Goal: Task Accomplishment & Management: Manage account settings

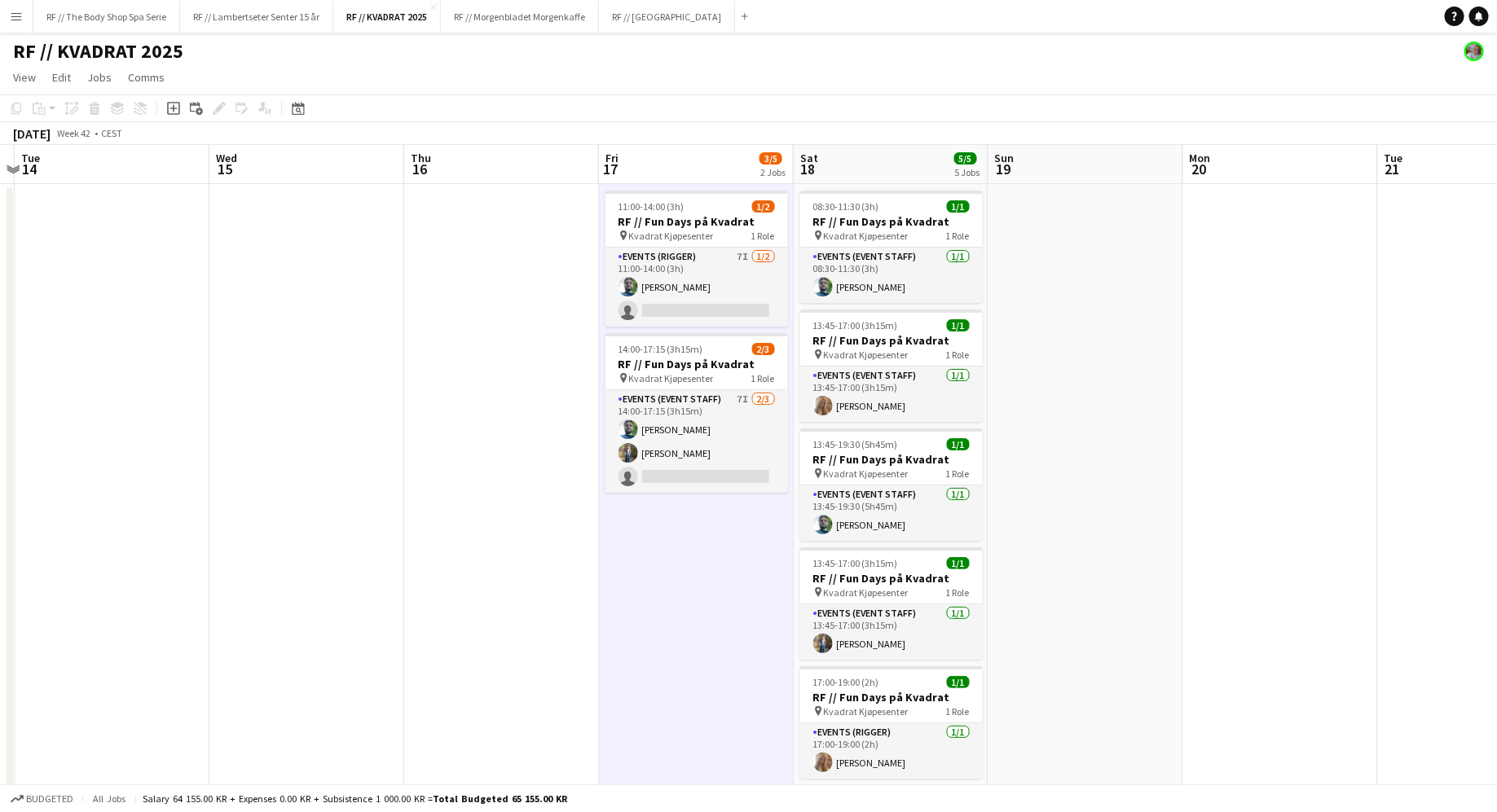
click at [665, 744] on app-date-cell "11:00-14:00 (3h) 1/2 RF // Fun Days på Kvadrat pin Kvadrat Kjøpesenter 1 Role E…" at bounding box center [696, 538] width 194 height 707
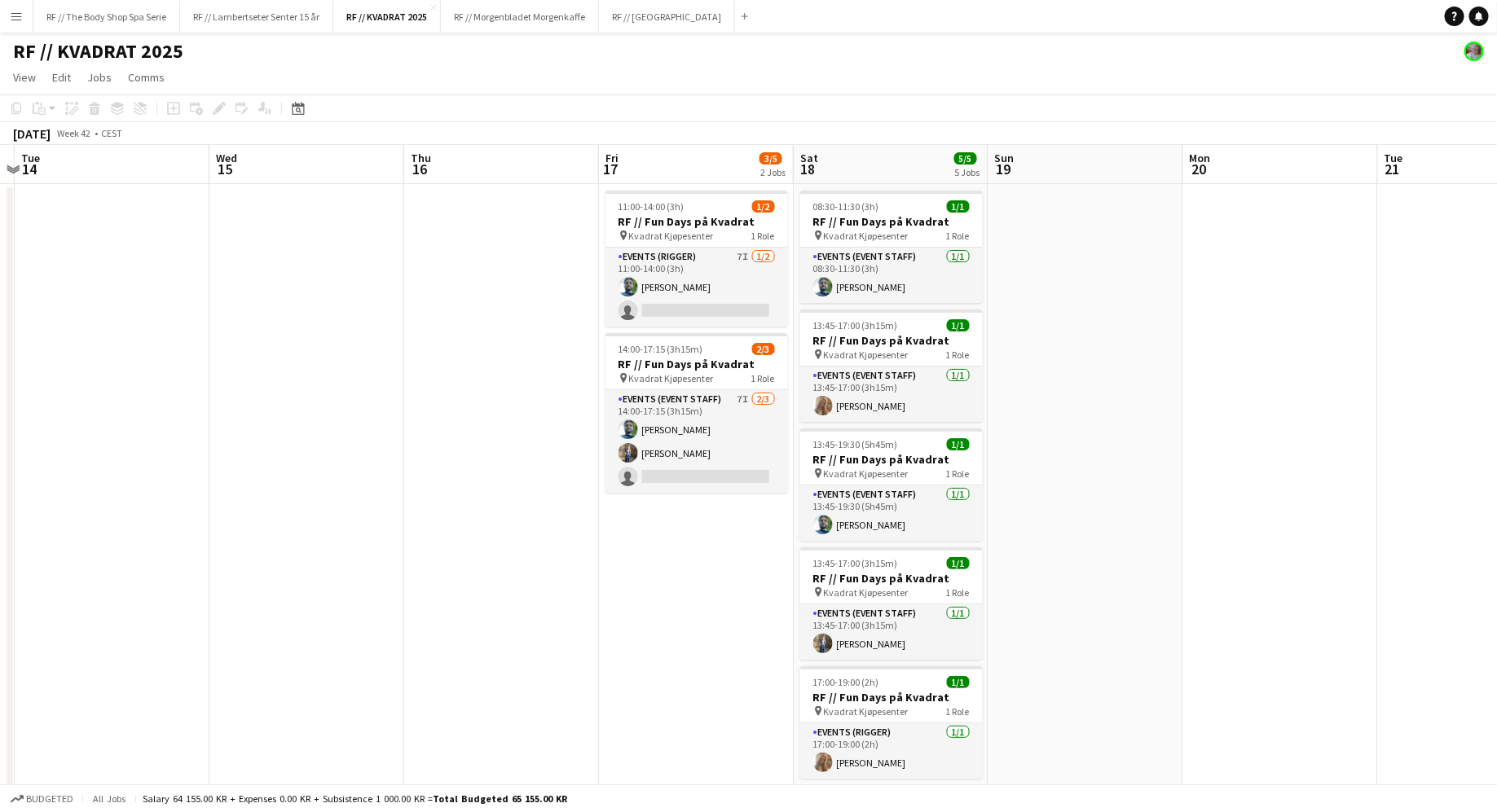
click at [687, 646] on app-date-cell "11:00-14:00 (3h) 1/2 RF // Fun Days på Kvadrat pin Kvadrat Kjøpesenter 1 Role E…" at bounding box center [696, 538] width 194 height 707
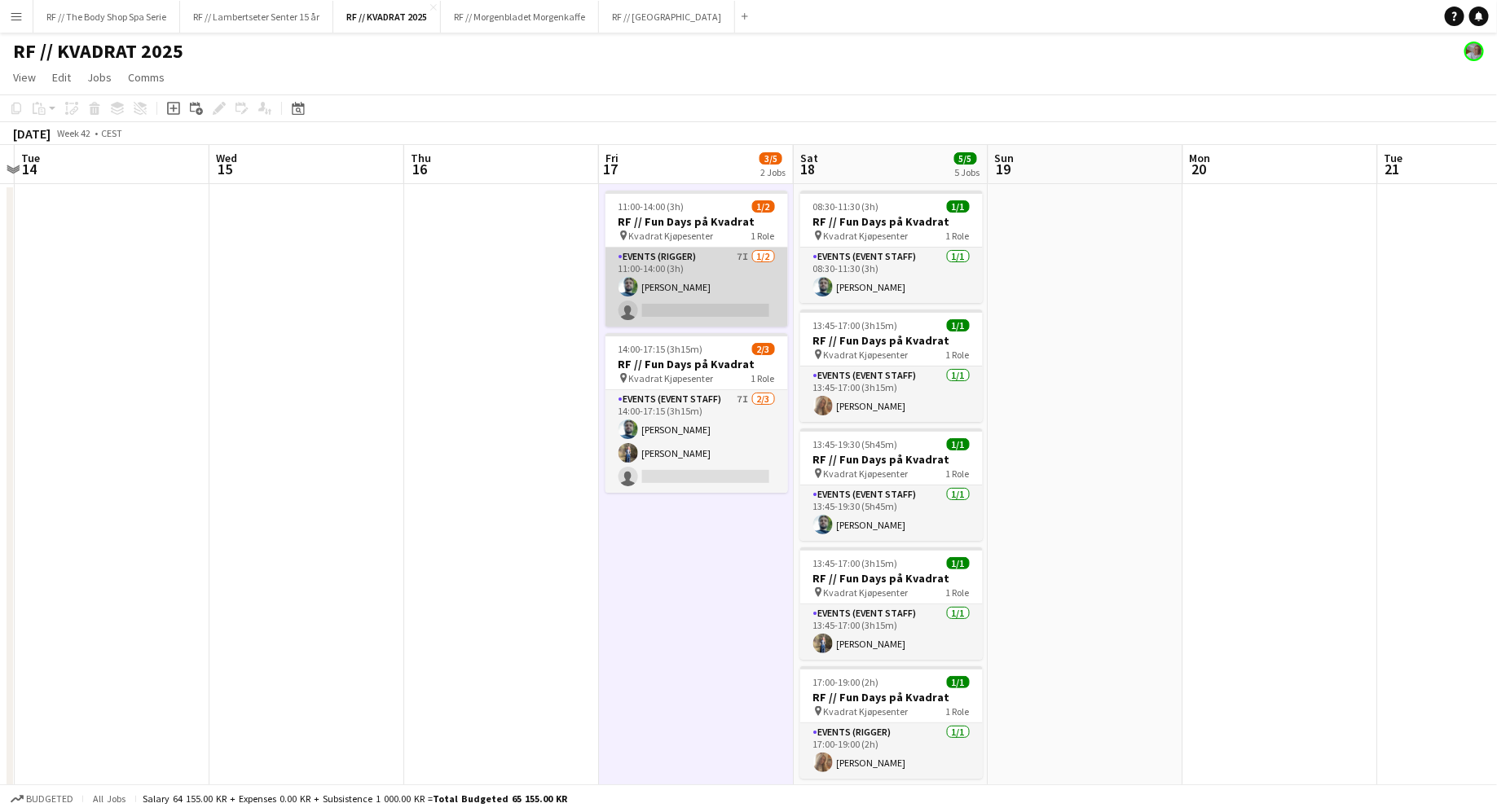
click at [734, 268] on app-card-role "Events (Rigger) 7I [DATE] 11:00-14:00 (3h) [PERSON_NAME] single-neutral-actions" at bounding box center [696, 287] width 183 height 79
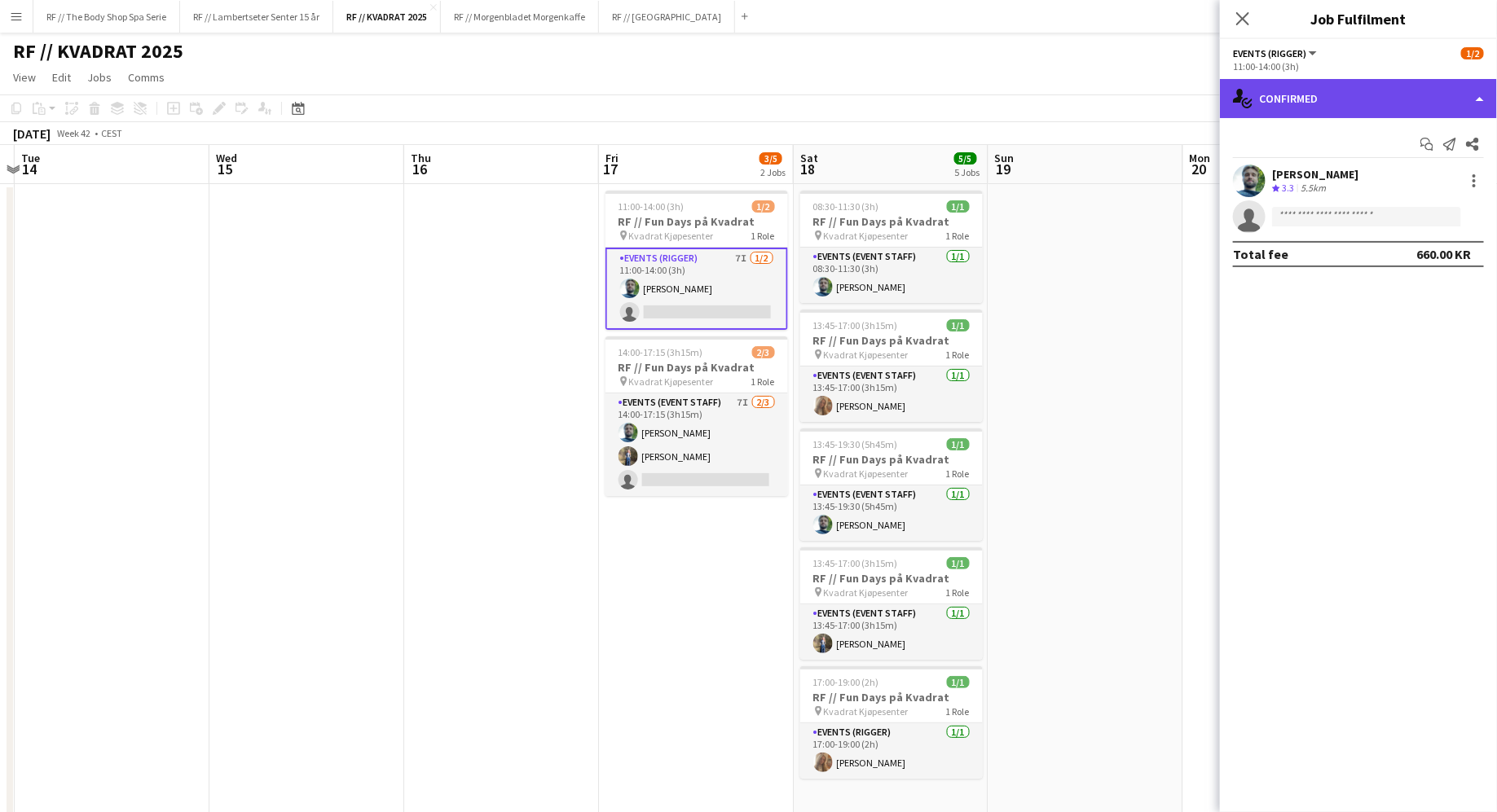
click at [1320, 111] on div "single-neutral-actions-check-2 Confirmed" at bounding box center [1358, 98] width 277 height 39
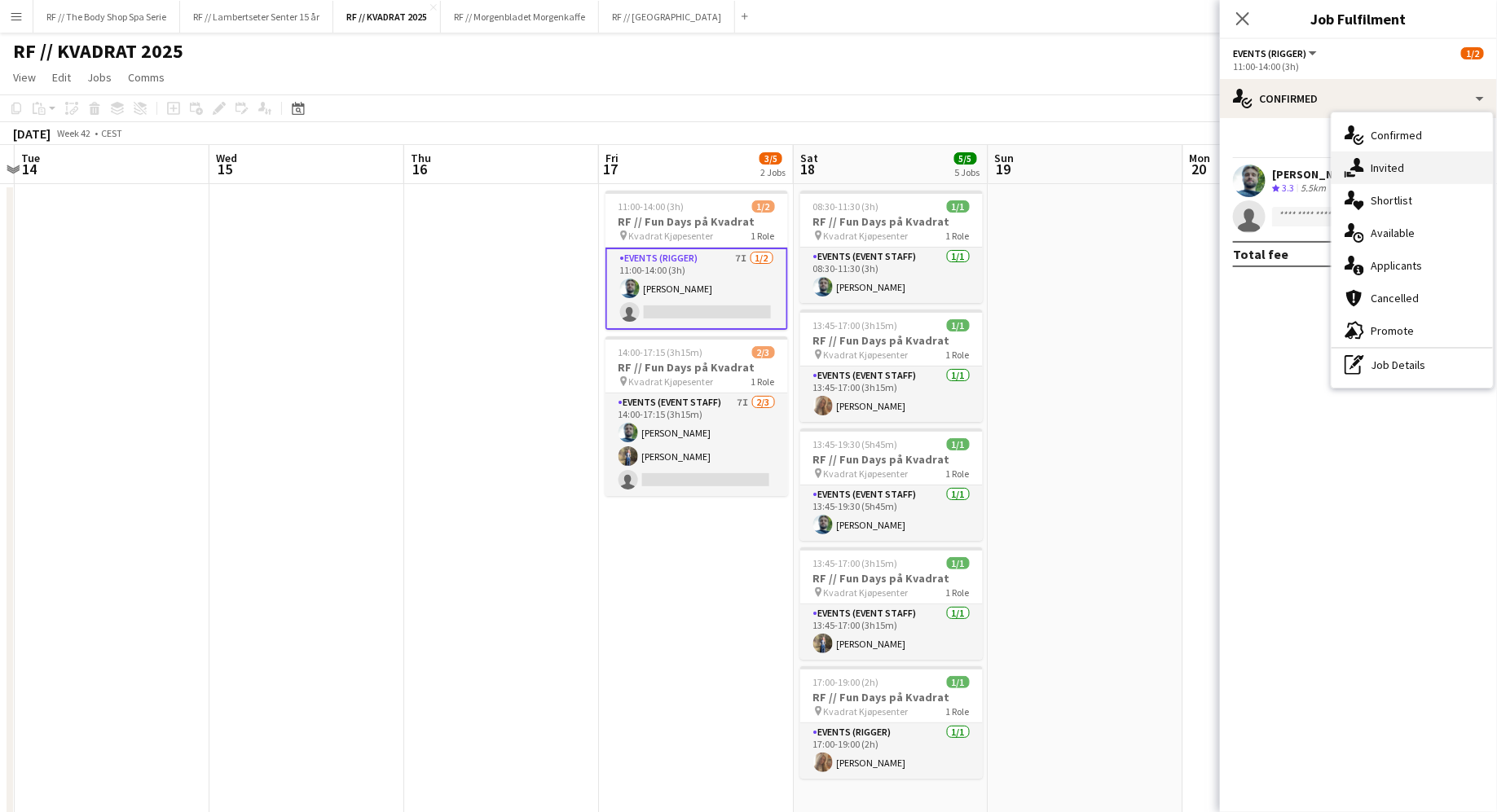
click at [1373, 168] on span "Invited" at bounding box center [1388, 167] width 34 height 14
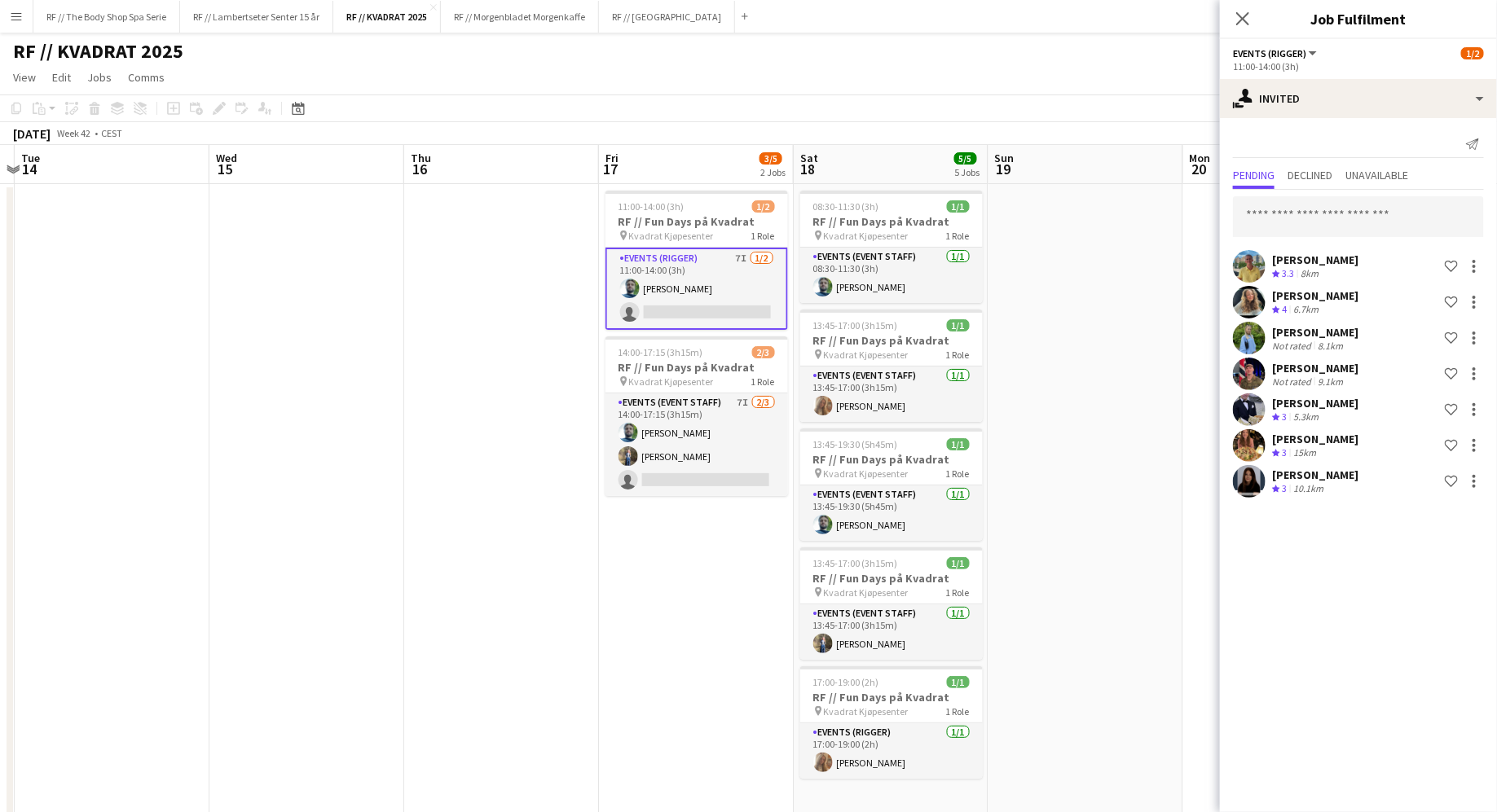
click at [1285, 691] on mat-expansion-panel "user-plus Invited Send notification Pending Declined Unavailable [PERSON_NAME] …" at bounding box center [1358, 464] width 277 height 694
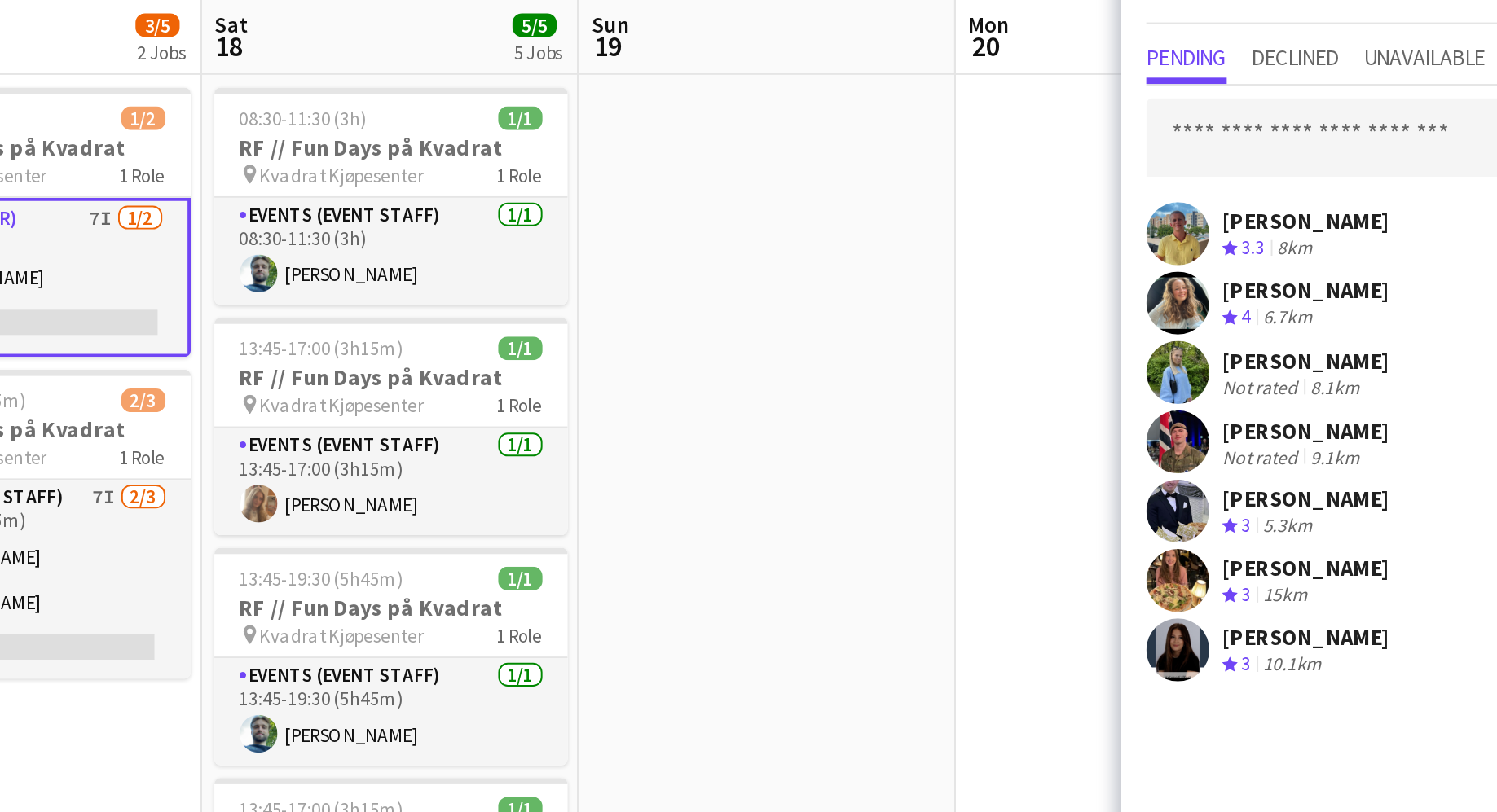
scroll to position [0, 419]
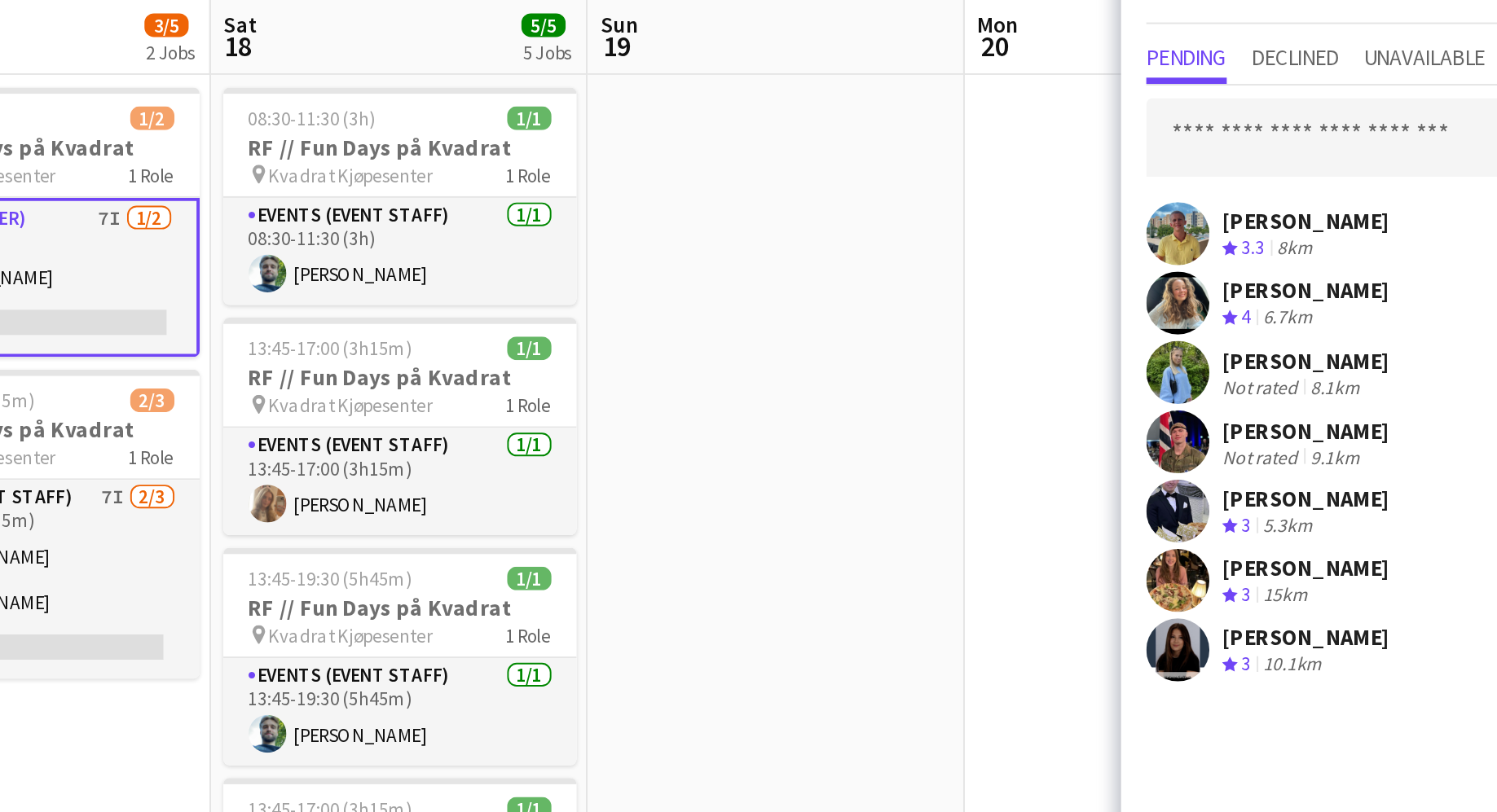
click at [1289, 375] on div "Not rated" at bounding box center [1293, 381] width 42 height 13
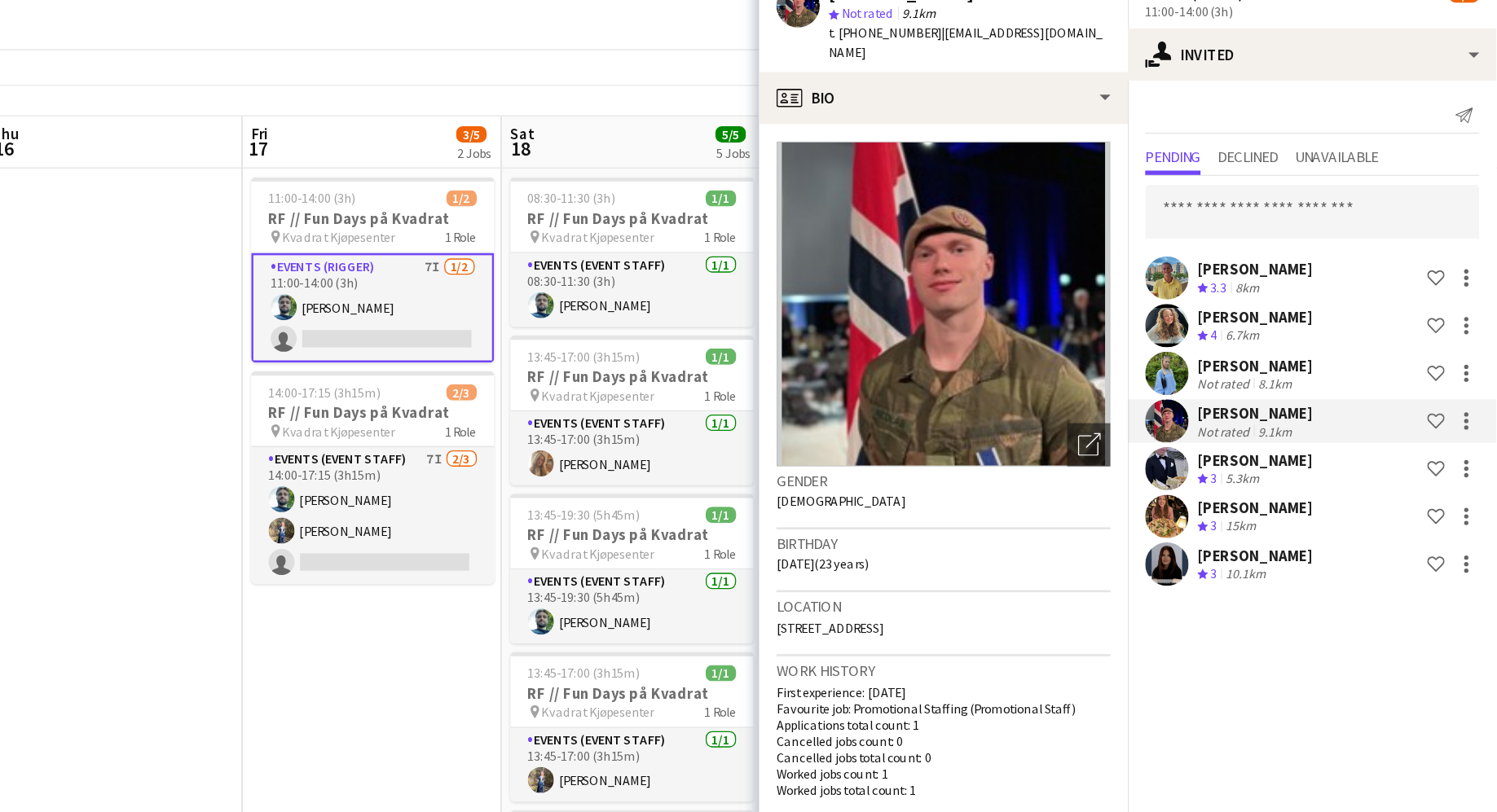
scroll to position [0, 0]
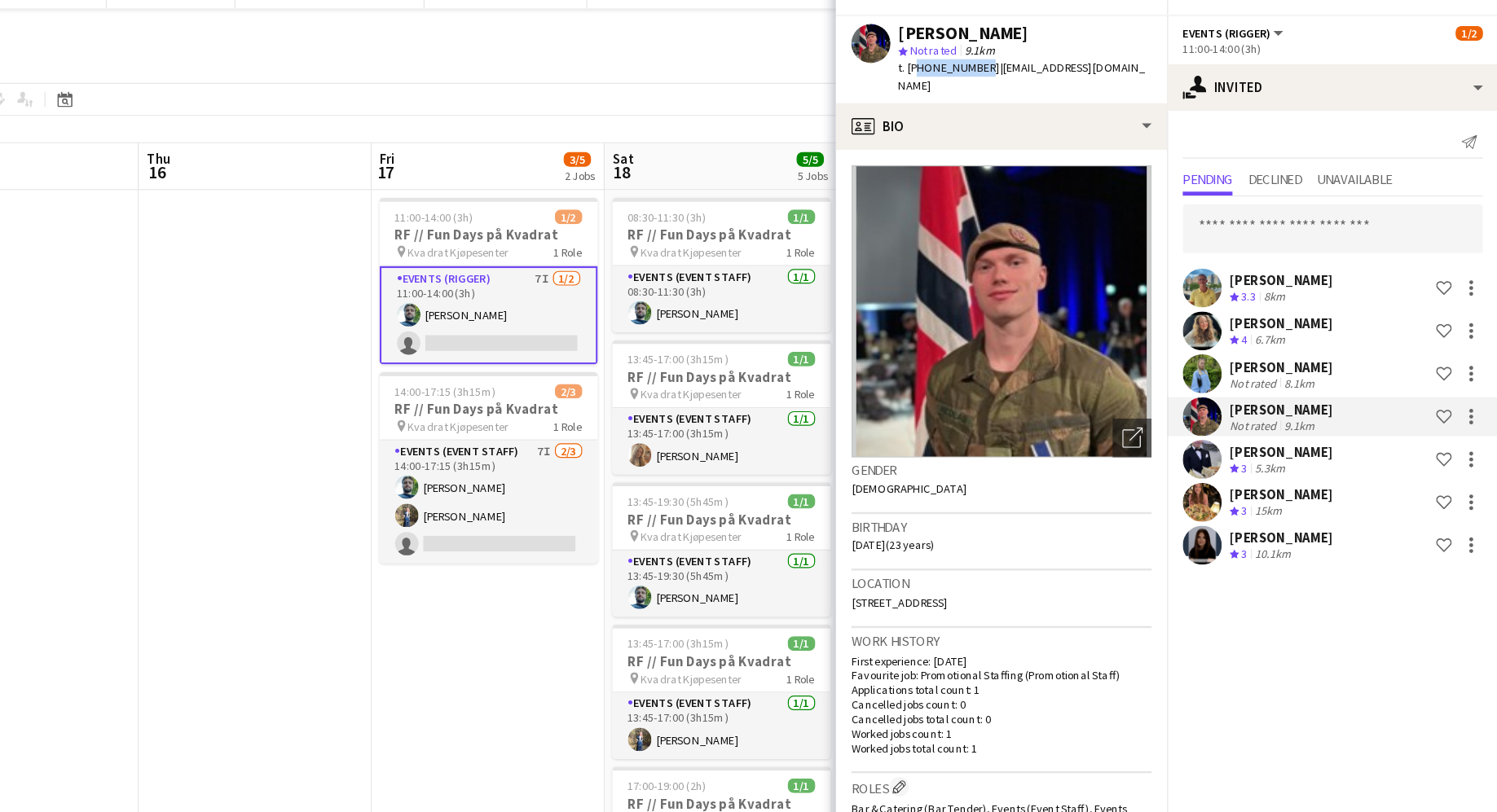
drag, startPoint x: 1058, startPoint y: 82, endPoint x: 1010, endPoint y: 82, distance: 48.0
click at [1010, 82] on div "t. [PHONE_NUMBER] | [EMAIL_ADDRESS][DOMAIN_NAME]" at bounding box center [1101, 89] width 212 height 29
copy span "4794050622"
click at [1334, 403] on div "[PERSON_NAME]" at bounding box center [1315, 403] width 87 height 14
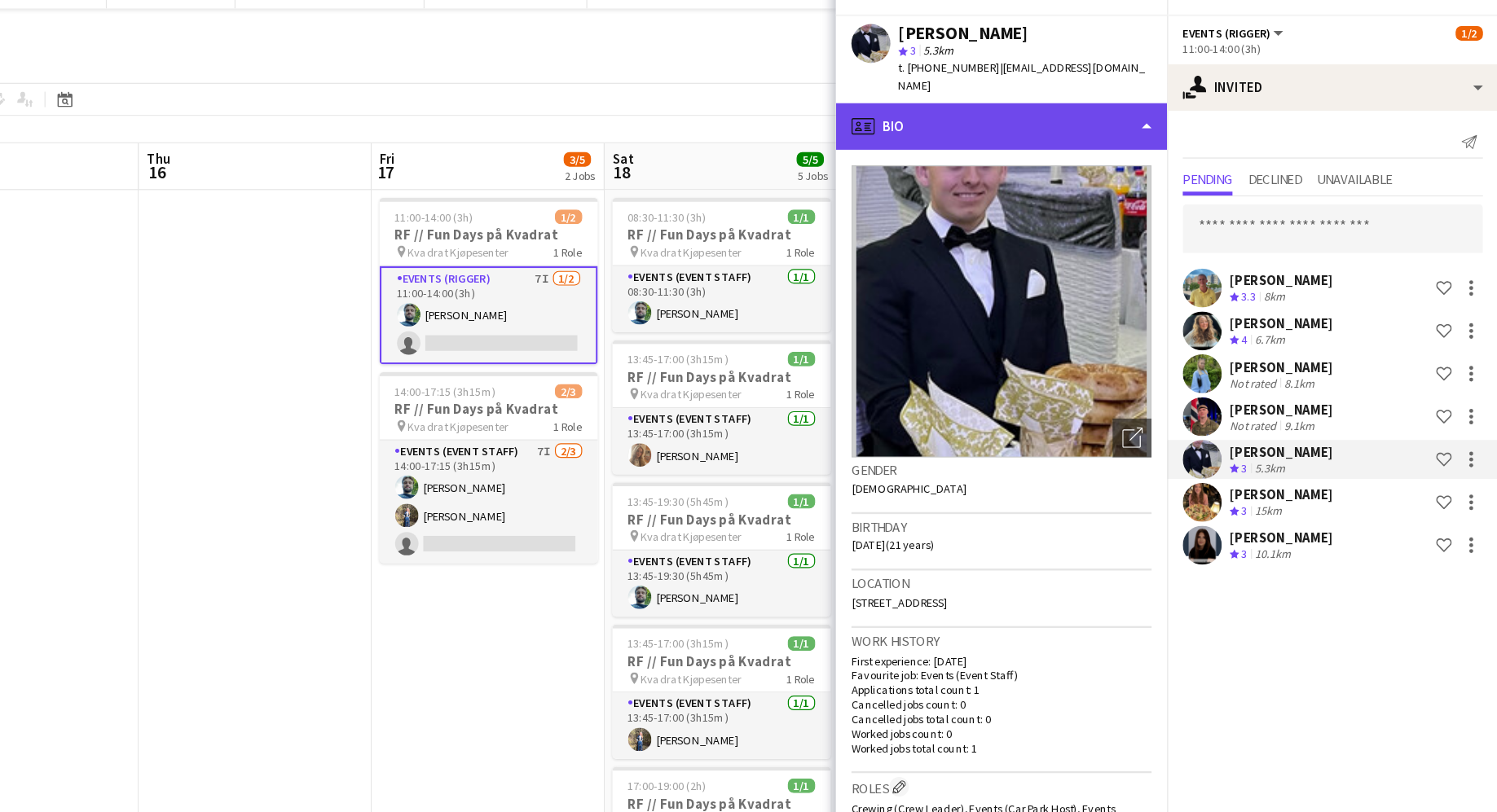
click at [1063, 133] on div "profile Bio" at bounding box center [1081, 131] width 277 height 39
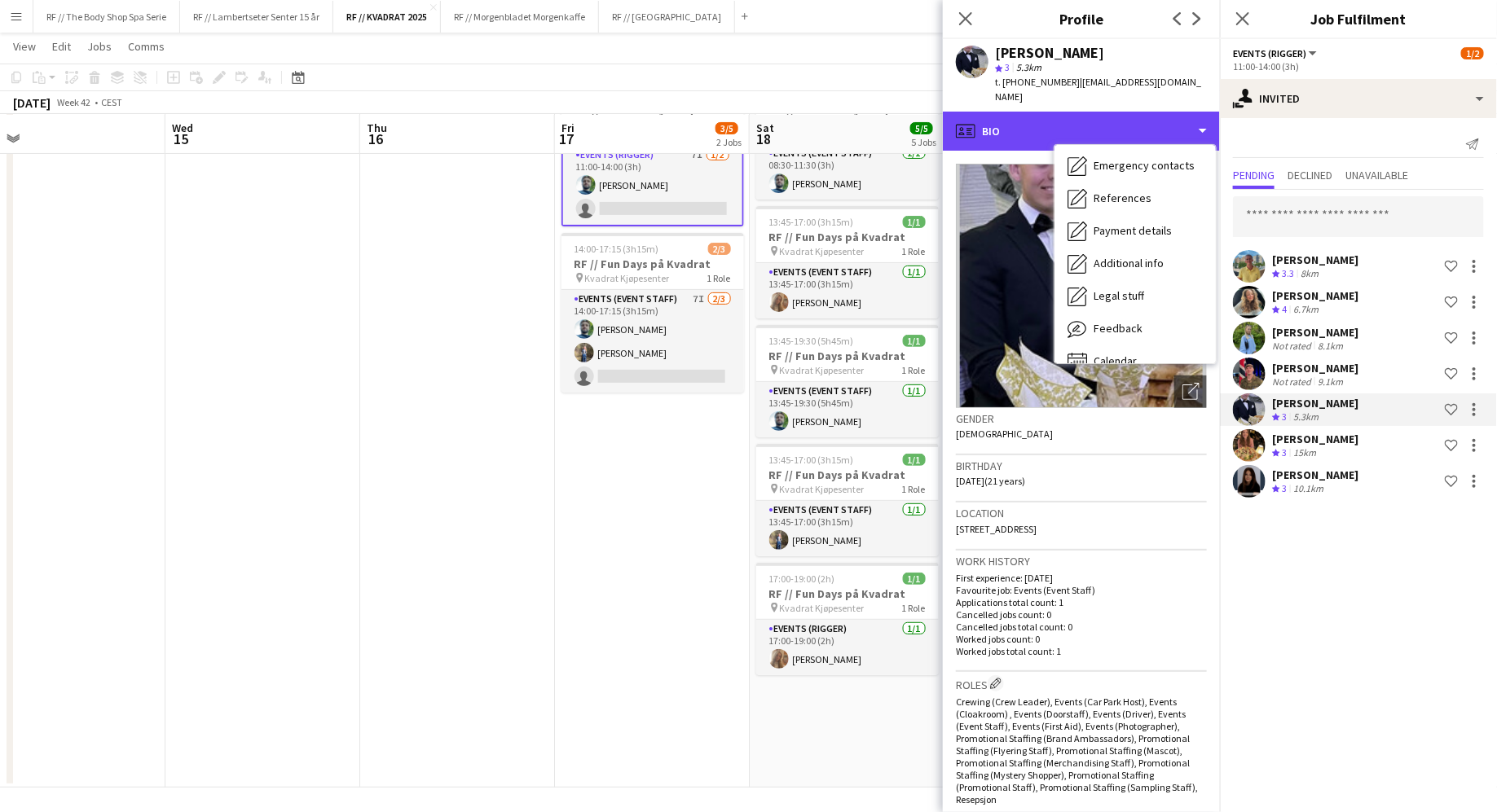
scroll to position [152, 0]
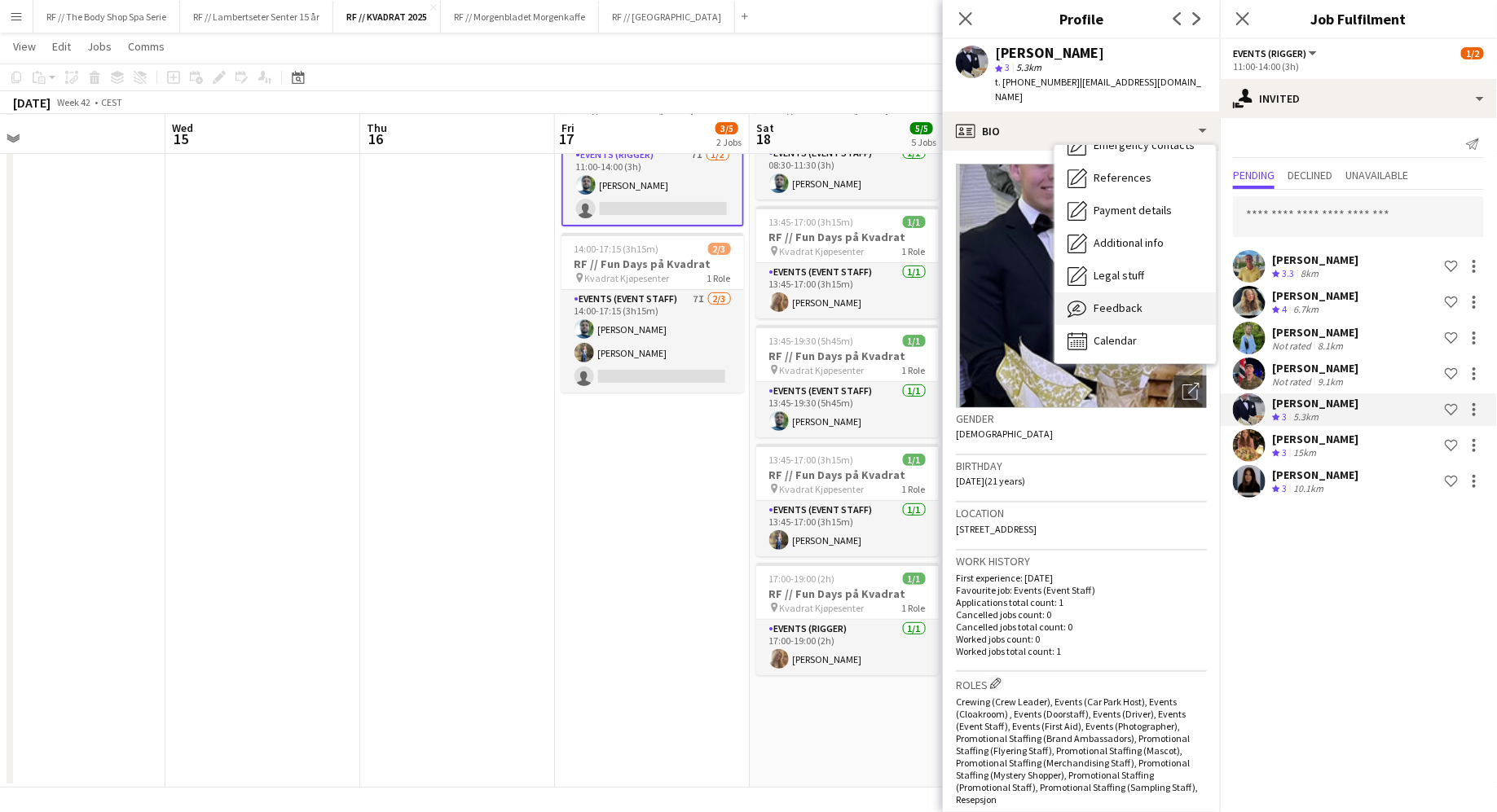
click at [1095, 300] on span "Feedback" at bounding box center [1118, 307] width 49 height 14
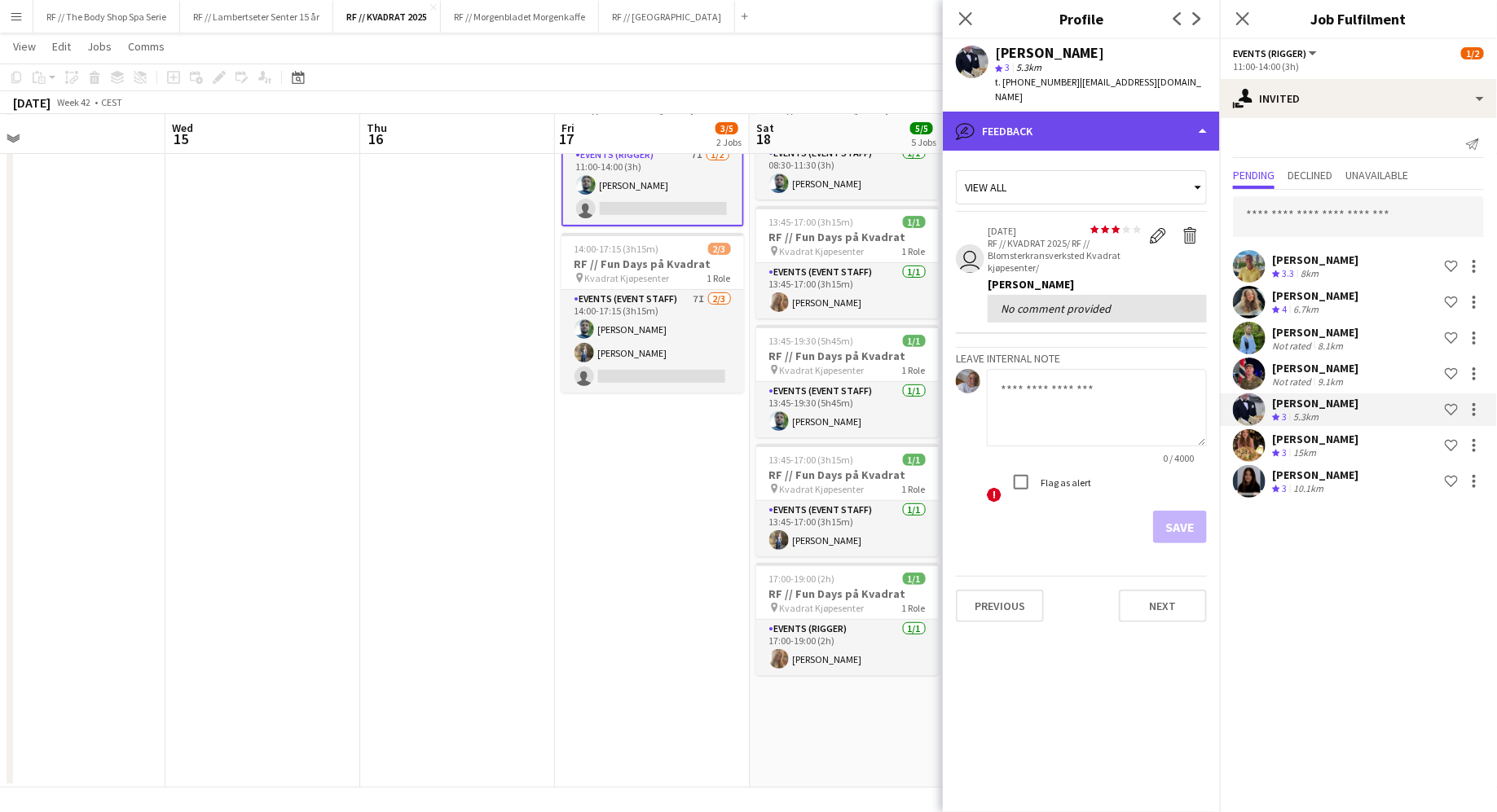
click at [1036, 123] on div "bubble-pencil Feedback" at bounding box center [1081, 131] width 277 height 39
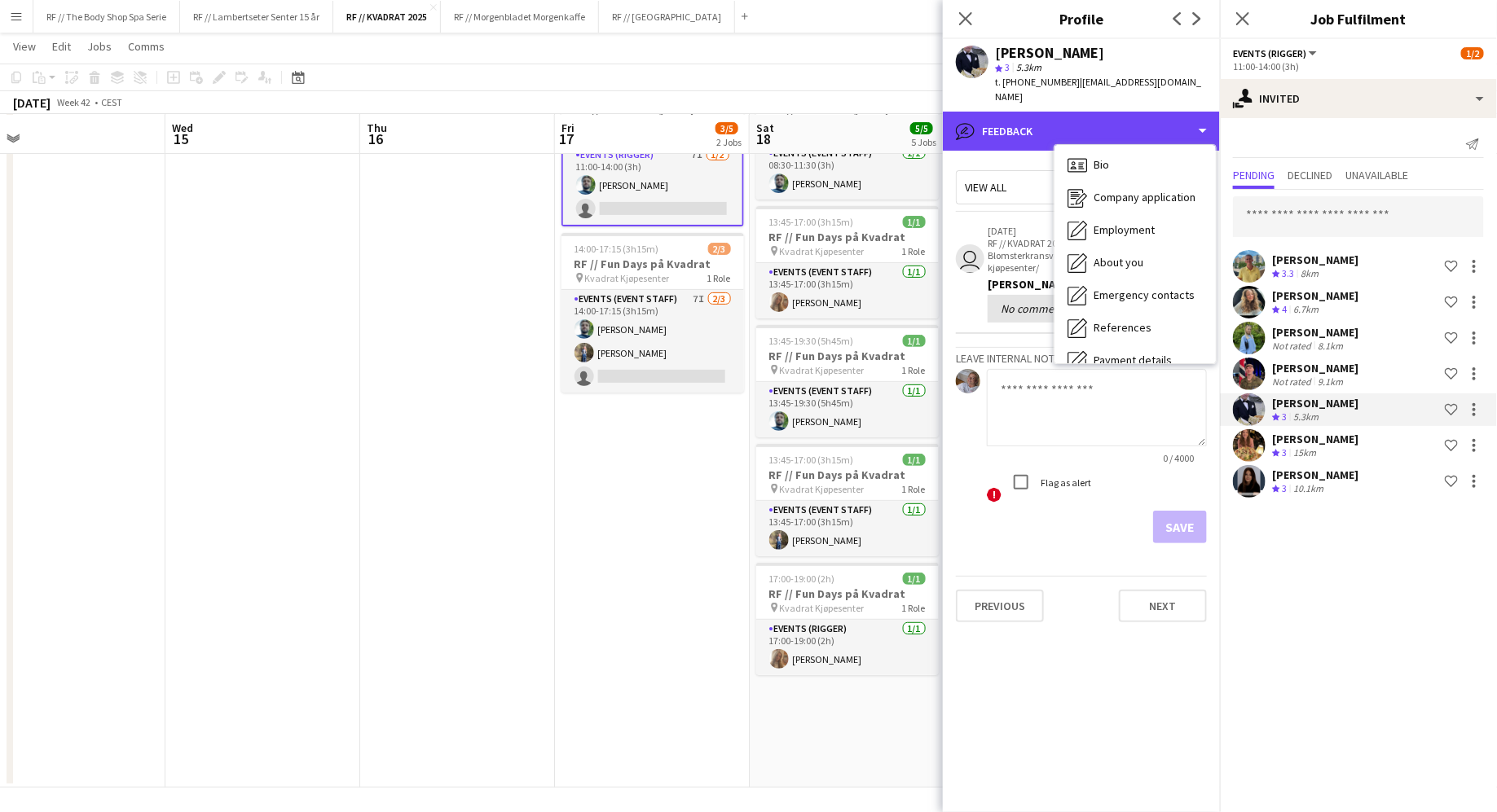
scroll to position [0, 0]
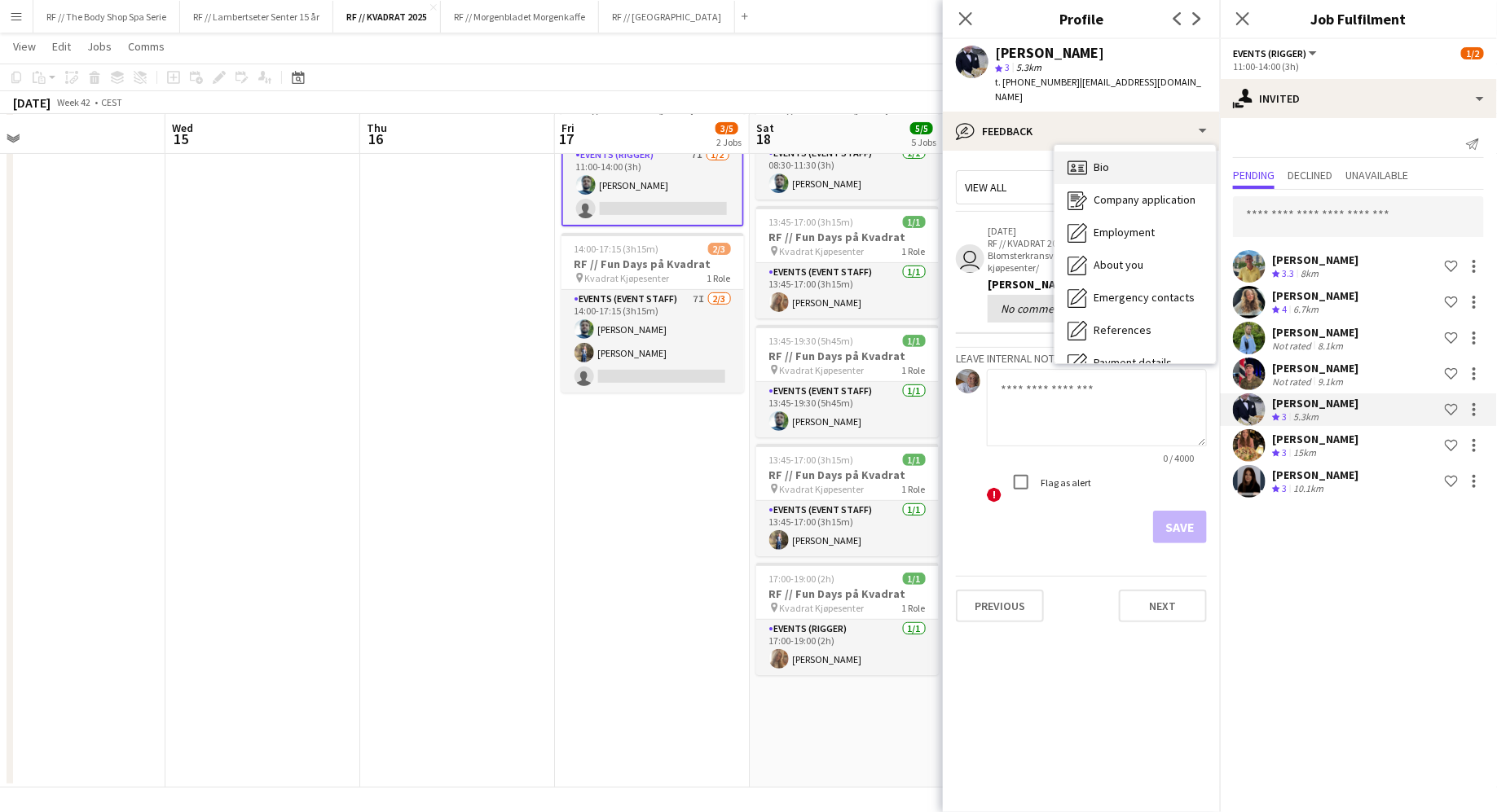
click at [1097, 160] on span "Bio" at bounding box center [1101, 167] width 15 height 14
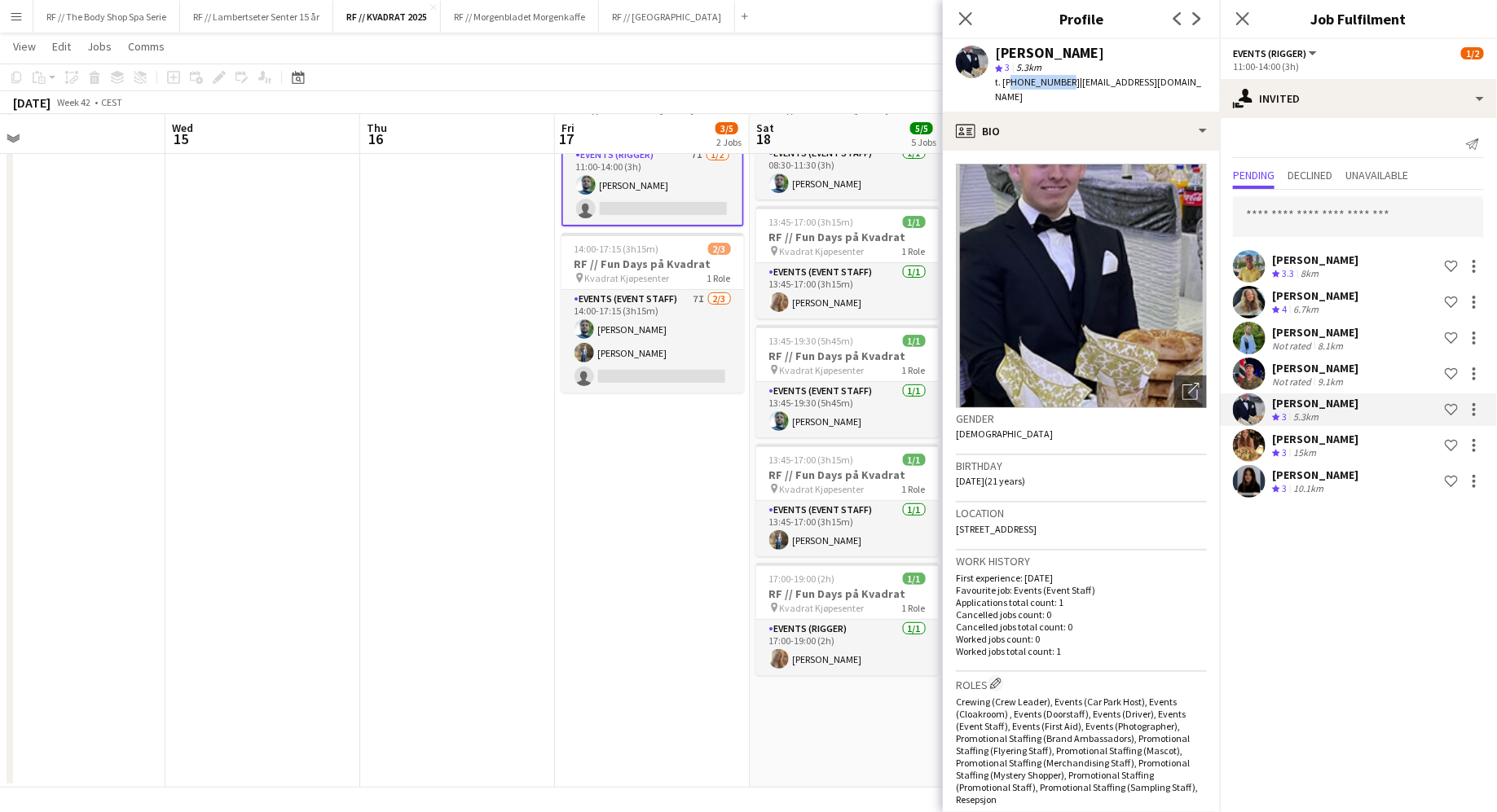
drag, startPoint x: 1059, startPoint y: 80, endPoint x: 1009, endPoint y: 80, distance: 50.0
click at [1009, 80] on div "t. [PHONE_NUMBER] | [EMAIL_ADDRESS][DOMAIN_NAME]" at bounding box center [1101, 89] width 212 height 29
copy span "4797988985"
click at [1323, 447] on div "Crew rating 3 15km" at bounding box center [1315, 454] width 87 height 13
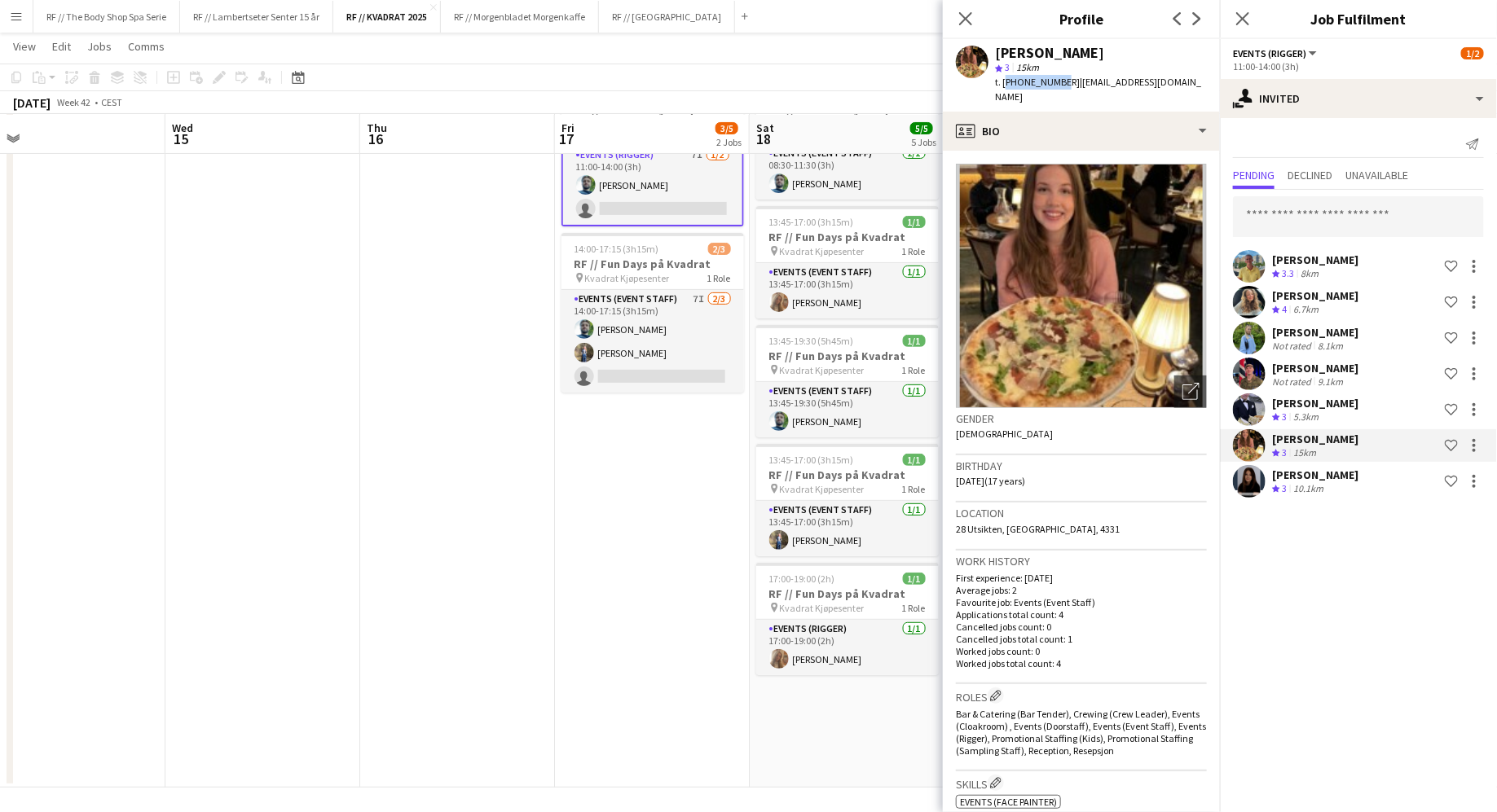
drag, startPoint x: 1057, startPoint y: 83, endPoint x: 1005, endPoint y: 82, distance: 52.0
click at [1005, 82] on span "t. [PHONE_NUMBER]" at bounding box center [1037, 82] width 85 height 13
copy span "[PHONE_NUMBER]"
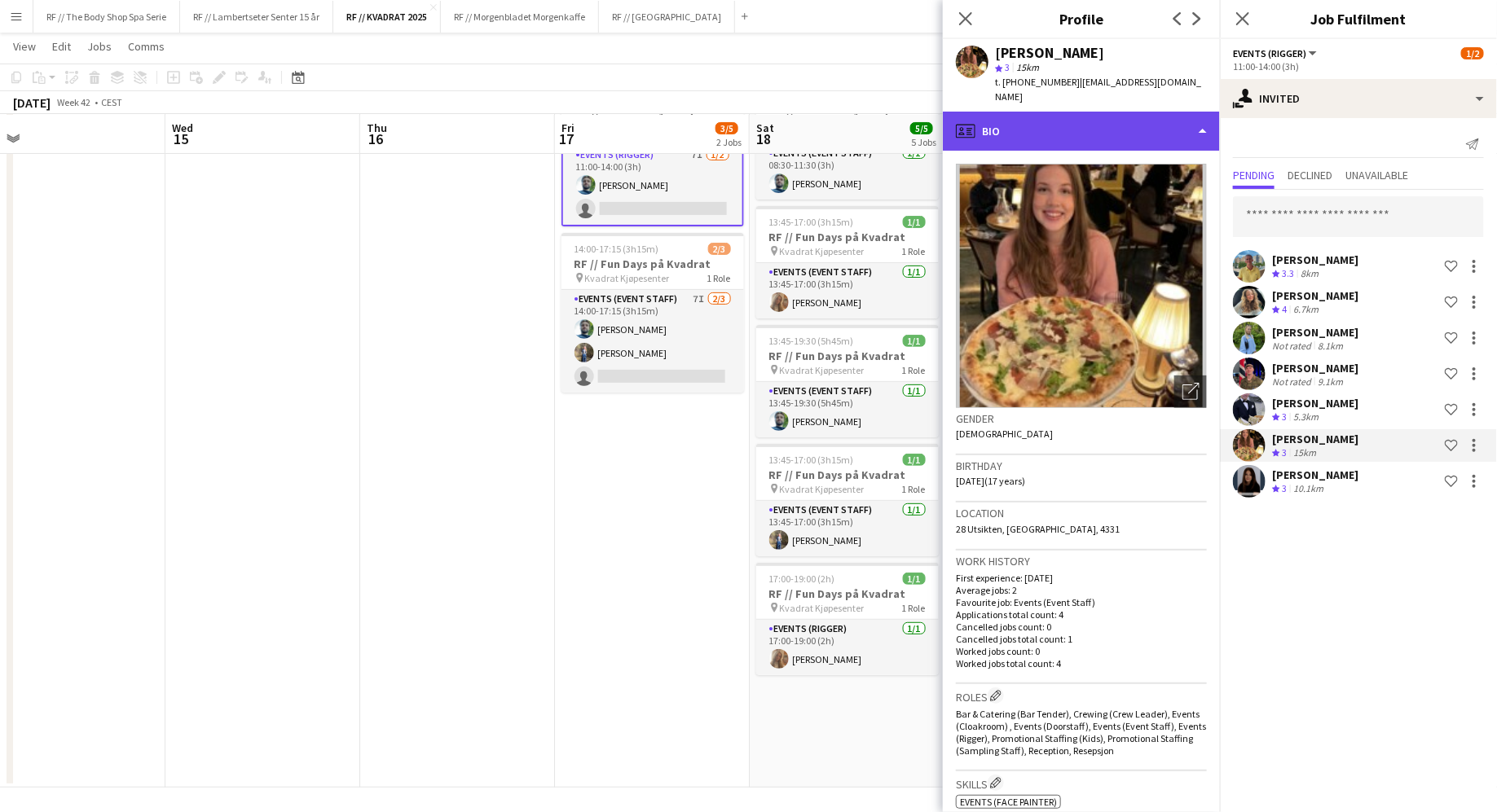
click at [1043, 113] on div "profile Bio" at bounding box center [1081, 131] width 277 height 39
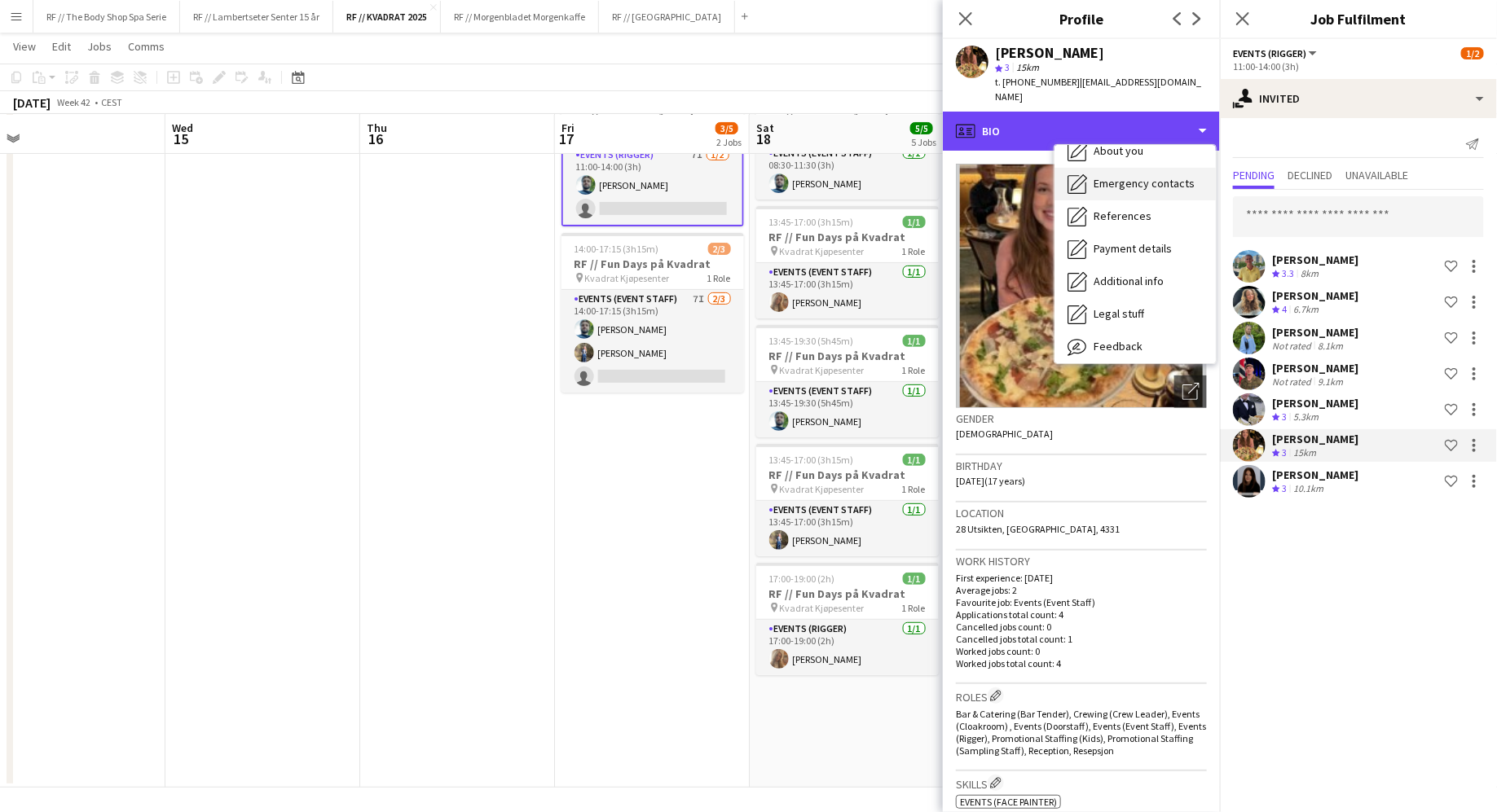
scroll to position [124, 0]
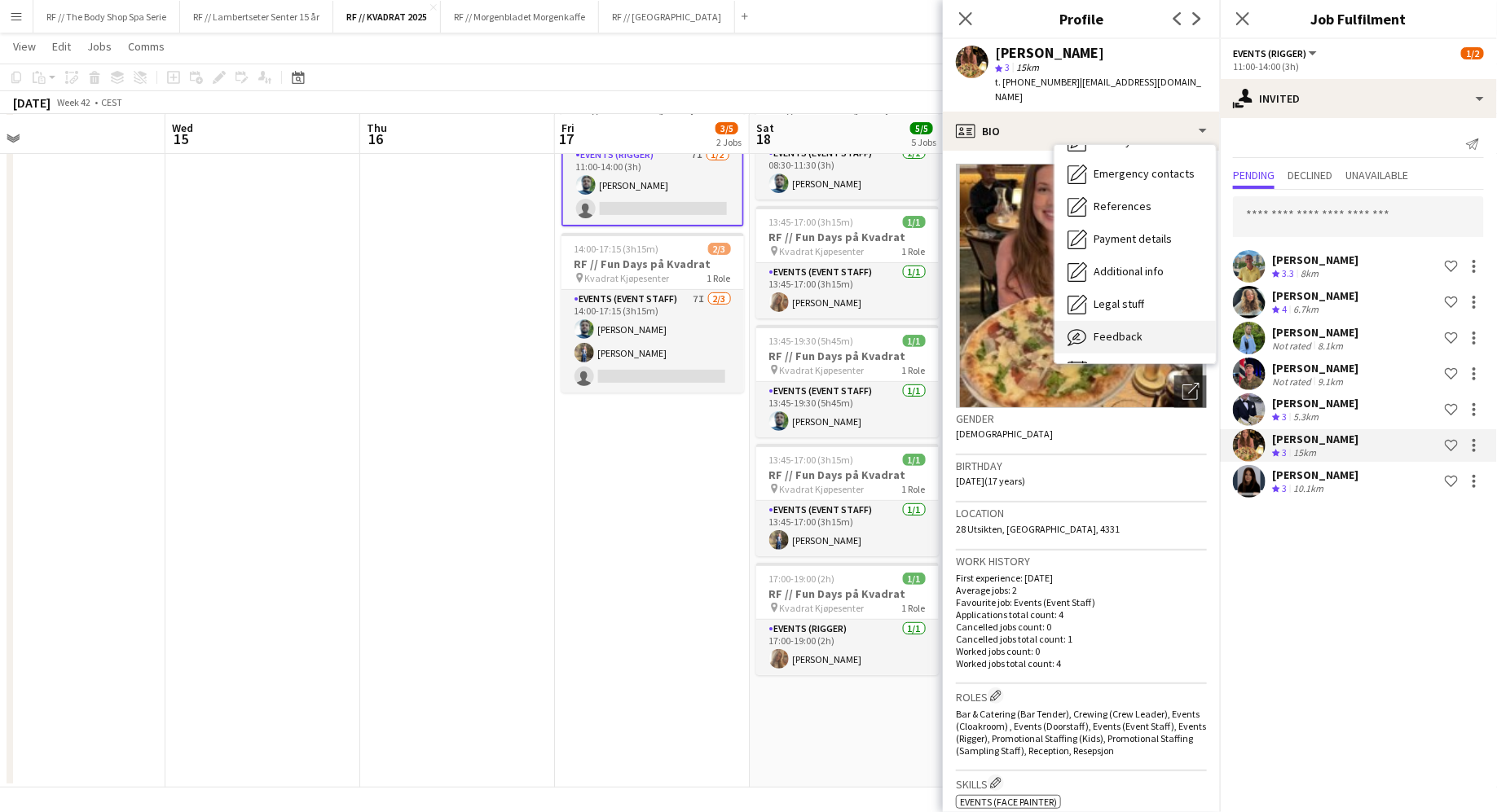
click at [1101, 329] on span "Feedback" at bounding box center [1118, 336] width 49 height 14
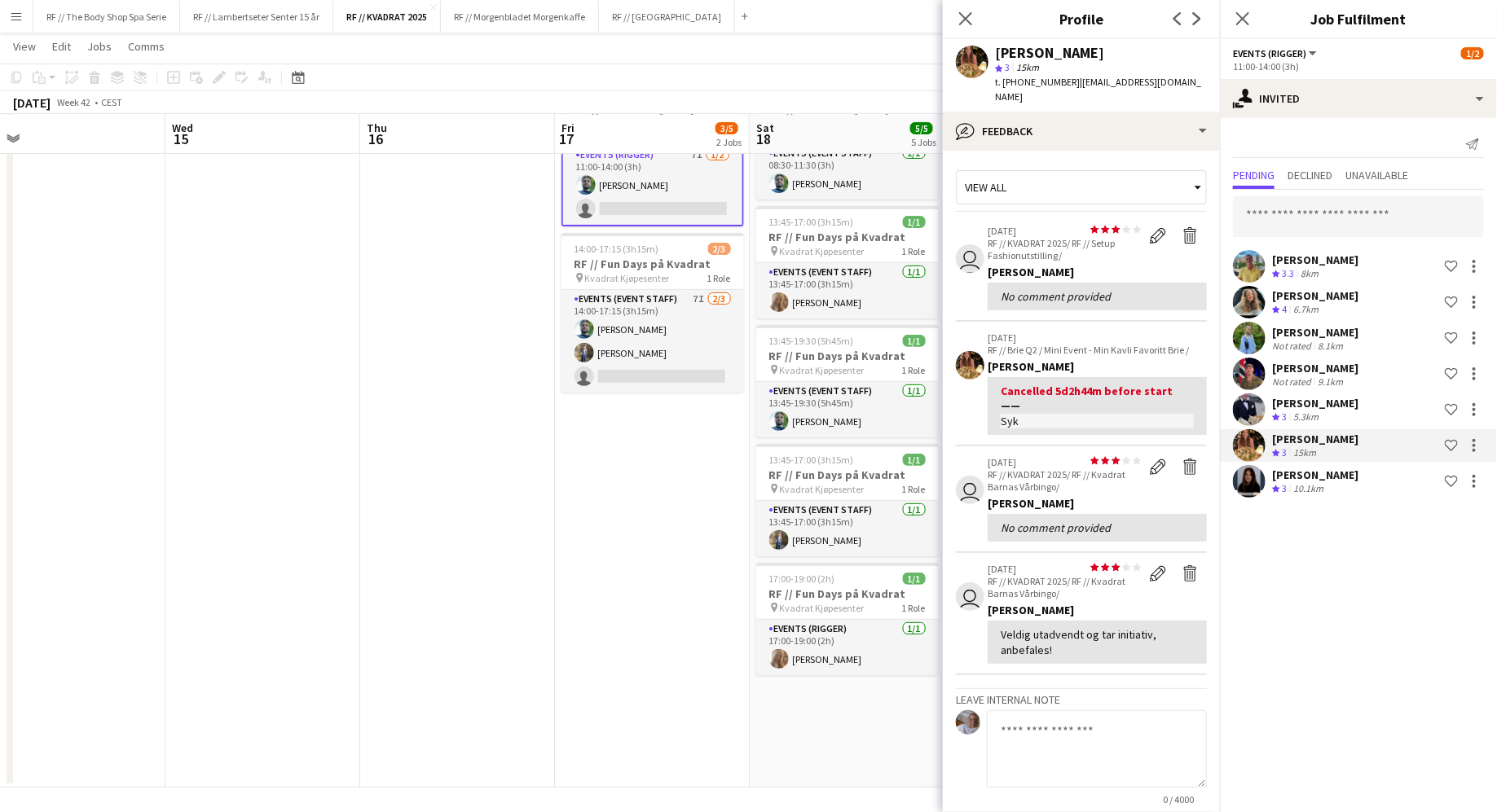
click at [970, 401] on app-crew-profile-feedback-item "[DATE] RF // Brie Q2 / Mini Event - Min Kavli Favoritt Brie / [PERSON_NAME] Can…" at bounding box center [1082, 384] width 251 height 125
click at [1335, 479] on div "[PERSON_NAME]" at bounding box center [1315, 475] width 87 height 14
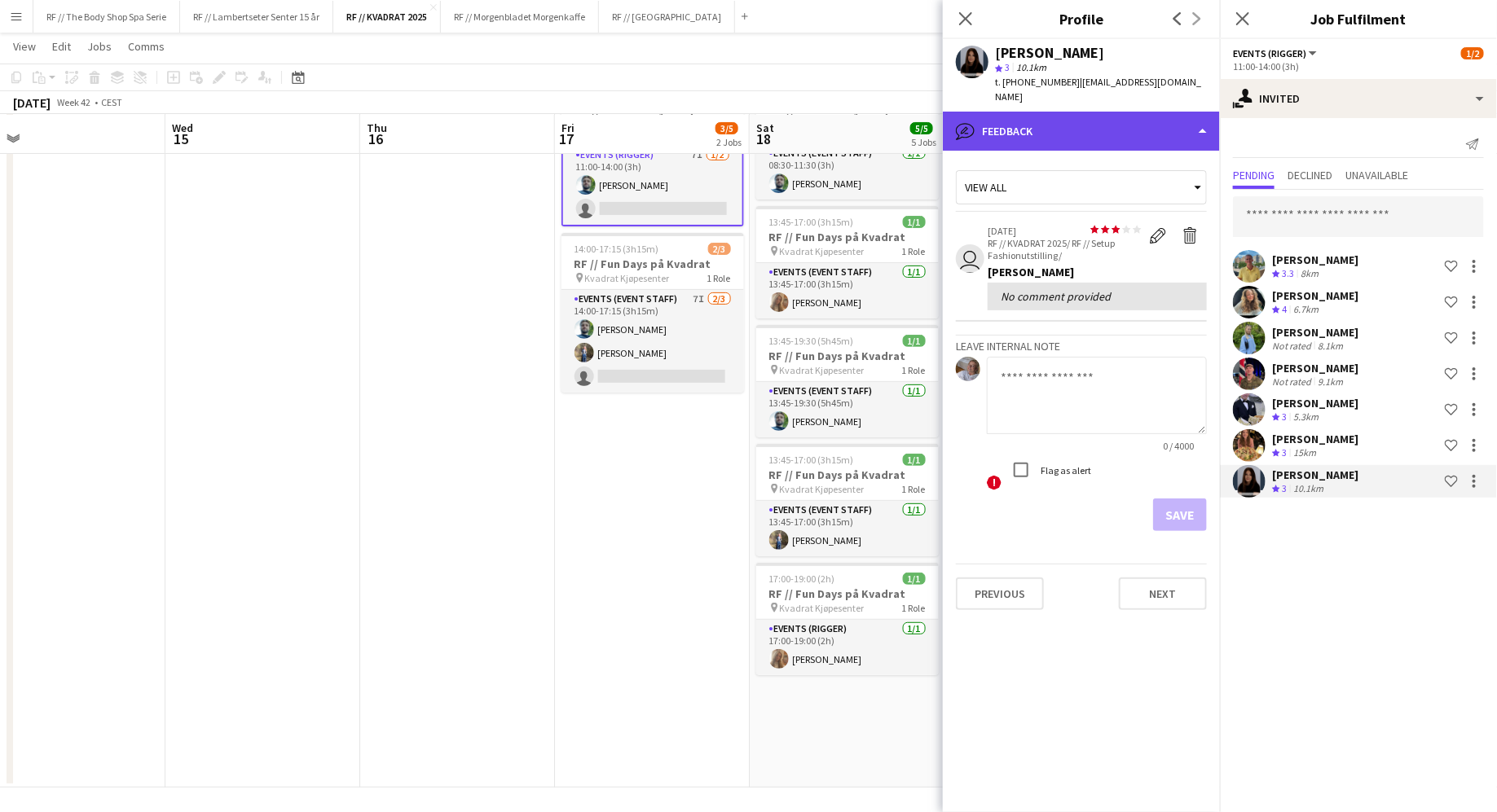
click at [1014, 127] on div "bubble-pencil Feedback" at bounding box center [1081, 131] width 277 height 39
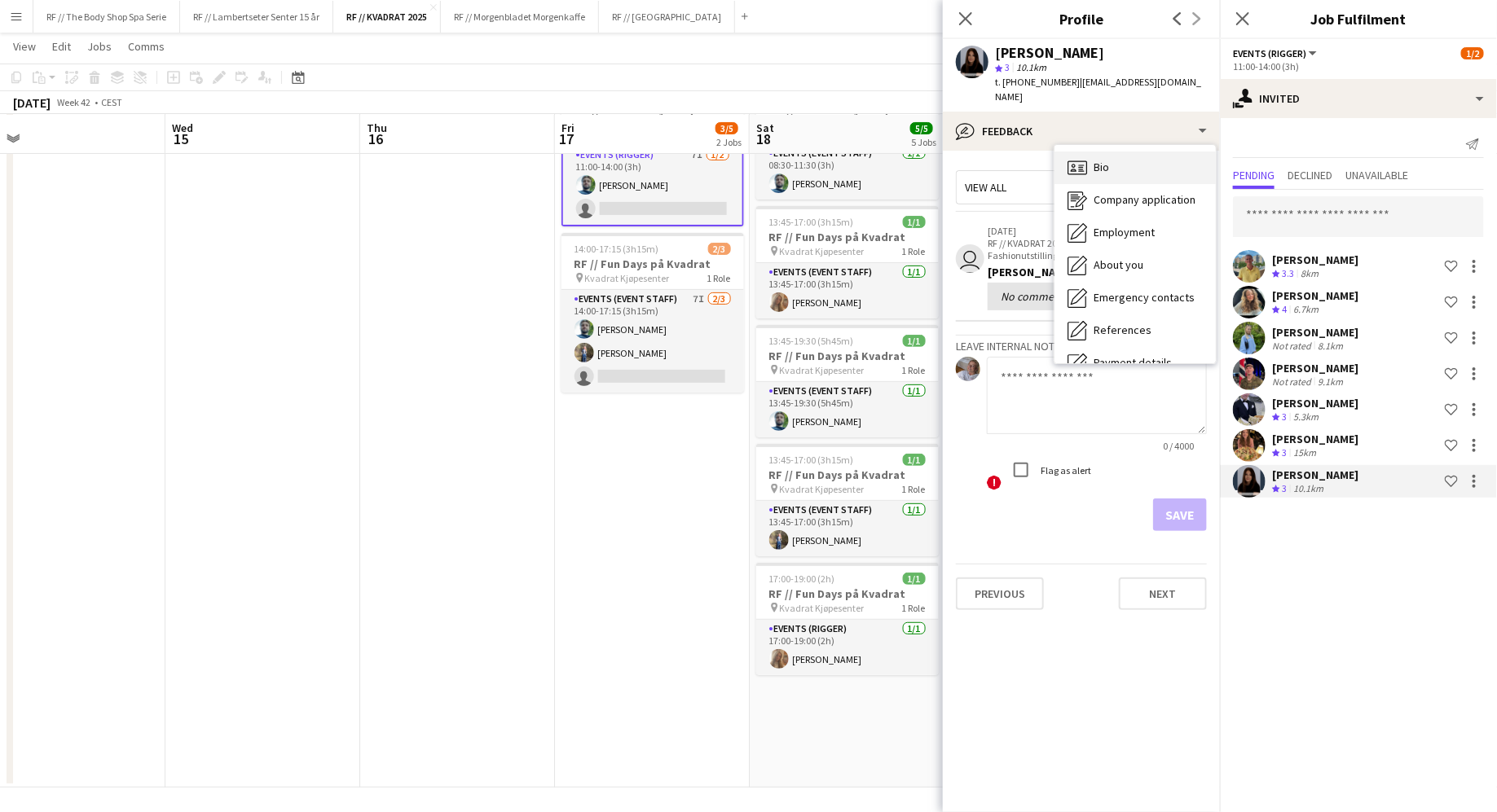
click at [1100, 160] on span "Bio" at bounding box center [1101, 167] width 15 height 14
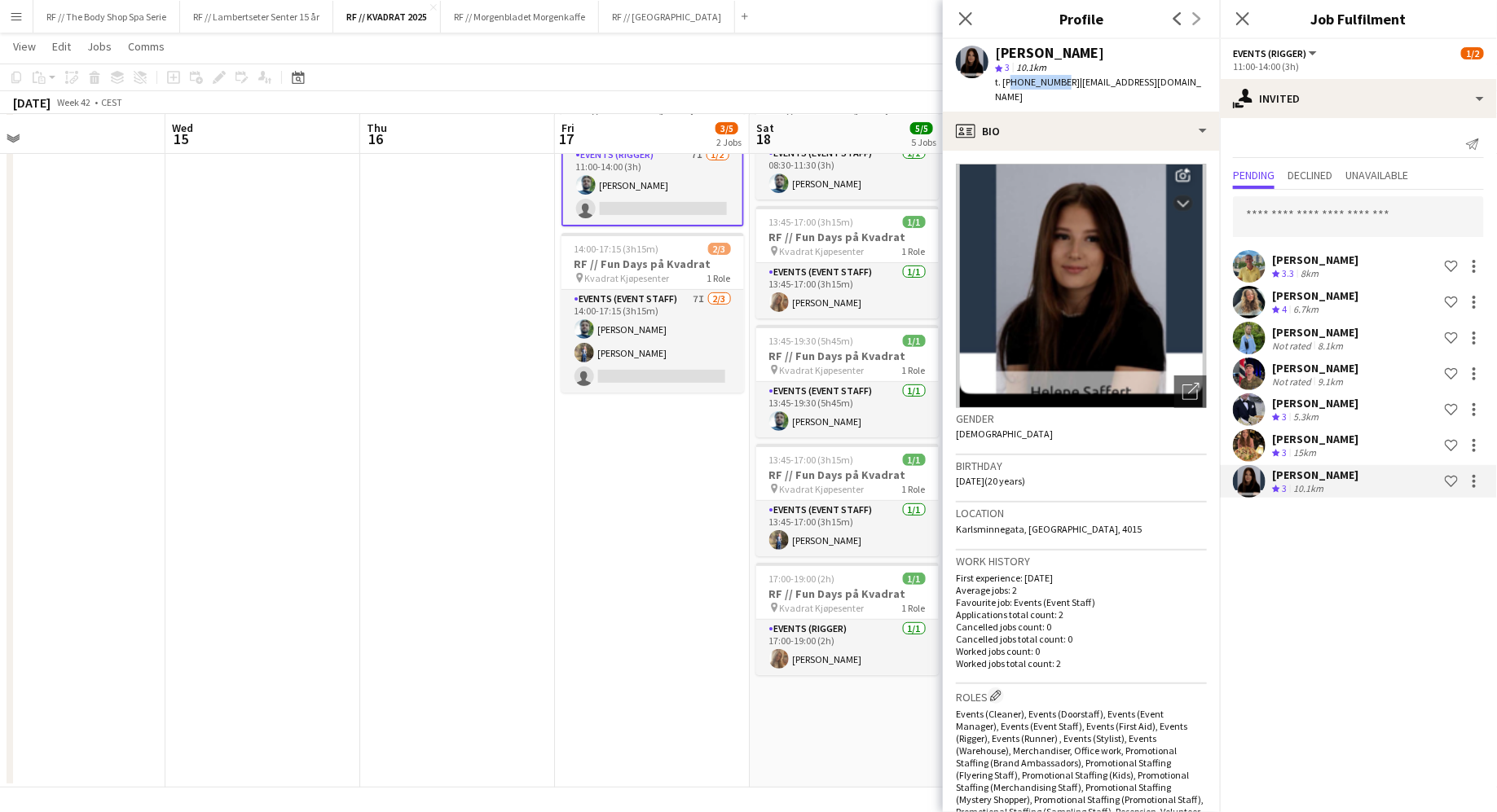
drag, startPoint x: 1056, startPoint y: 85, endPoint x: 1006, endPoint y: 82, distance: 50.1
click at [1006, 82] on span "t. [PHONE_NUMBER]" at bounding box center [1037, 82] width 85 height 13
copy span "4796831437"
click at [992, 73] on div "[PERSON_NAME] star 3 10.1km t. [PHONE_NUMBER] | [EMAIL_ADDRESS][DOMAIN_NAME]" at bounding box center [1081, 75] width 277 height 72
click at [964, 24] on icon "Close pop-in" at bounding box center [966, 19] width 15 height 15
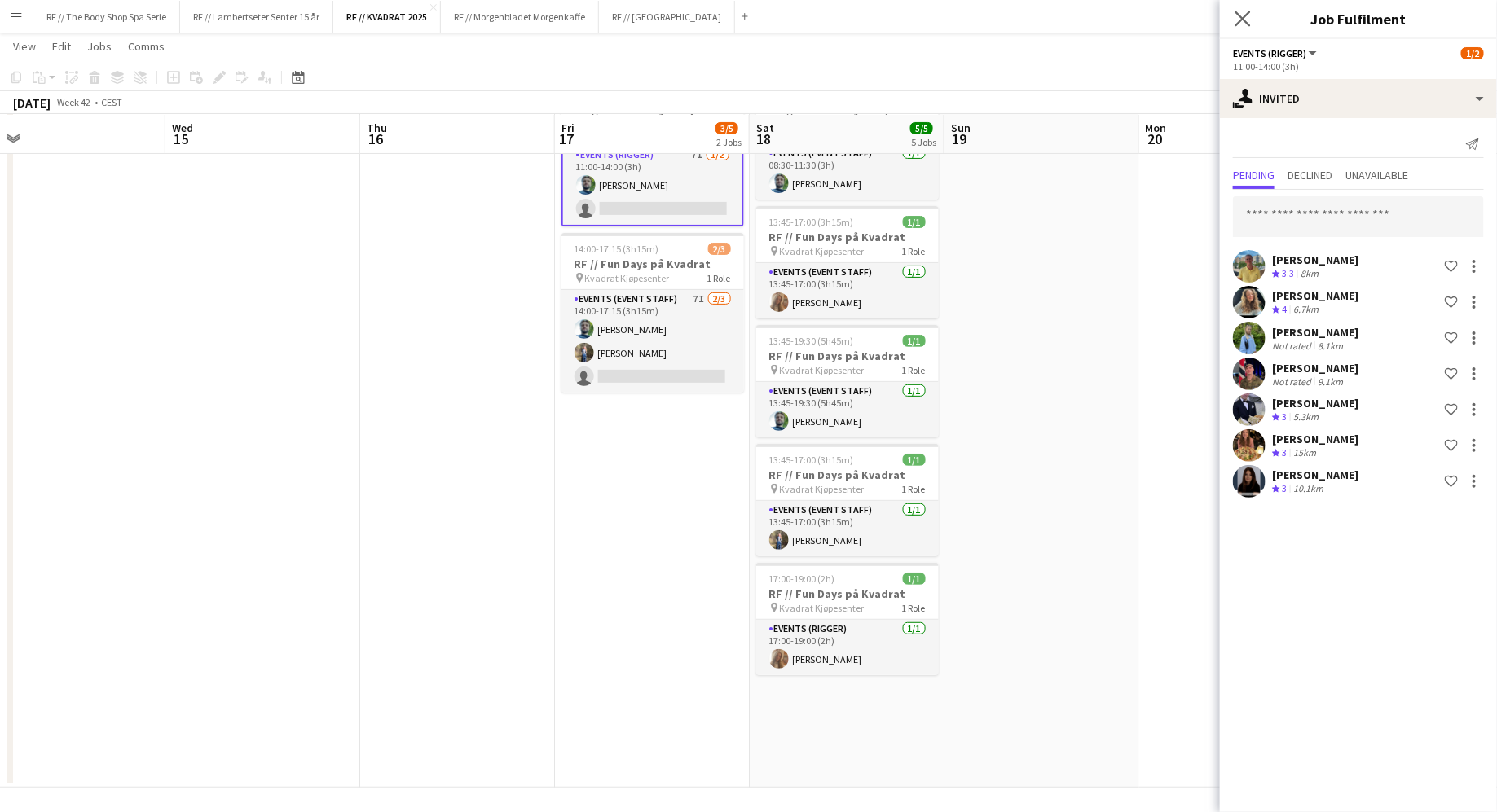
click at [1252, 14] on app-icon "Close pop-in" at bounding box center [1244, 19] width 24 height 24
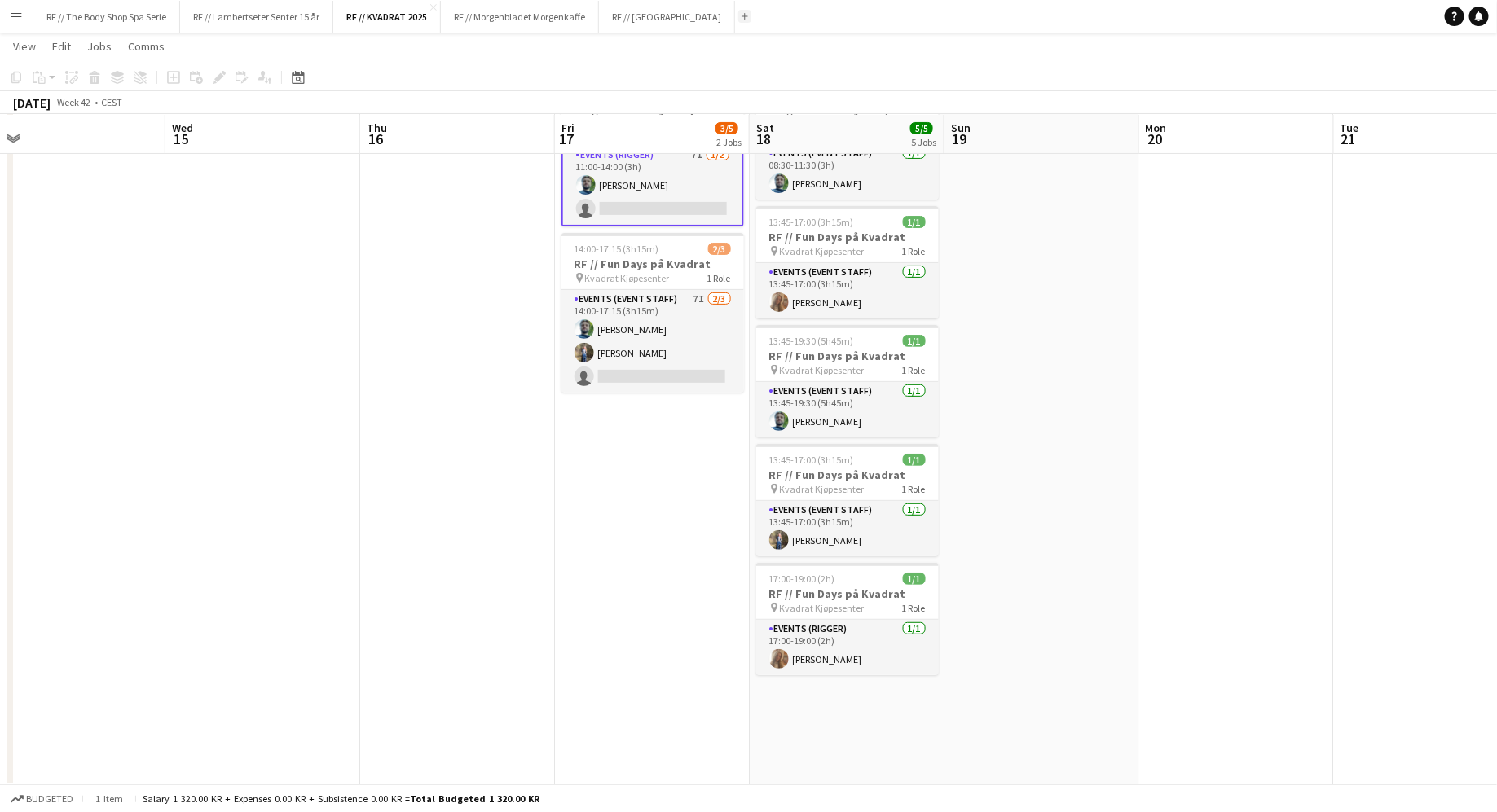
click at [738, 13] on button "Add" at bounding box center [744, 16] width 13 height 13
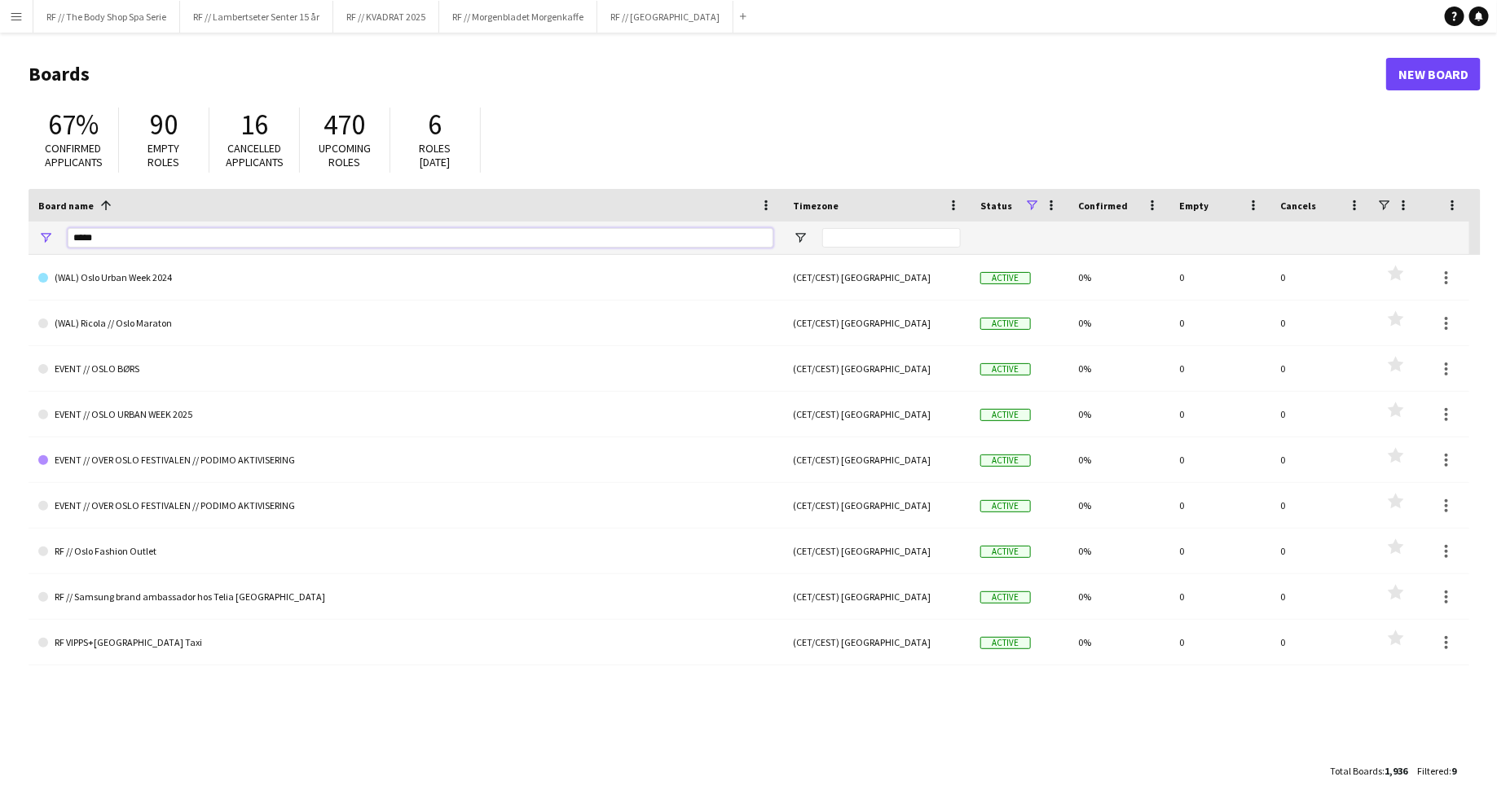
click at [337, 230] on input "****" at bounding box center [420, 237] width 706 height 19
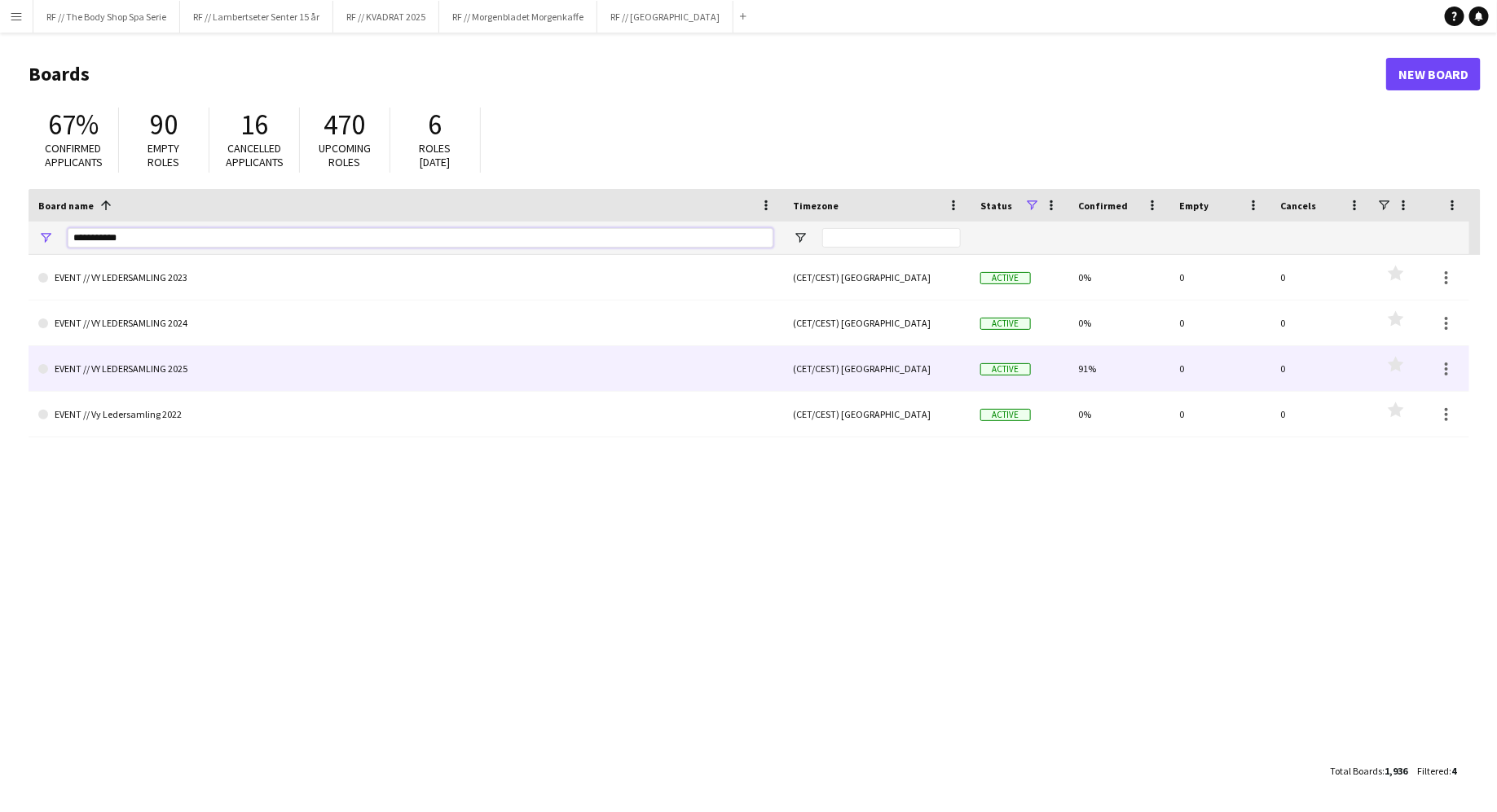
type input "**********"
click at [294, 361] on link "EVENT // VY LEDERSAMLING 2025" at bounding box center [406, 369] width 735 height 45
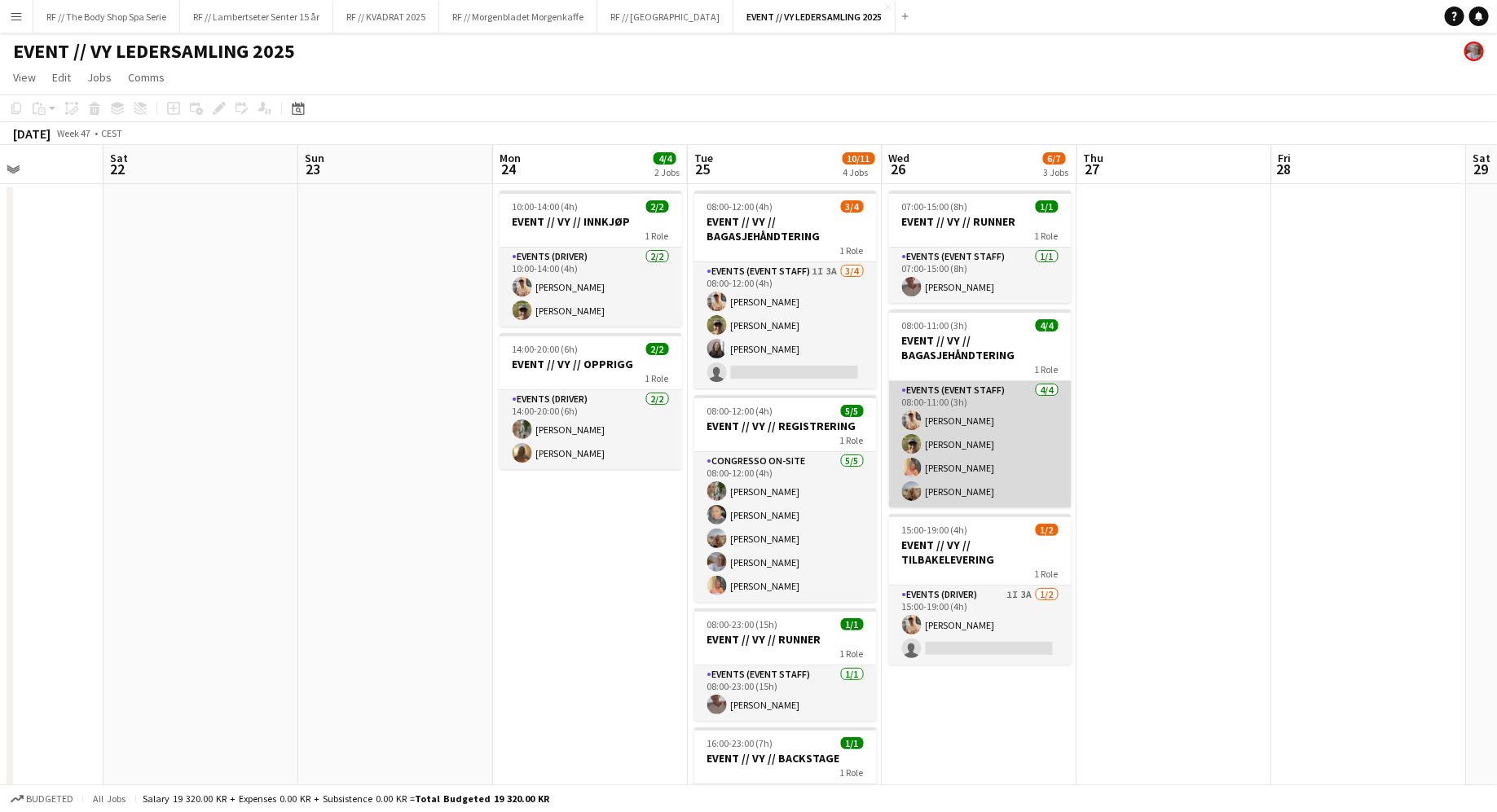
scroll to position [0, 681]
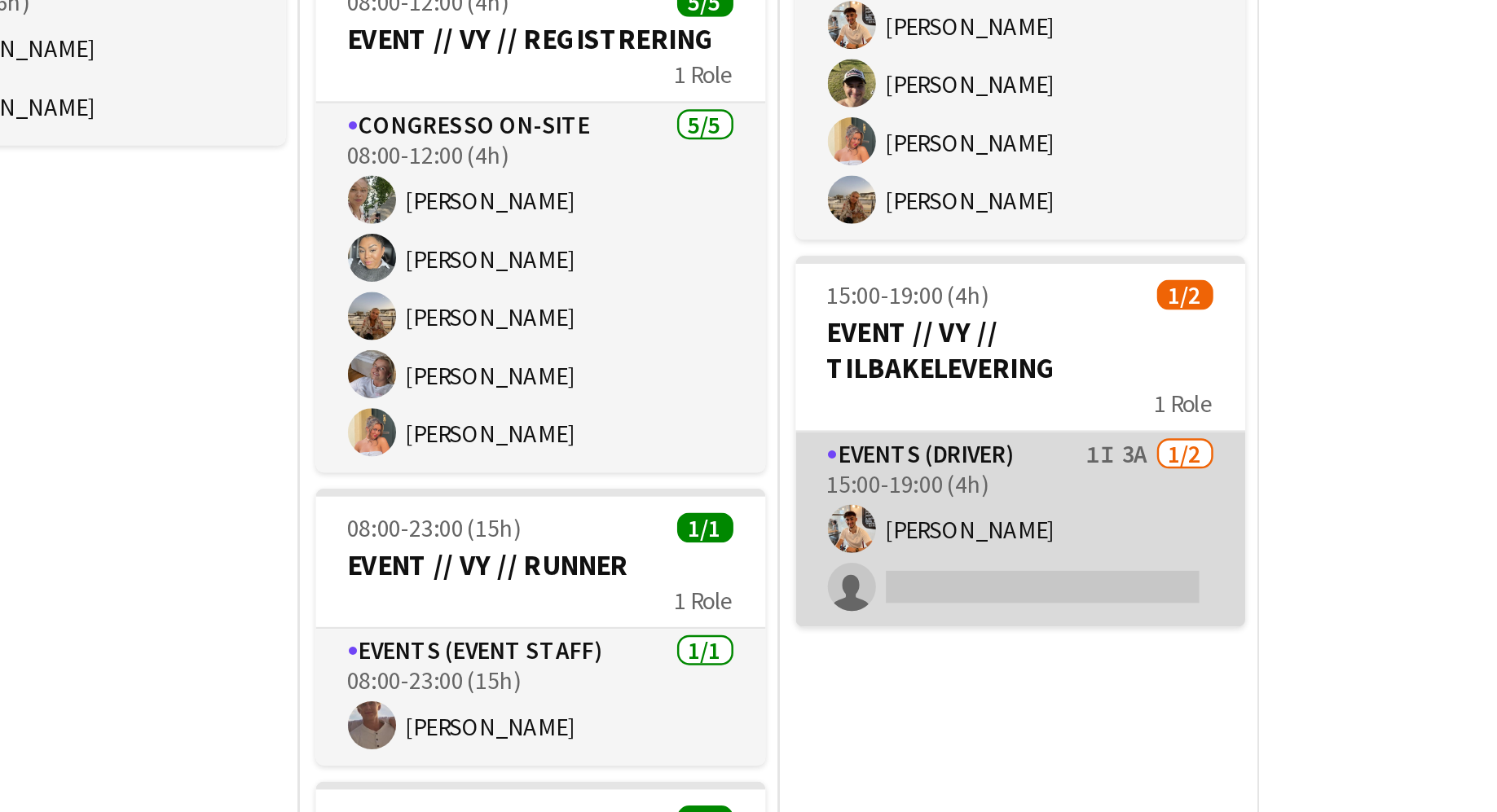
click at [1015, 598] on app-card-role "Events (Driver) 1I 3A [DATE] 15:00-19:00 (4h) [PERSON_NAME] single-neutral-acti…" at bounding box center [974, 625] width 183 height 79
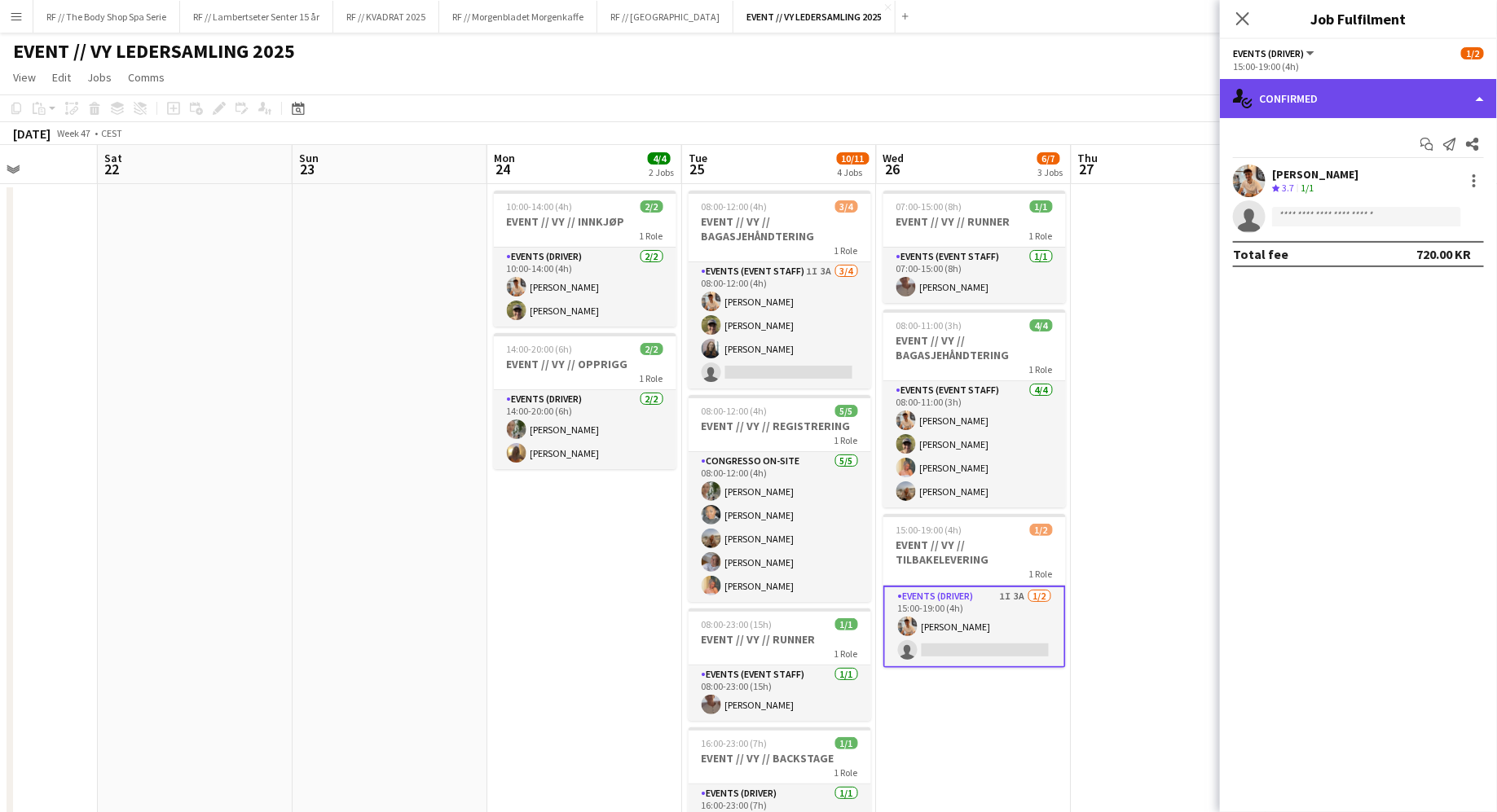
click at [1295, 94] on div "single-neutral-actions-check-2 Confirmed" at bounding box center [1358, 98] width 277 height 39
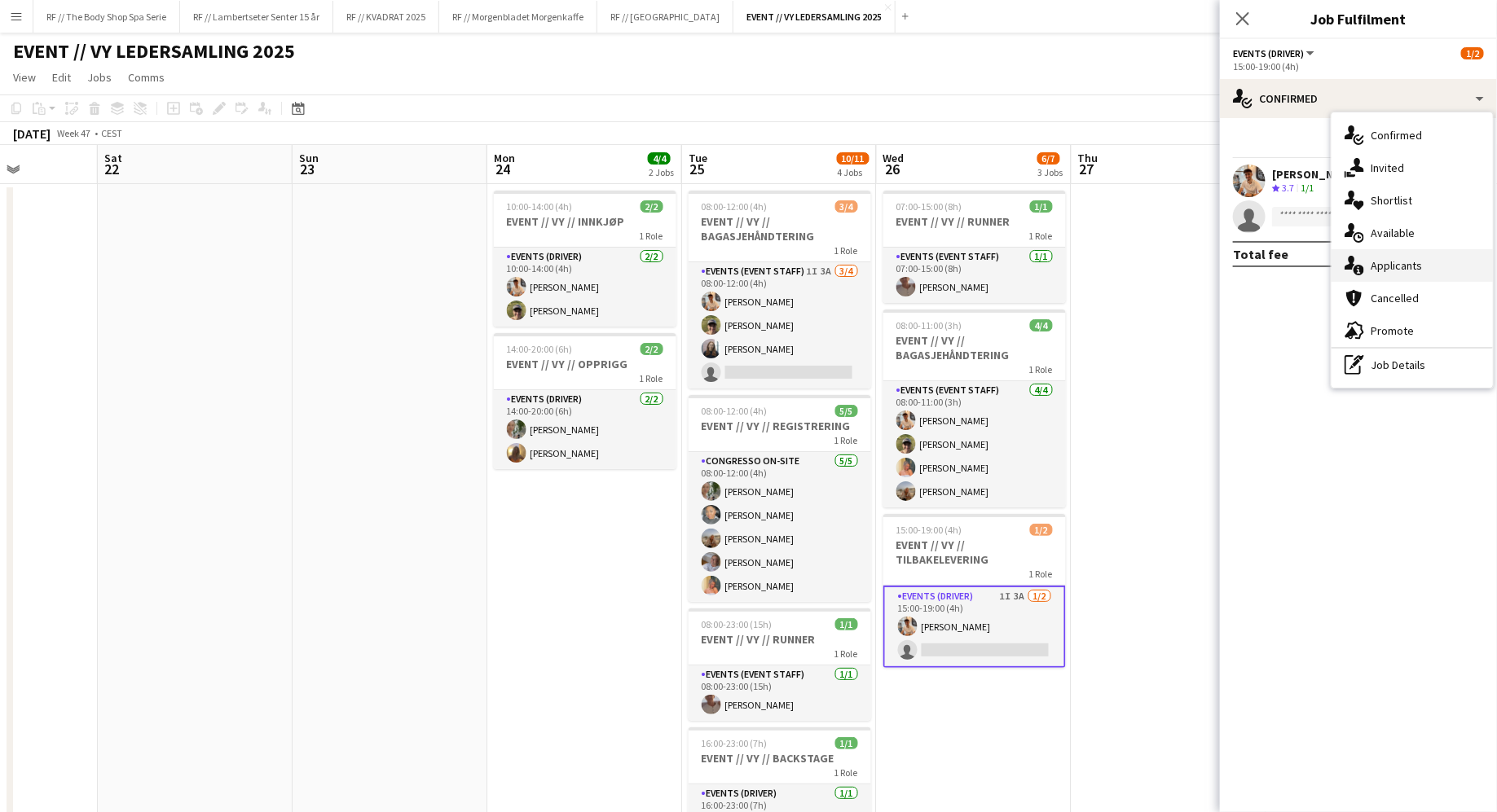
click at [1377, 274] on div "single-neutral-actions-information Applicants" at bounding box center [1413, 265] width 162 height 33
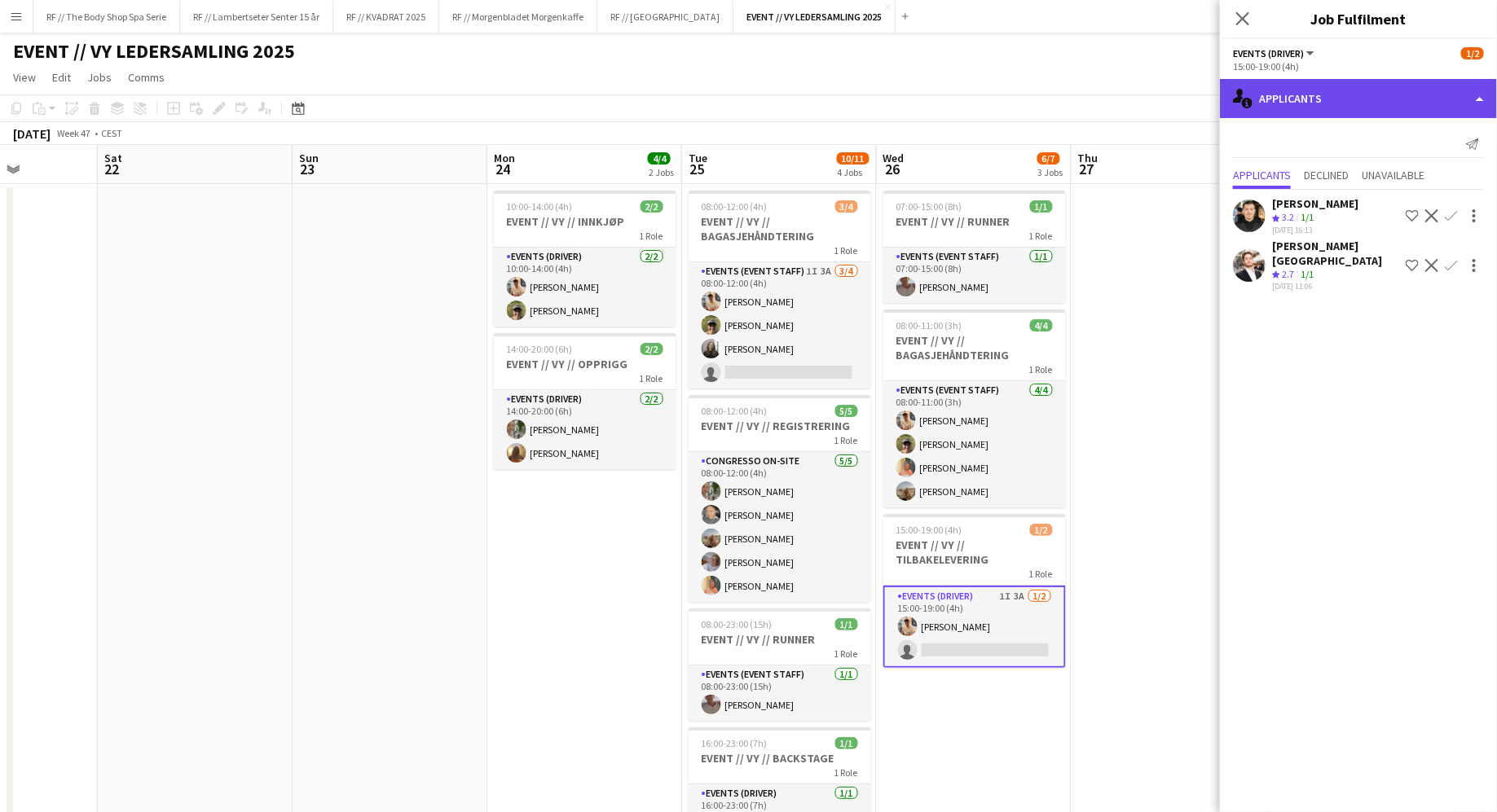
click at [1276, 109] on div "single-neutral-actions-information Applicants" at bounding box center [1358, 98] width 277 height 39
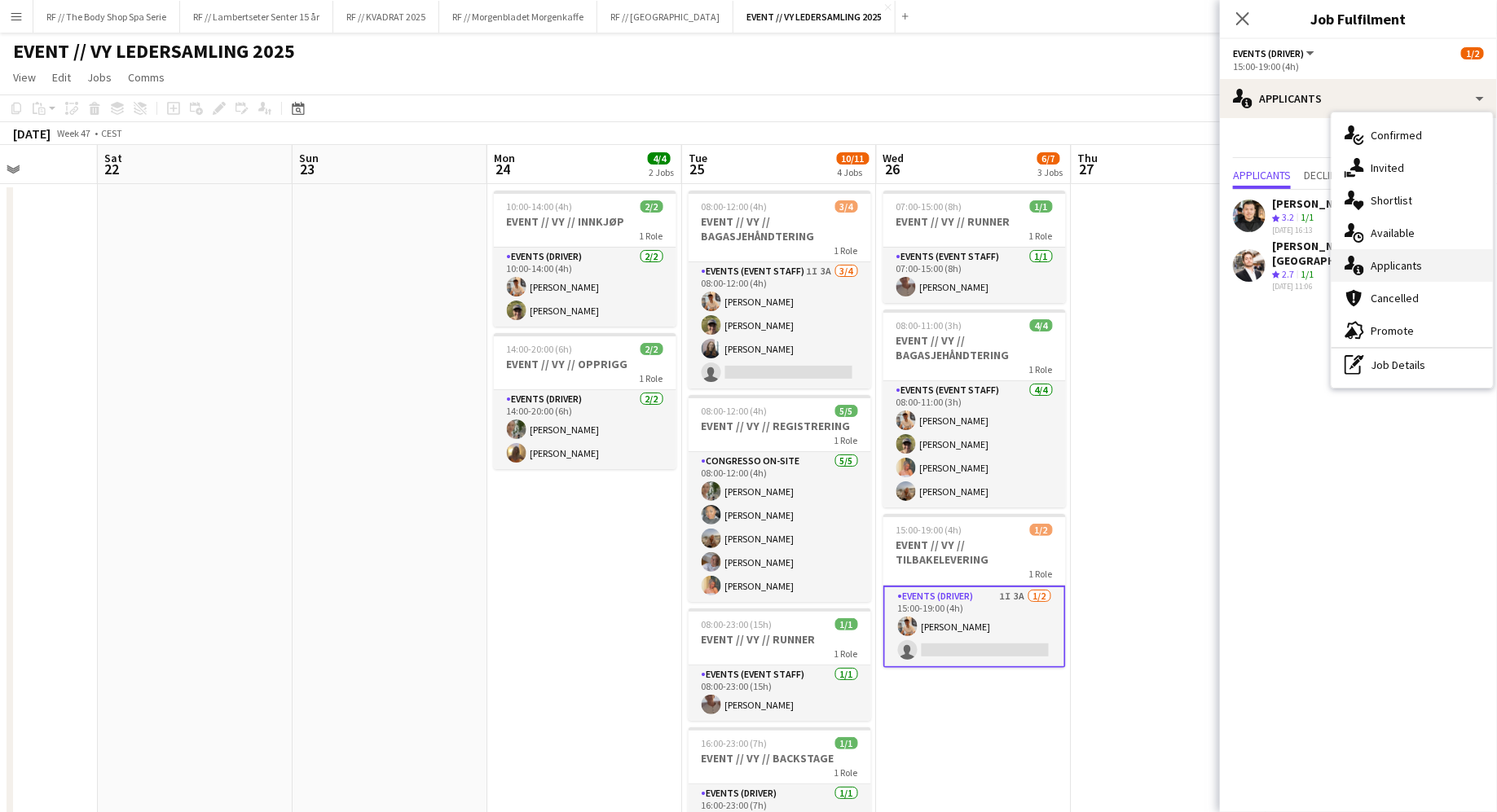
click at [1384, 264] on span "Applicants" at bounding box center [1396, 265] width 51 height 14
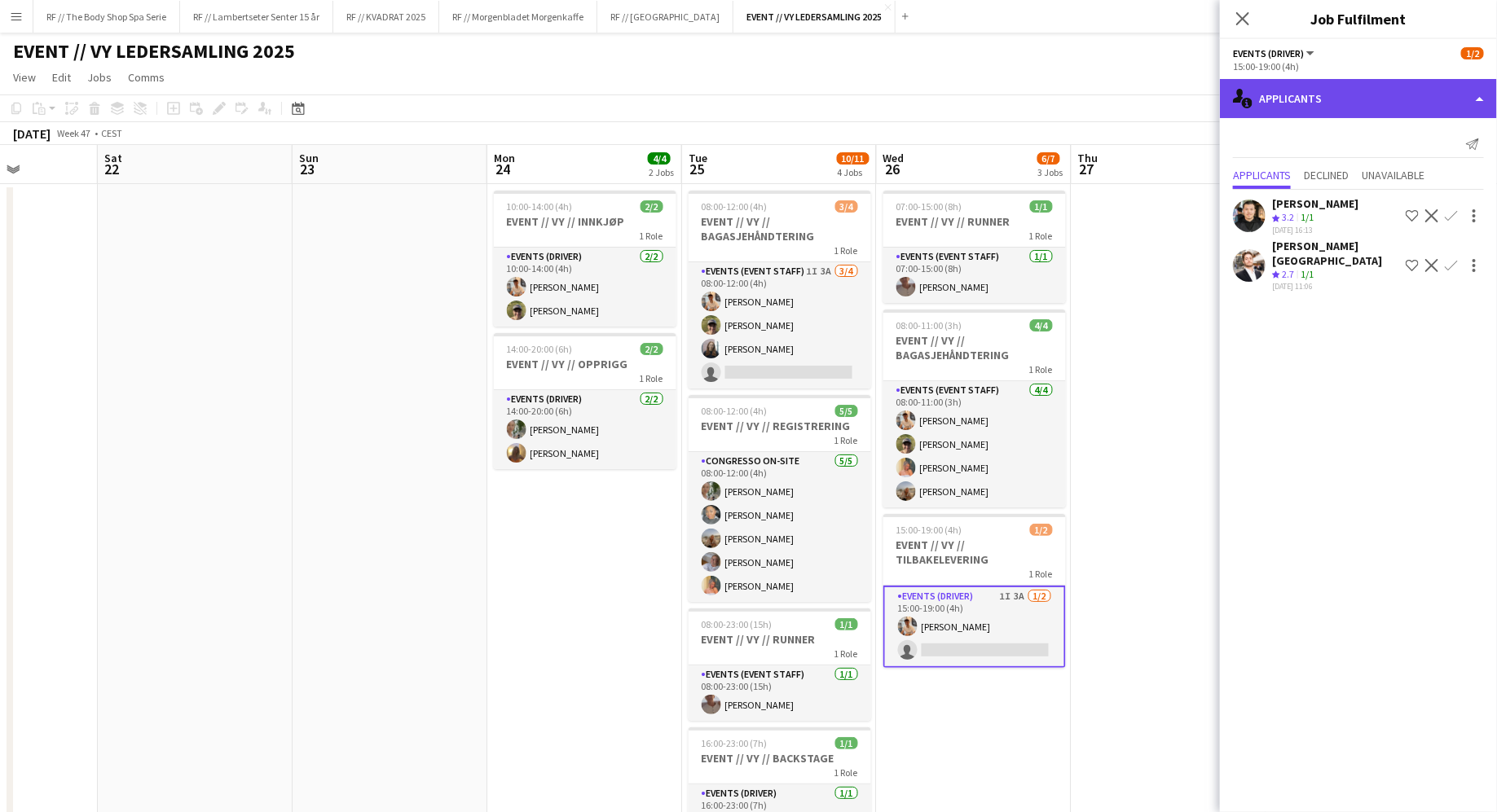
click at [1287, 106] on div "single-neutral-actions-information Applicants" at bounding box center [1358, 98] width 277 height 39
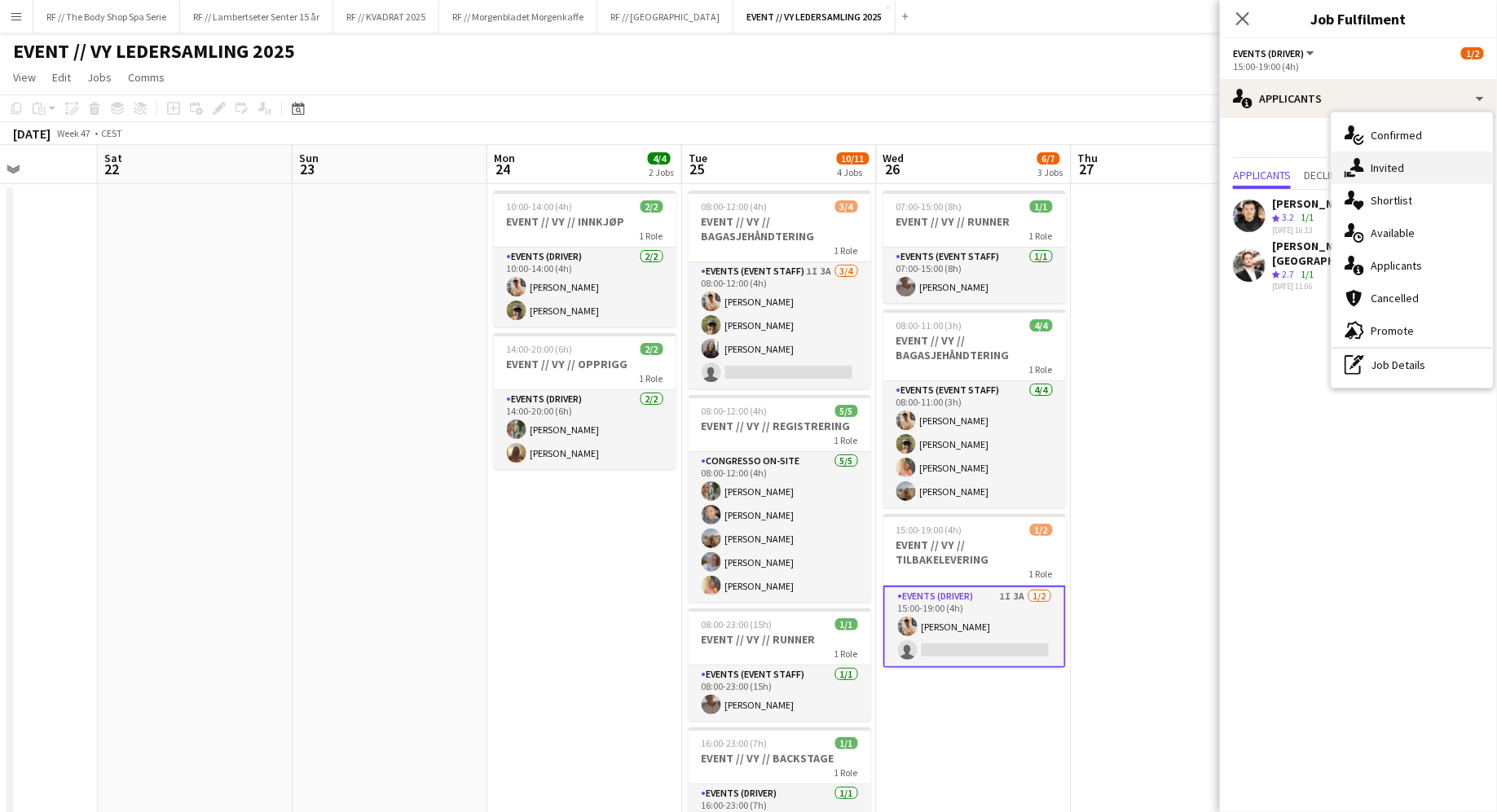
click at [1366, 167] on div "single-neutral-actions-share-1 Invited" at bounding box center [1413, 167] width 162 height 33
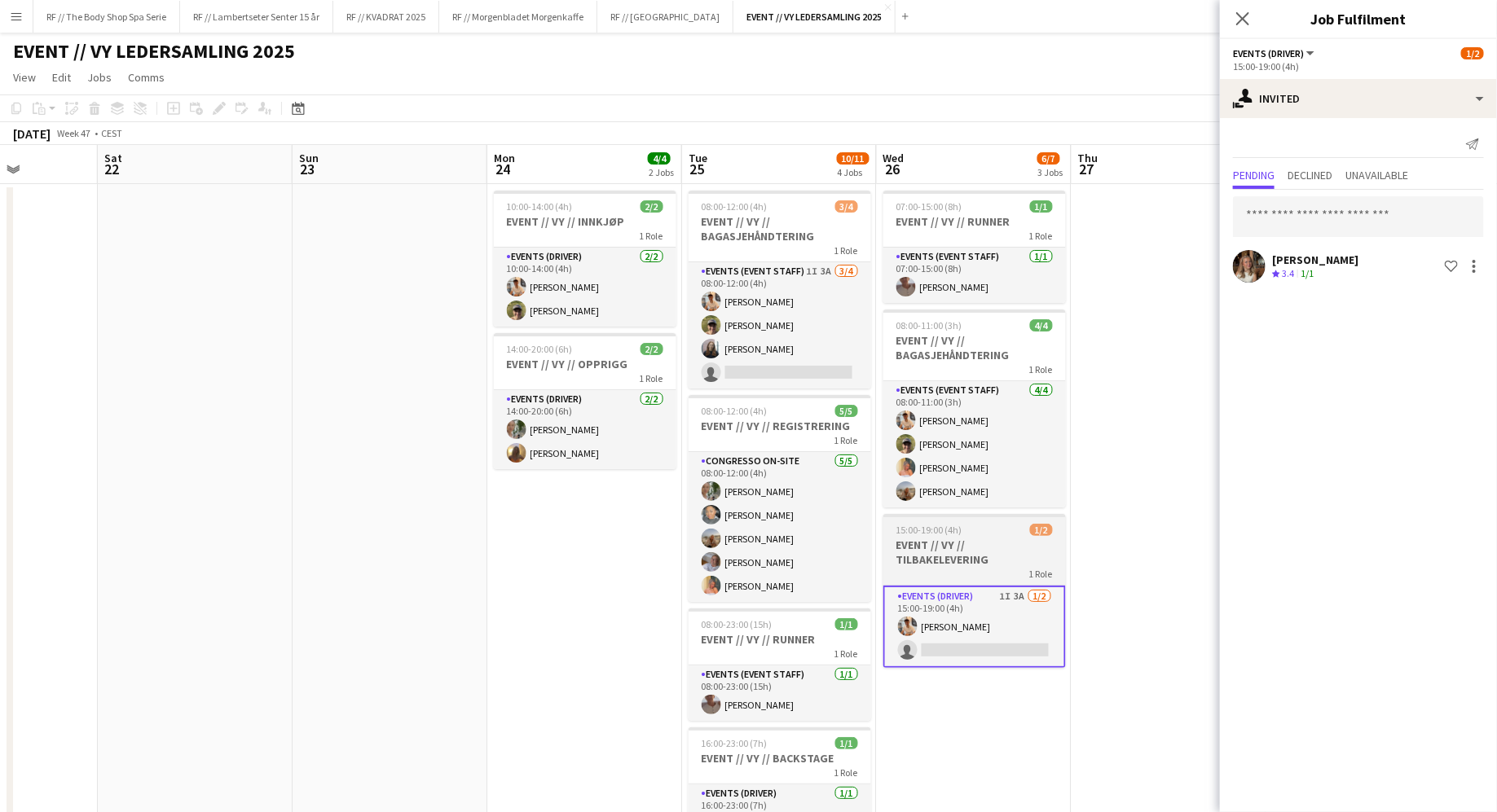
click at [936, 548] on h3 "EVENT // VY // TILBAKELEVERING" at bounding box center [974, 552] width 183 height 29
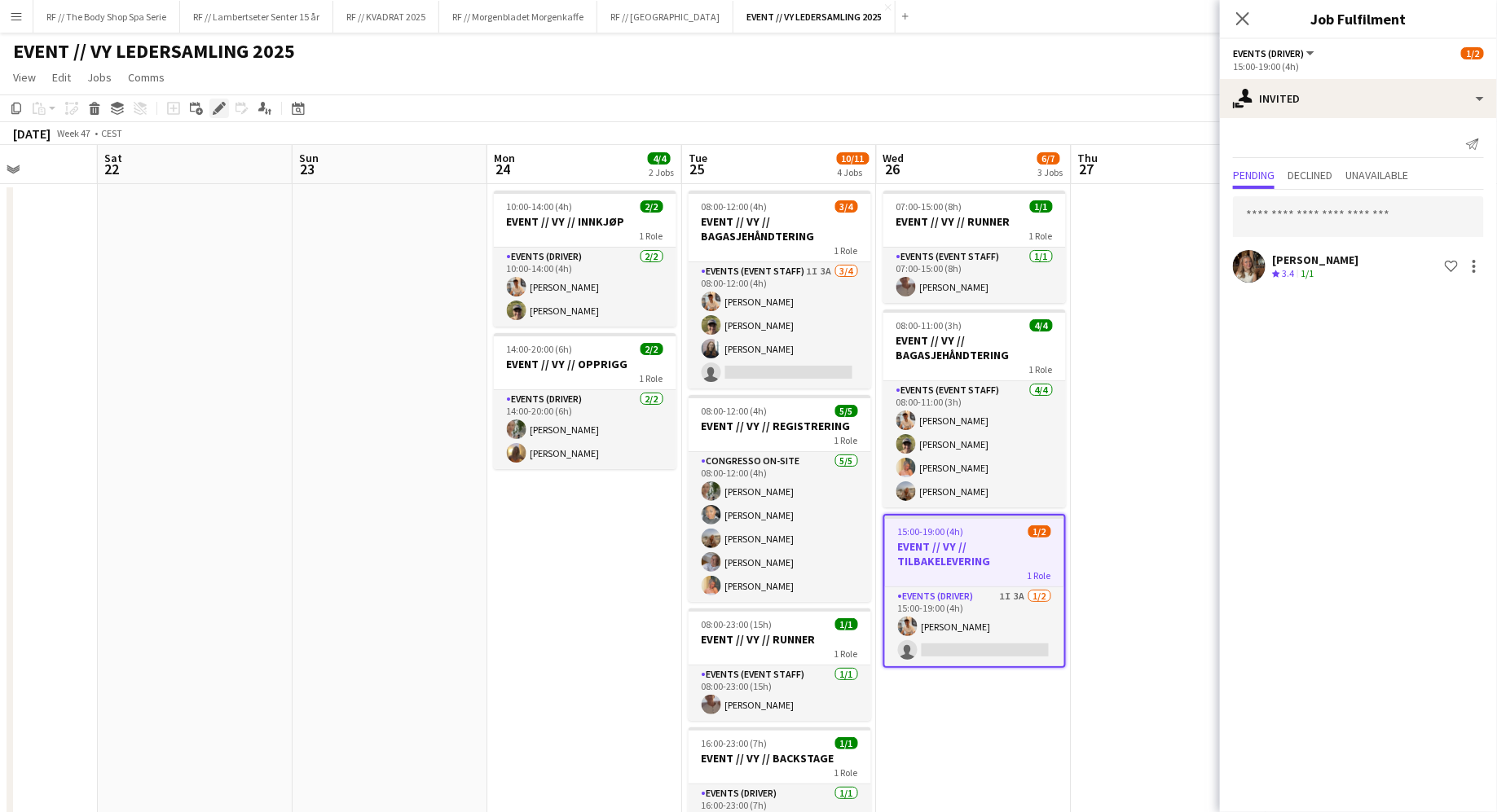
click at [215, 114] on icon at bounding box center [215, 113] width 4 height 4
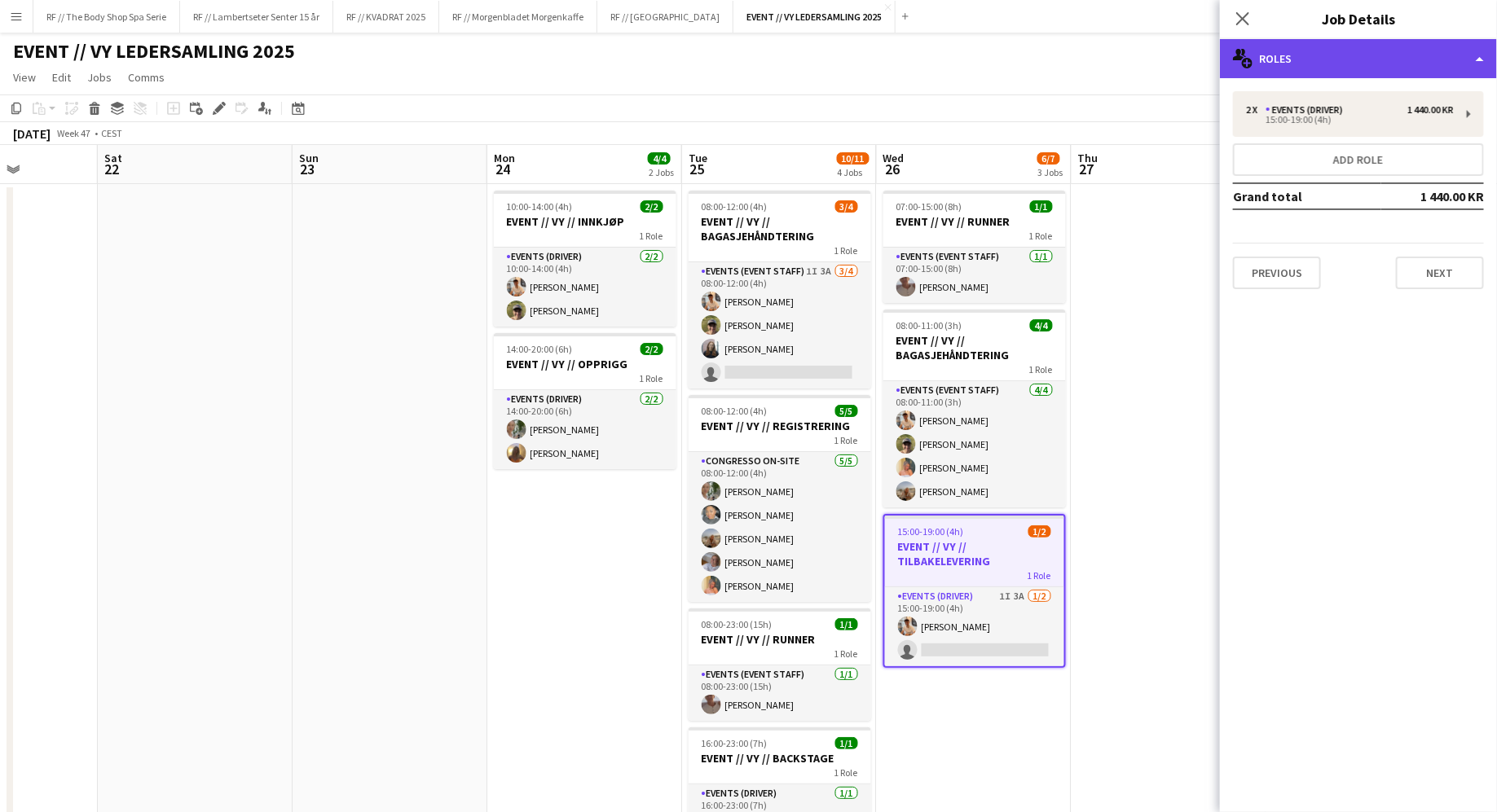
click at [1308, 60] on div "multiple-users-add Roles" at bounding box center [1358, 58] width 277 height 39
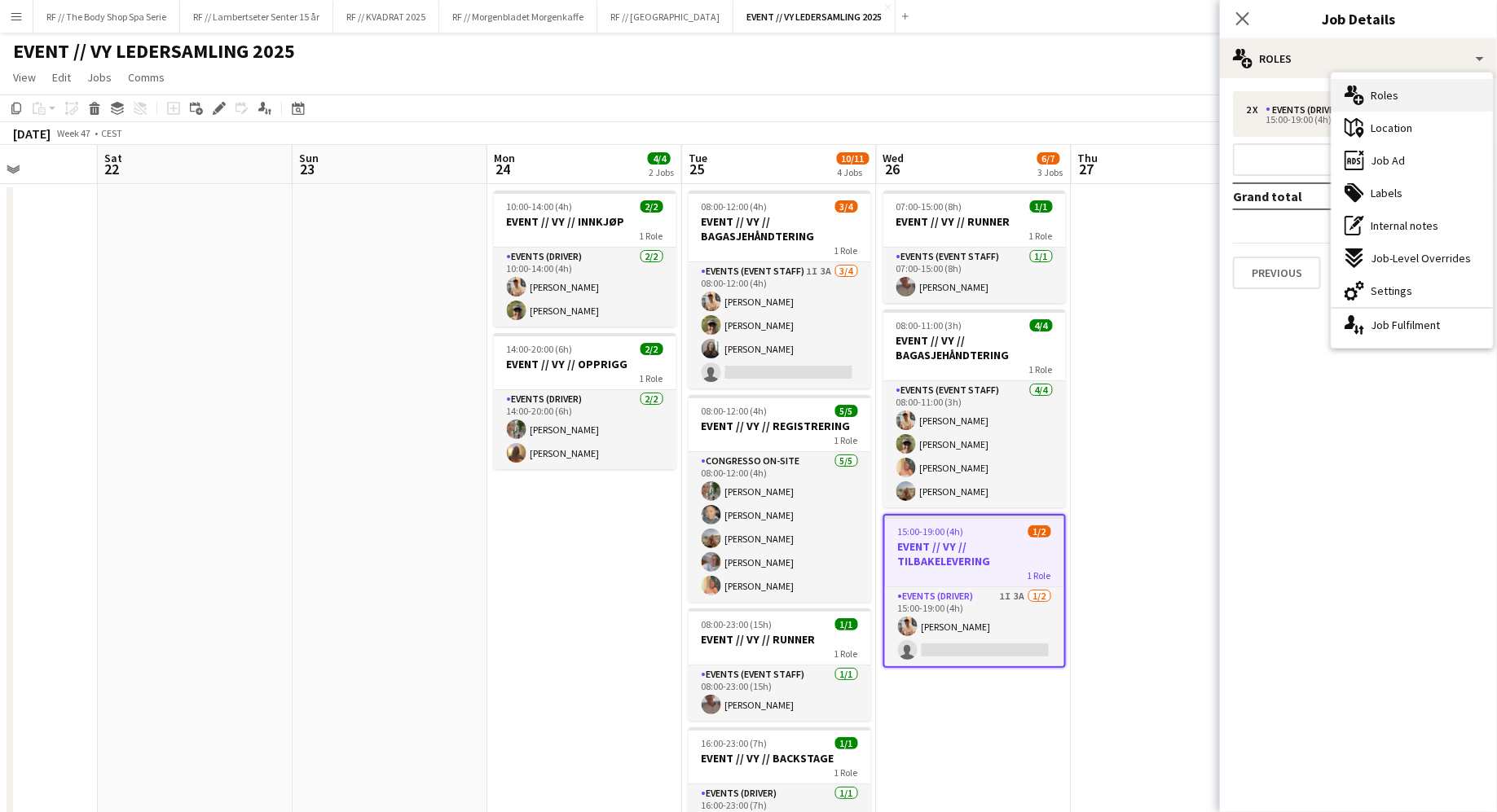
click at [1407, 98] on div "multiple-users-add Roles" at bounding box center [1413, 95] width 162 height 33
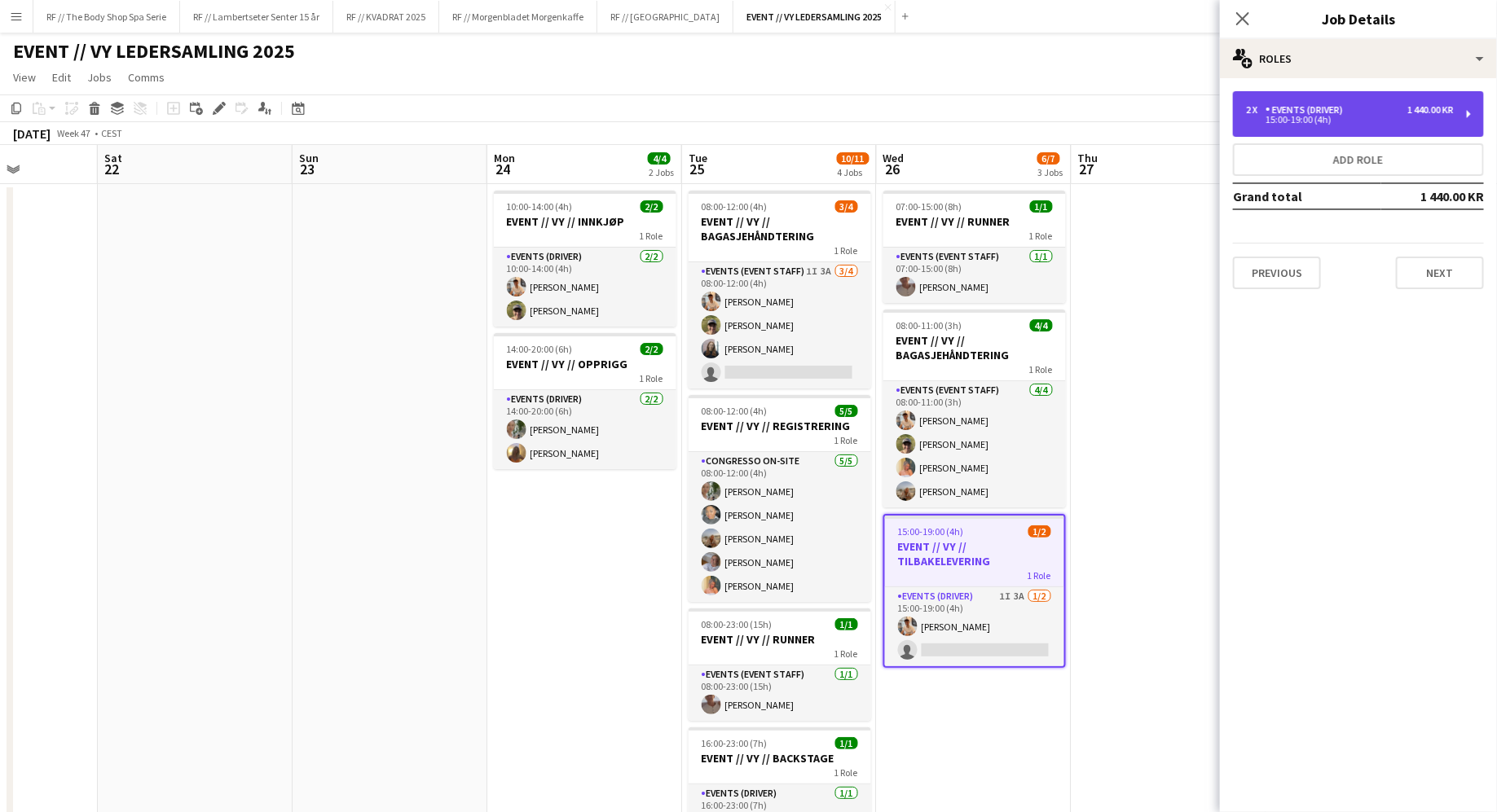
click at [1388, 109] on div "2 x Events (Driver) 1 440.00 KR" at bounding box center [1350, 110] width 208 height 12
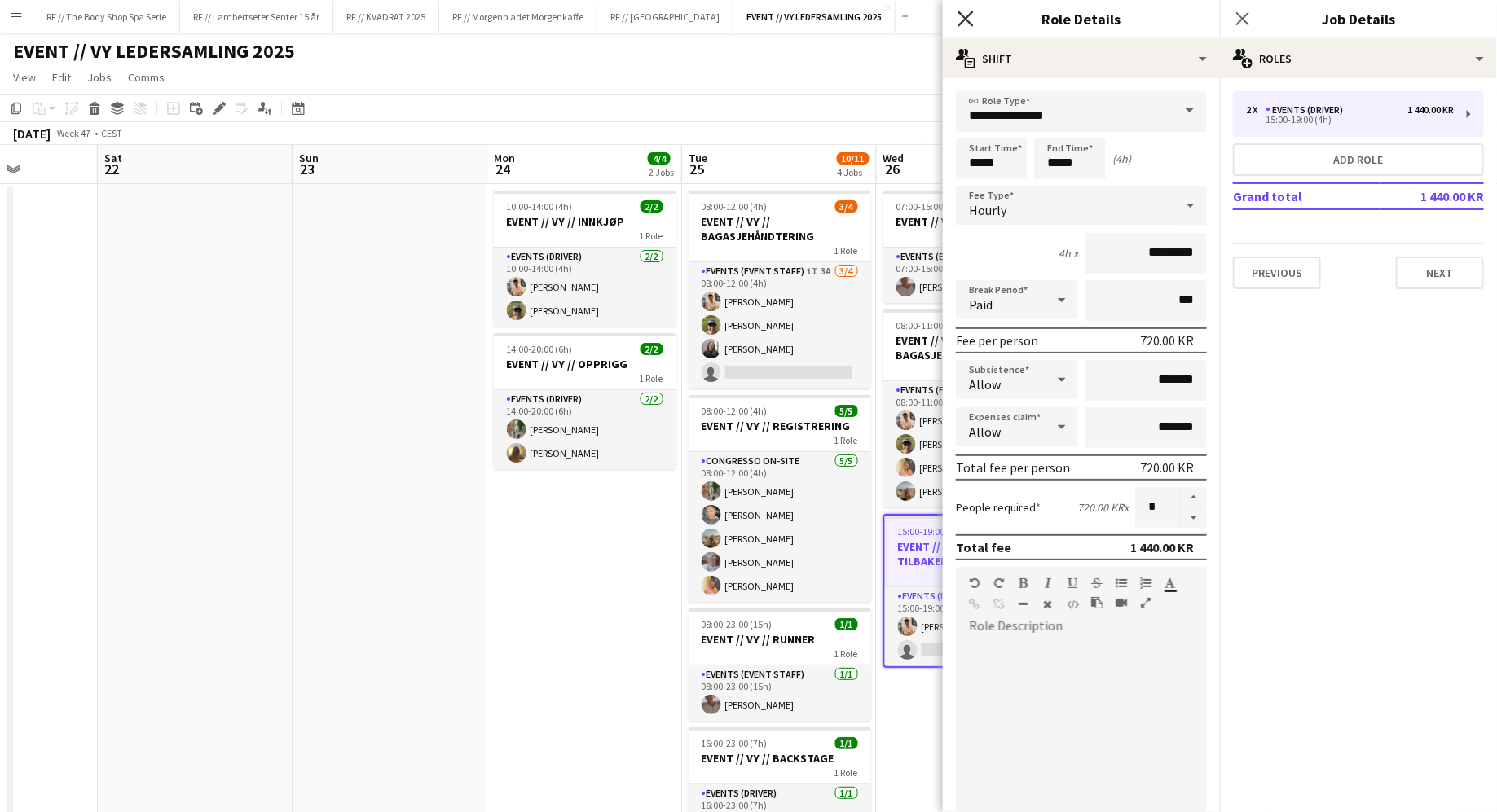
click at [968, 15] on icon at bounding box center [966, 19] width 15 height 15
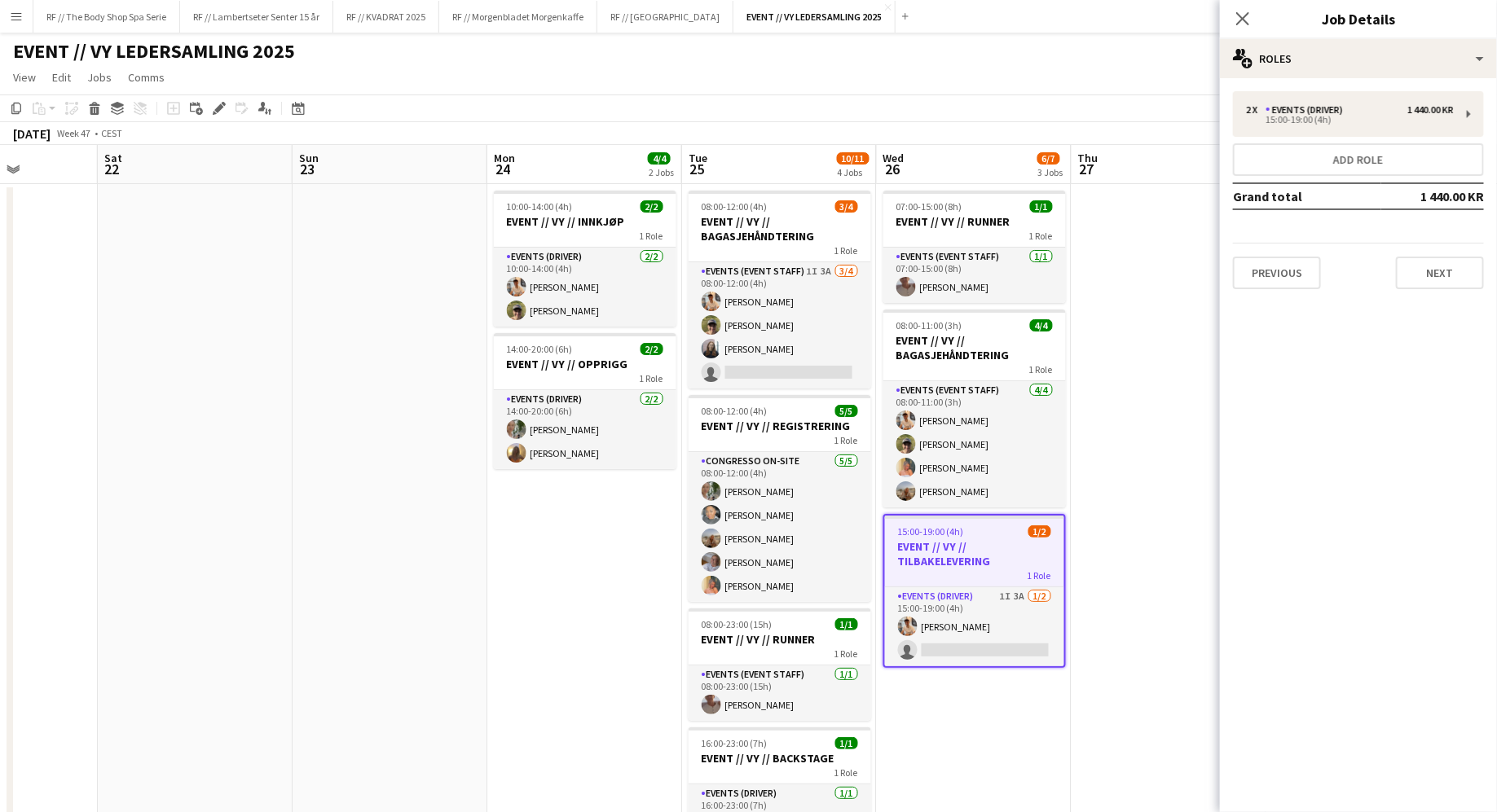
click at [1131, 521] on app-date-cell at bounding box center [1169, 553] width 194 height 737
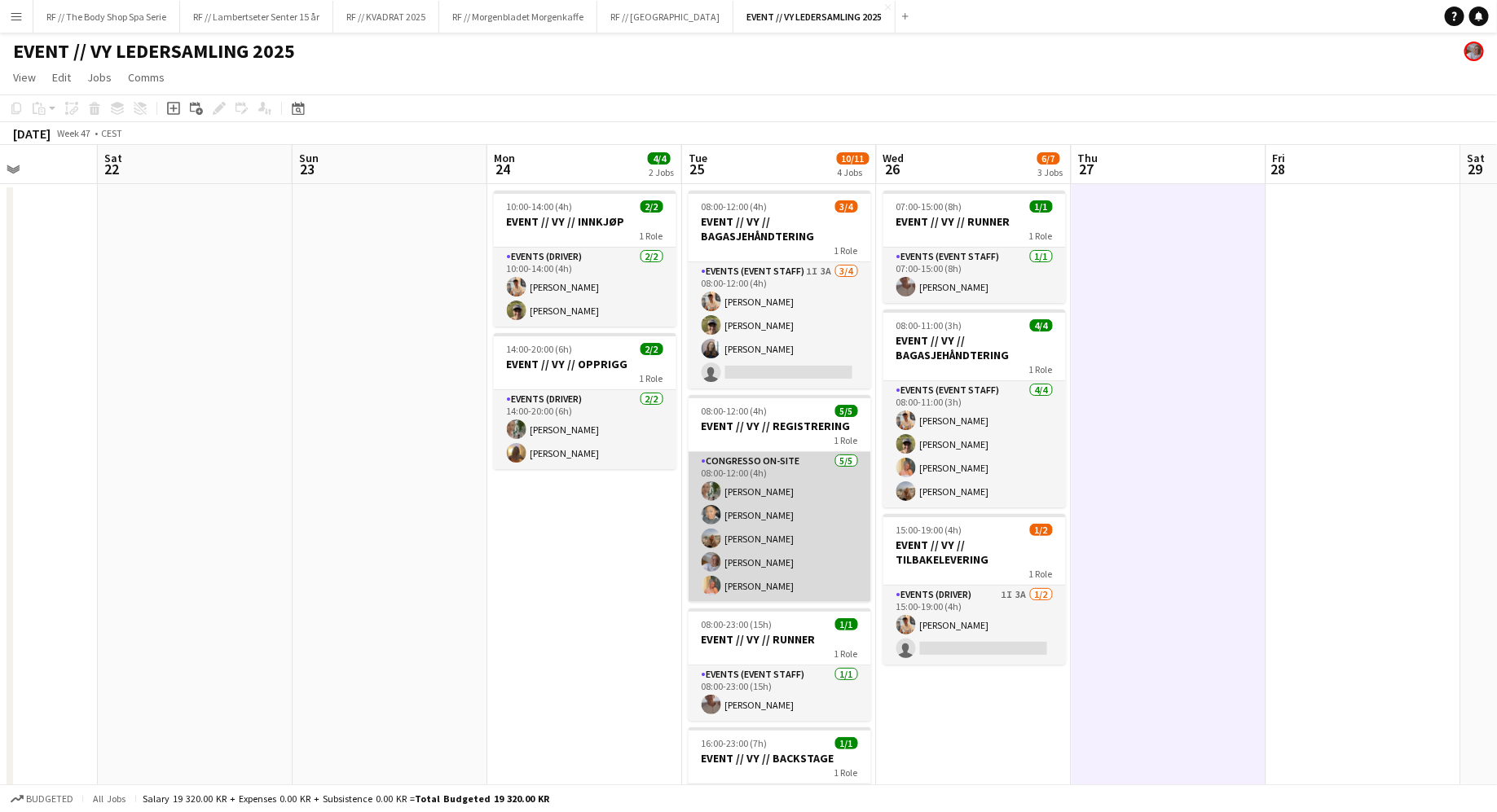
click at [727, 536] on app-card-role "Congresso On-site [DATE] 08:00-12:00 (4h) [PERSON_NAME] [PERSON_NAME] [PERSON_N…" at bounding box center [780, 527] width 183 height 150
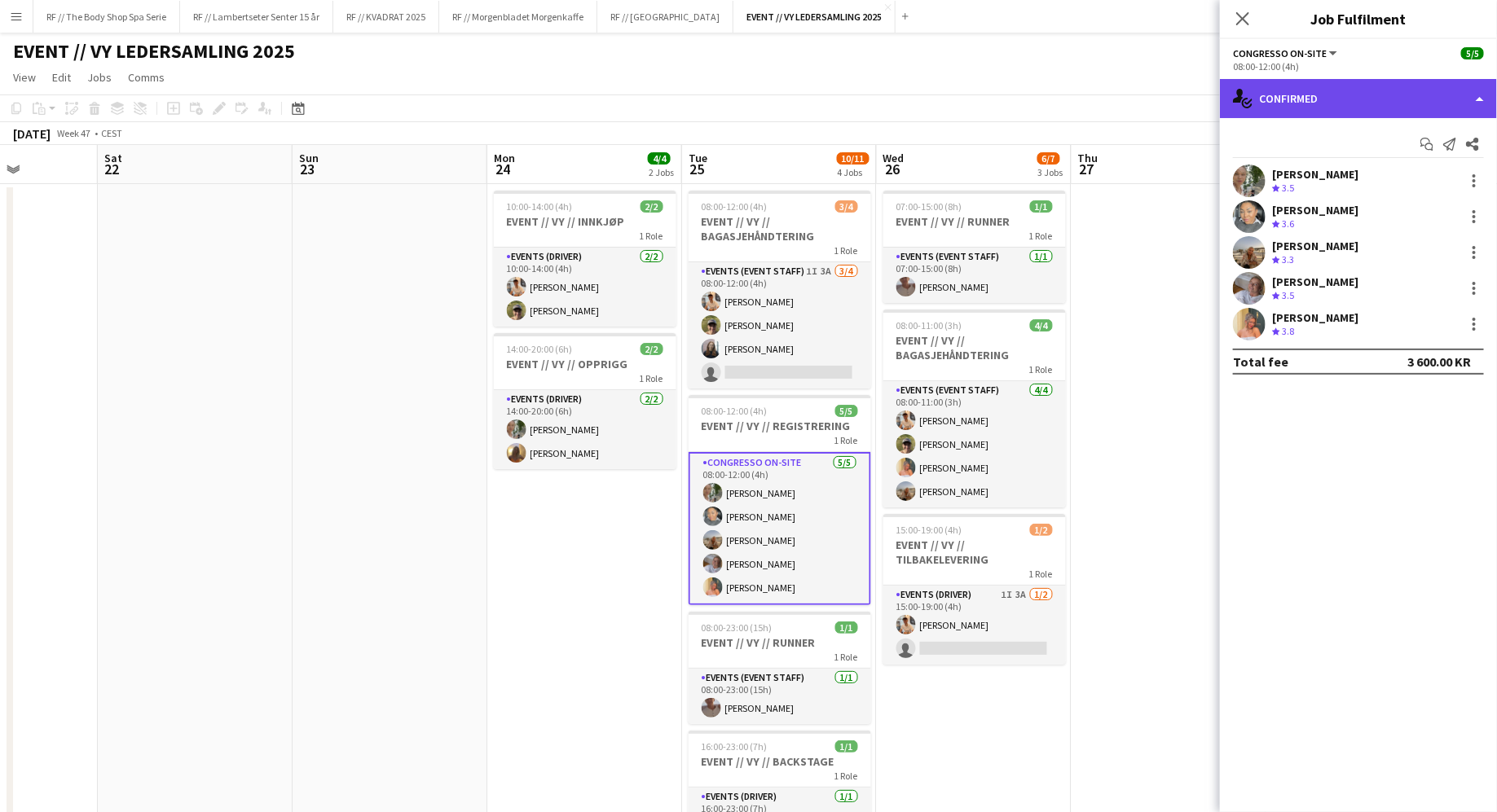
click at [1293, 101] on div "single-neutral-actions-check-2 Confirmed" at bounding box center [1358, 98] width 277 height 39
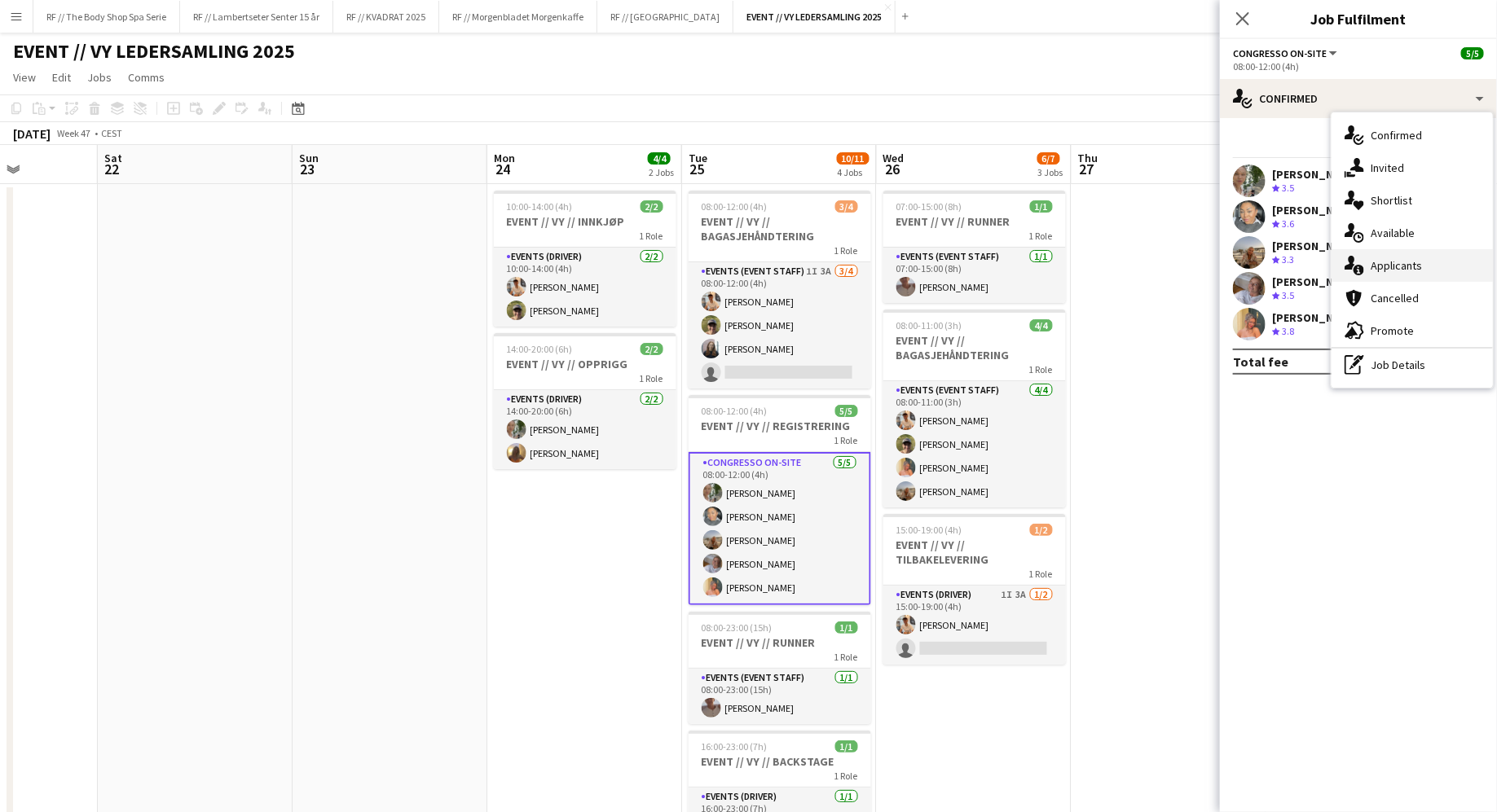
click at [1395, 265] on span "Applicants" at bounding box center [1396, 265] width 51 height 14
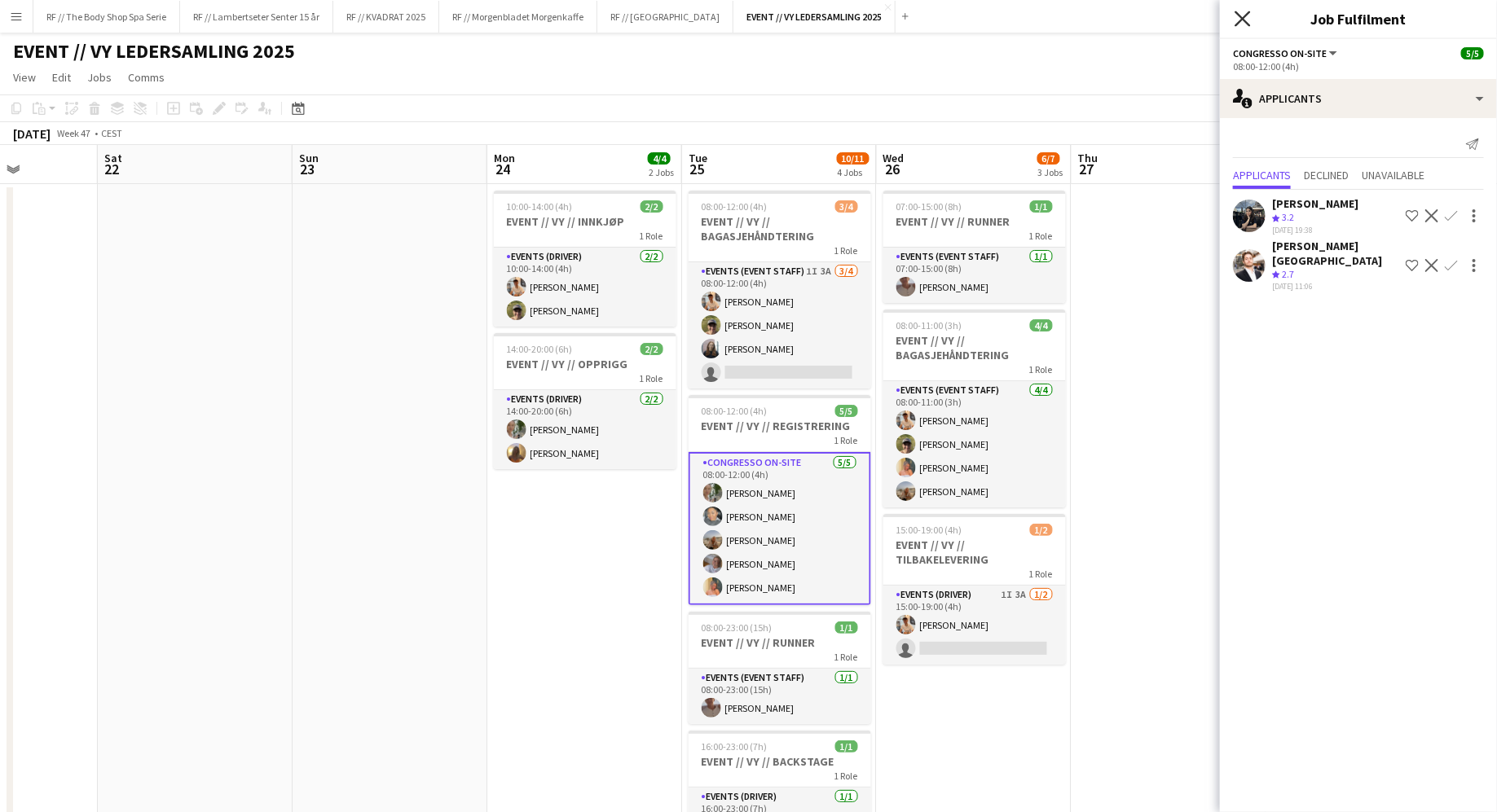
click at [1241, 19] on icon at bounding box center [1243, 19] width 15 height 15
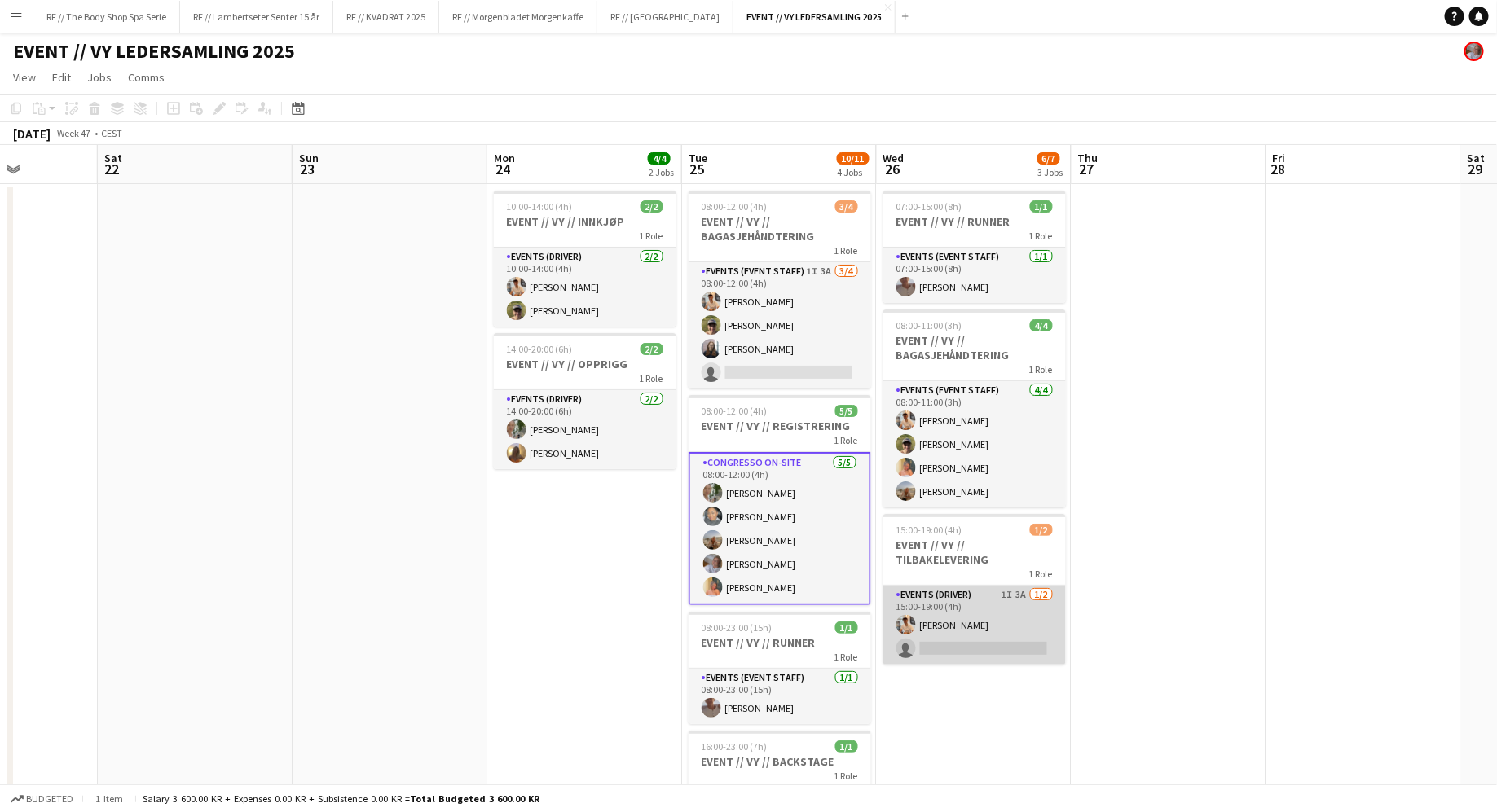
click at [1011, 595] on app-card-role "Events (Driver) 1I 3A [DATE] 15:00-19:00 (4h) [PERSON_NAME] single-neutral-acti…" at bounding box center [974, 625] width 183 height 79
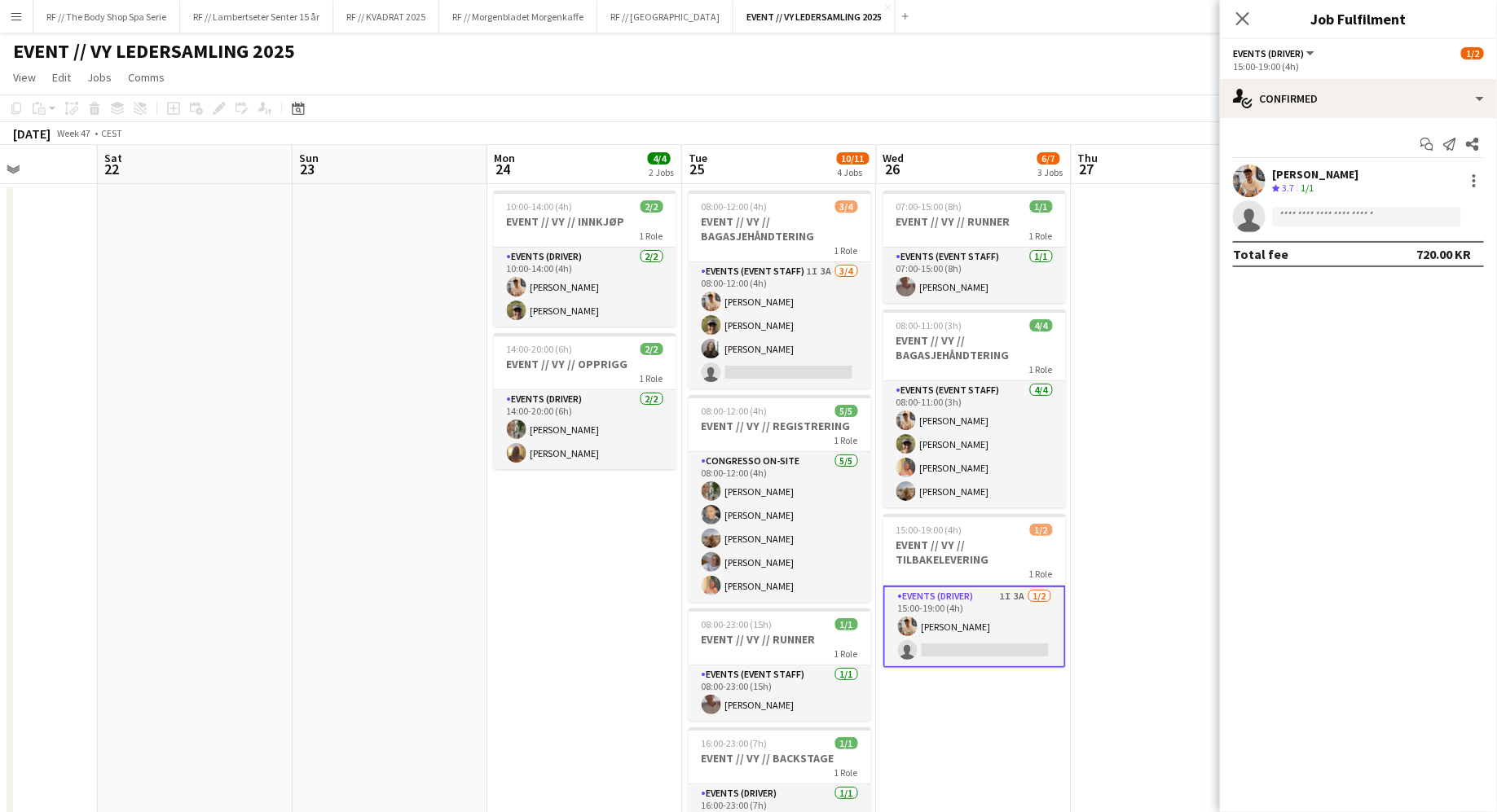
click at [1262, 177] on app-user-avatar at bounding box center [1249, 181] width 33 height 33
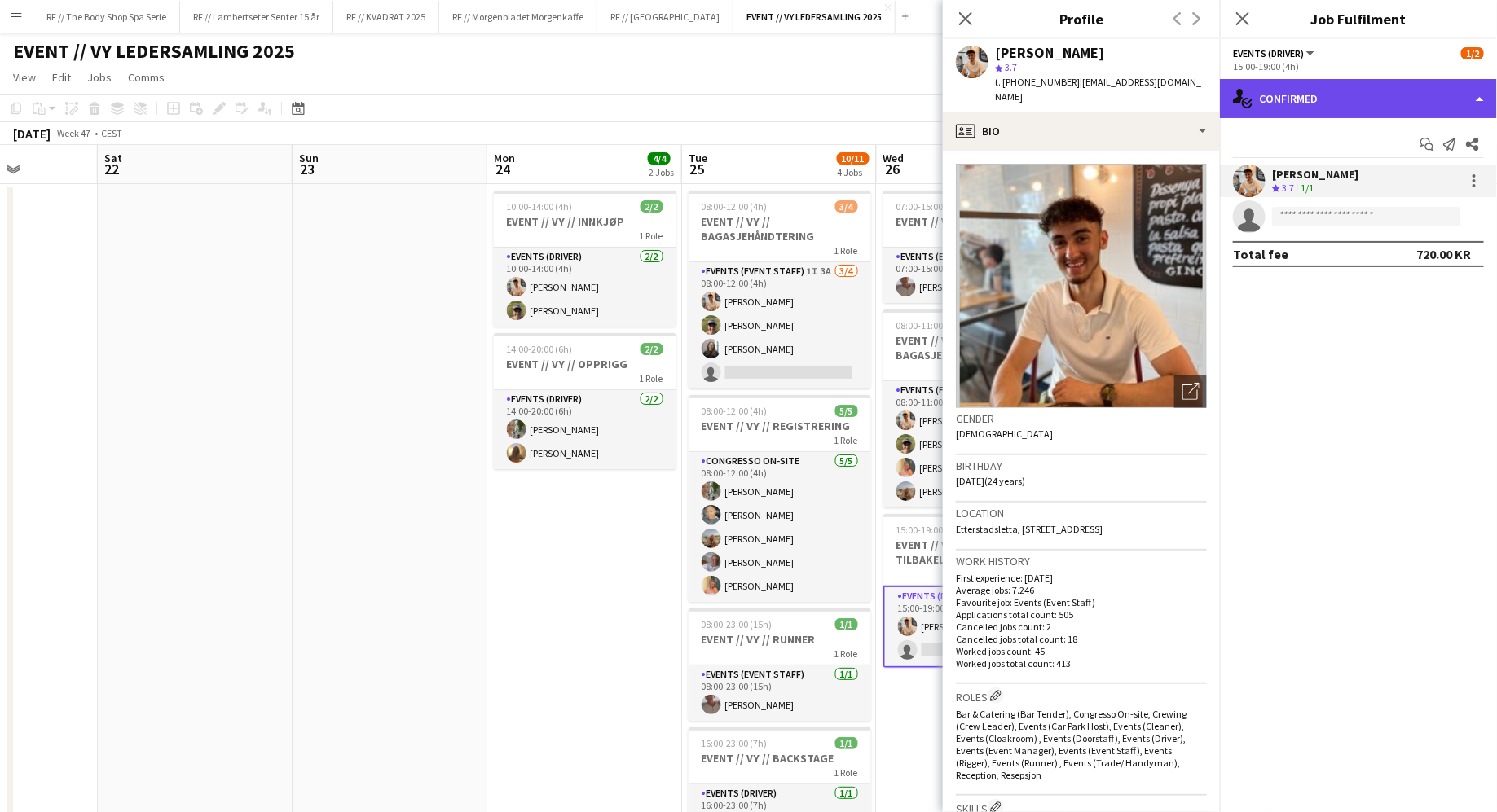
click at [1291, 80] on div "single-neutral-actions-check-2 Confirmed" at bounding box center [1358, 98] width 277 height 39
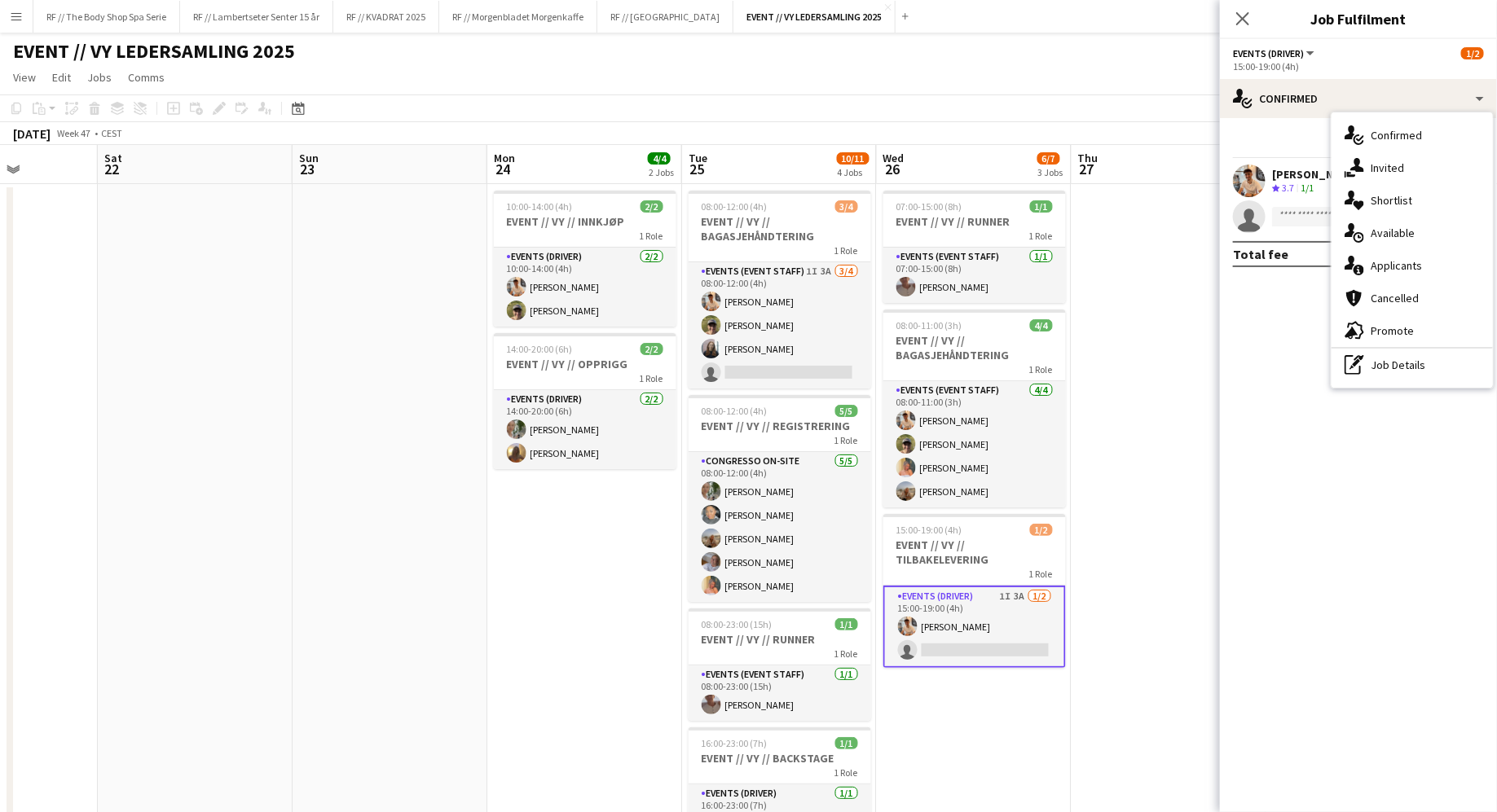
click at [1286, 74] on app-options-switcher "Events (Driver) All roles Events (Driver) [DATE] 15:00-19:00 (4h)" at bounding box center [1358, 58] width 277 height 40
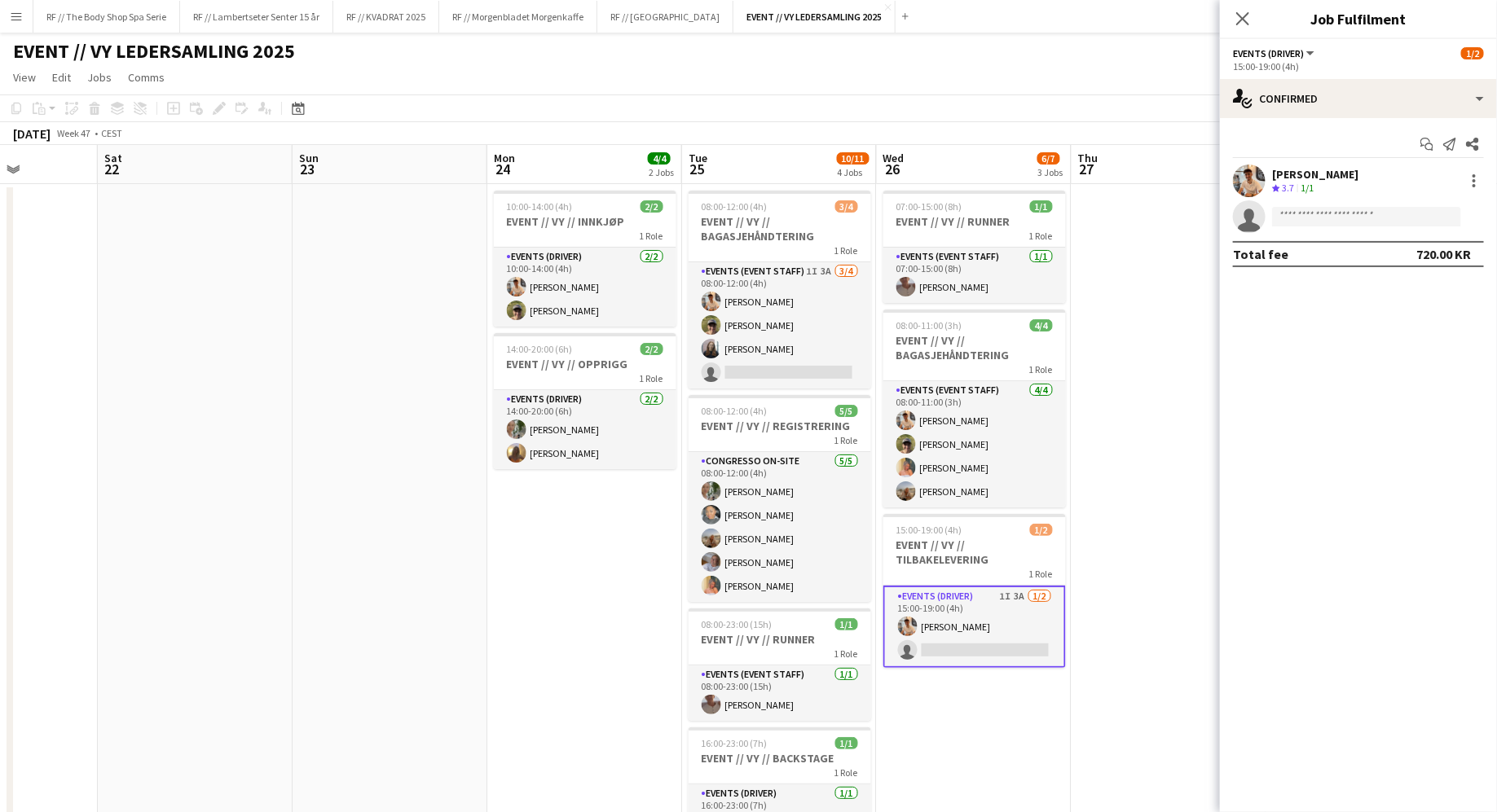
click at [1305, 60] on div "Events (Driver) All roles Events (Driver)" at bounding box center [1276, 52] width 84 height 14
click at [1304, 56] on span "Events (Driver)" at bounding box center [1269, 53] width 71 height 13
click at [1266, 99] on ul "All roles Events (Driver)" at bounding box center [1287, 94] width 82 height 42
click at [1268, 113] on li "Events (Driver)" at bounding box center [1287, 108] width 82 height 14
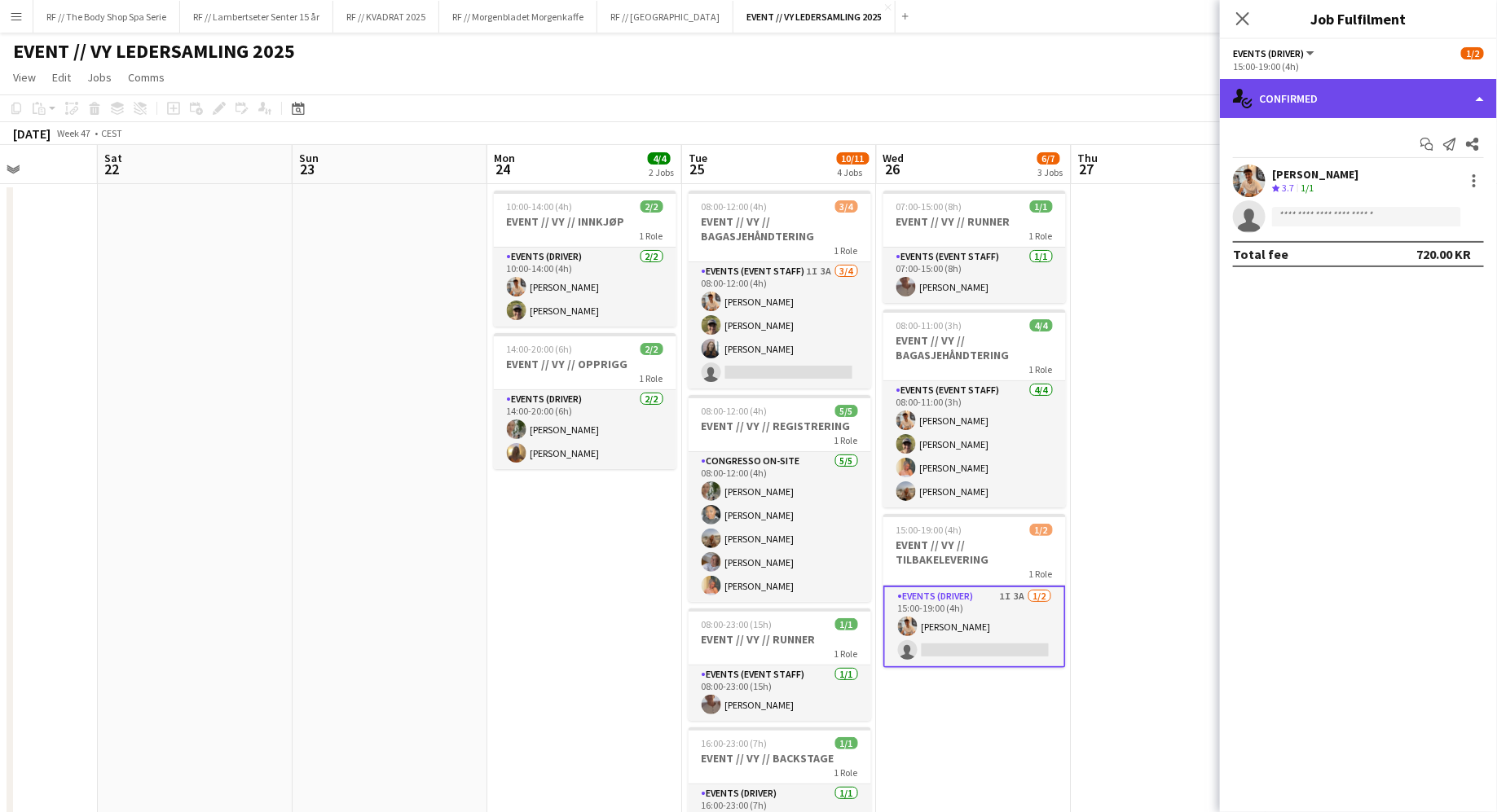
click at [1371, 108] on div "single-neutral-actions-check-2 Confirmed" at bounding box center [1358, 98] width 277 height 39
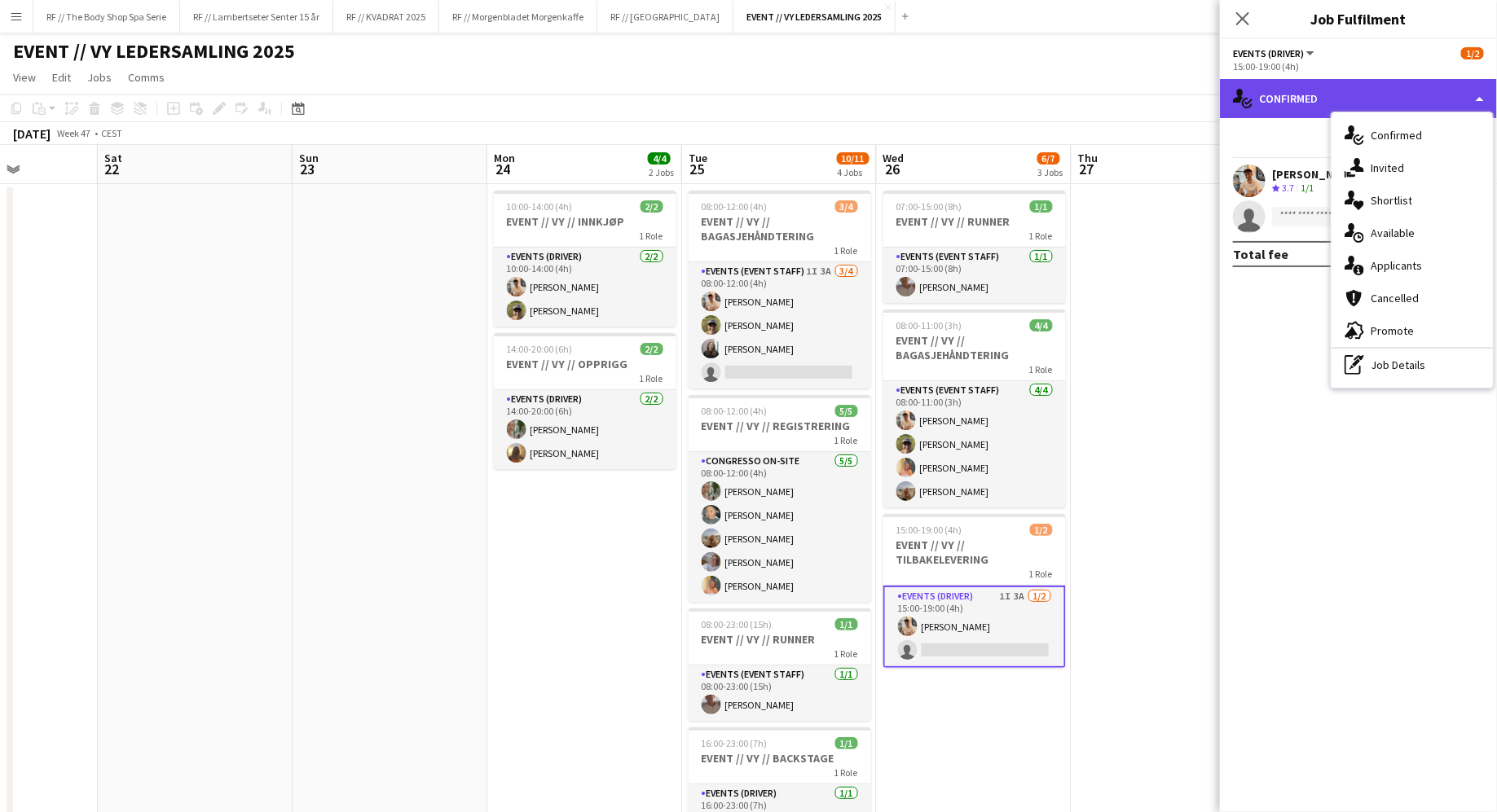
click at [1318, 103] on div "single-neutral-actions-check-2 Confirmed" at bounding box center [1358, 98] width 277 height 39
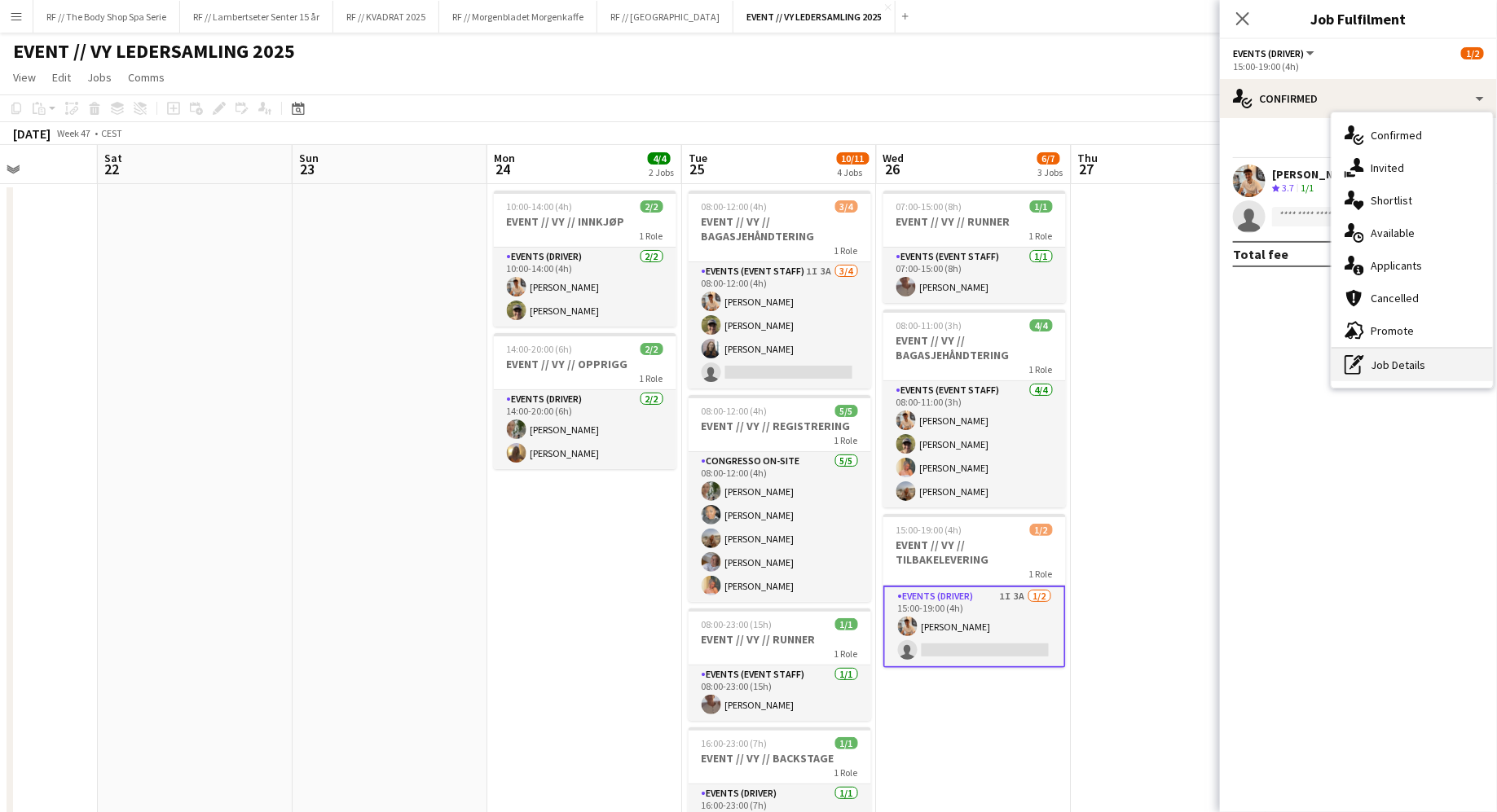
click at [1379, 362] on div "pen-write Job Details" at bounding box center [1413, 364] width 162 height 33
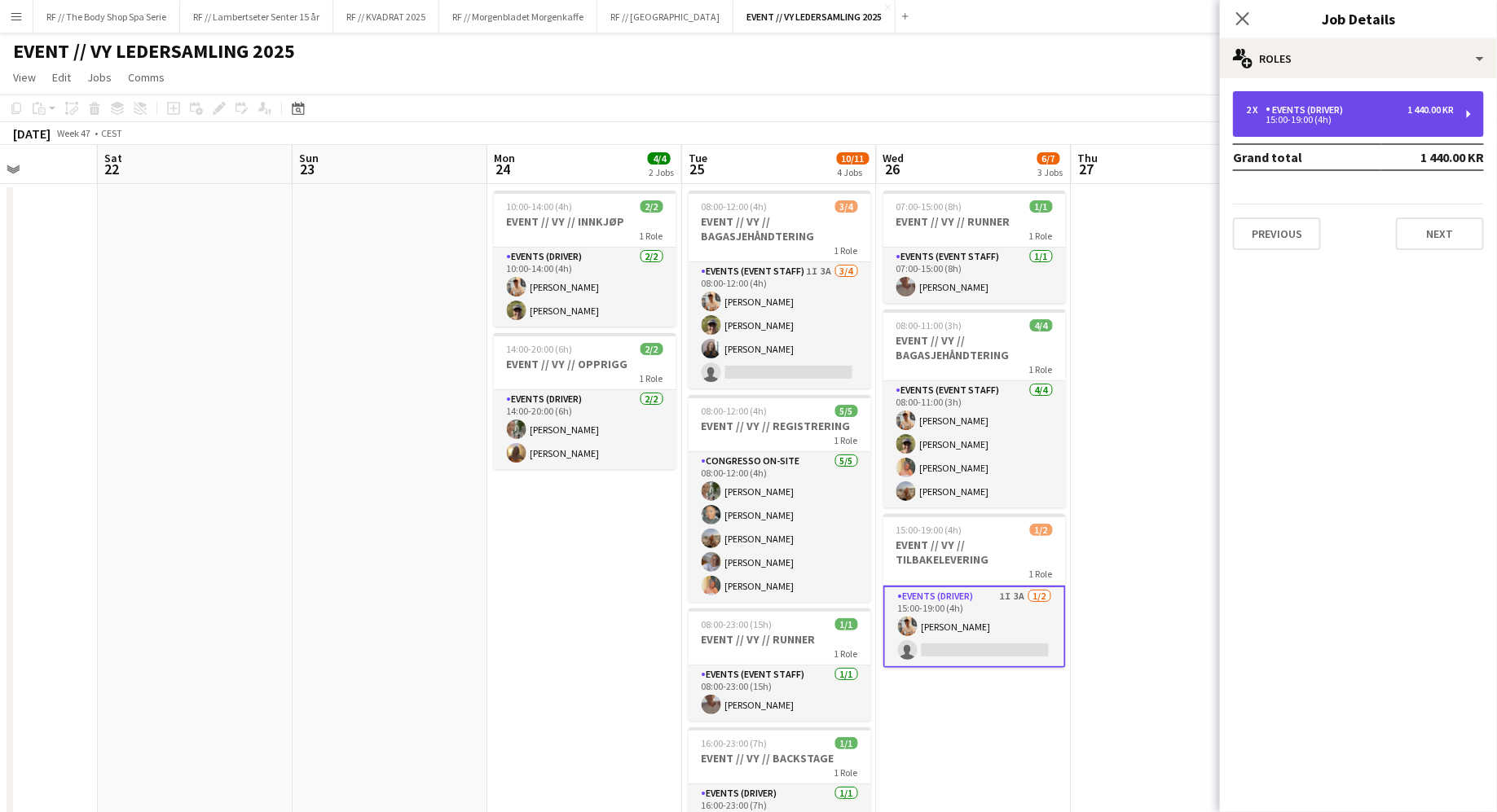
click at [1312, 132] on div "2 x Events (Driver) 1 440.00 KR 15:00-19:00 (4h)" at bounding box center [1359, 114] width 251 height 45
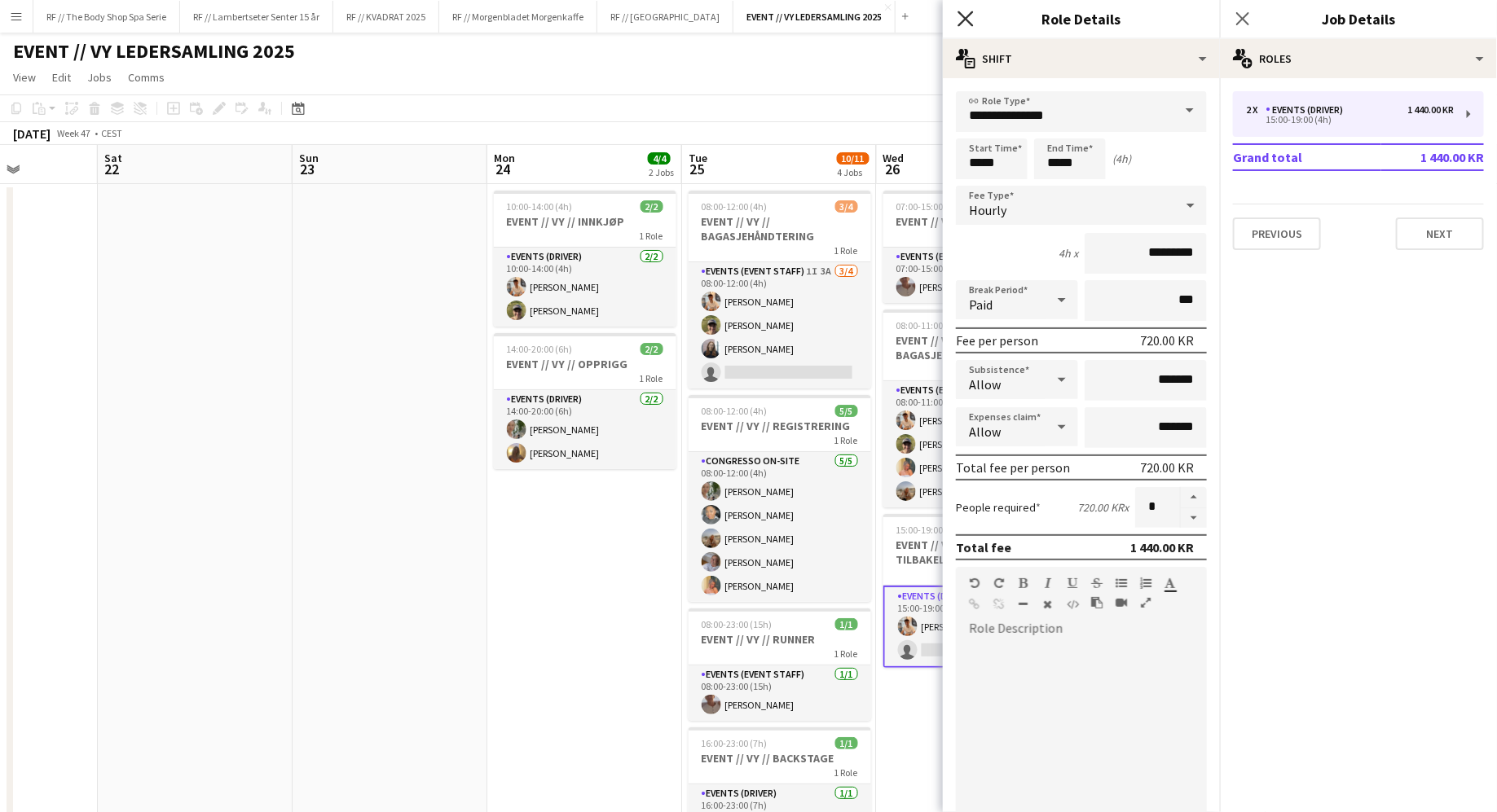
click at [968, 26] on icon "Close pop-in" at bounding box center [966, 19] width 15 height 15
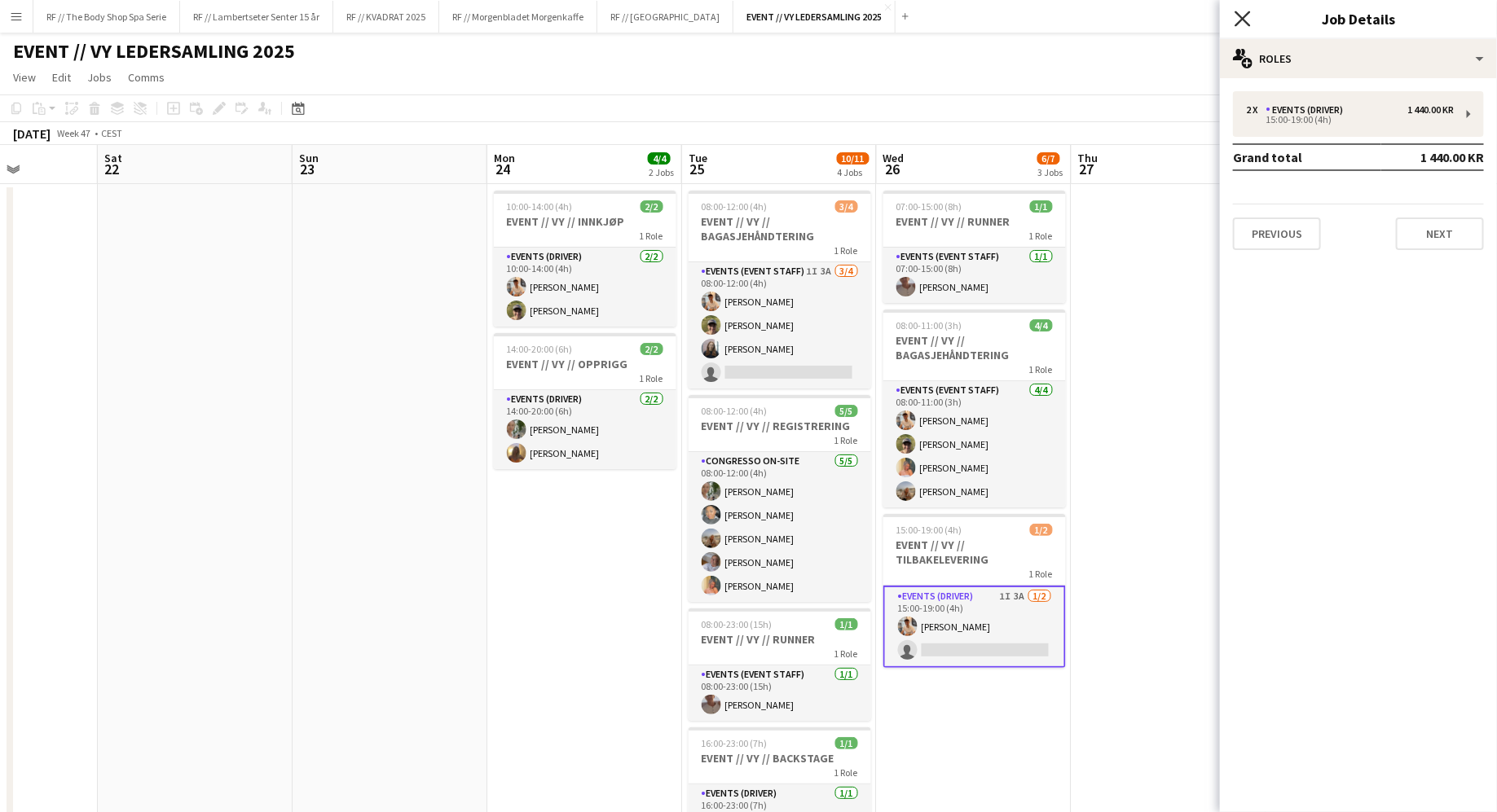
click at [1244, 25] on app-icon "Close pop-in" at bounding box center [1244, 19] width 24 height 24
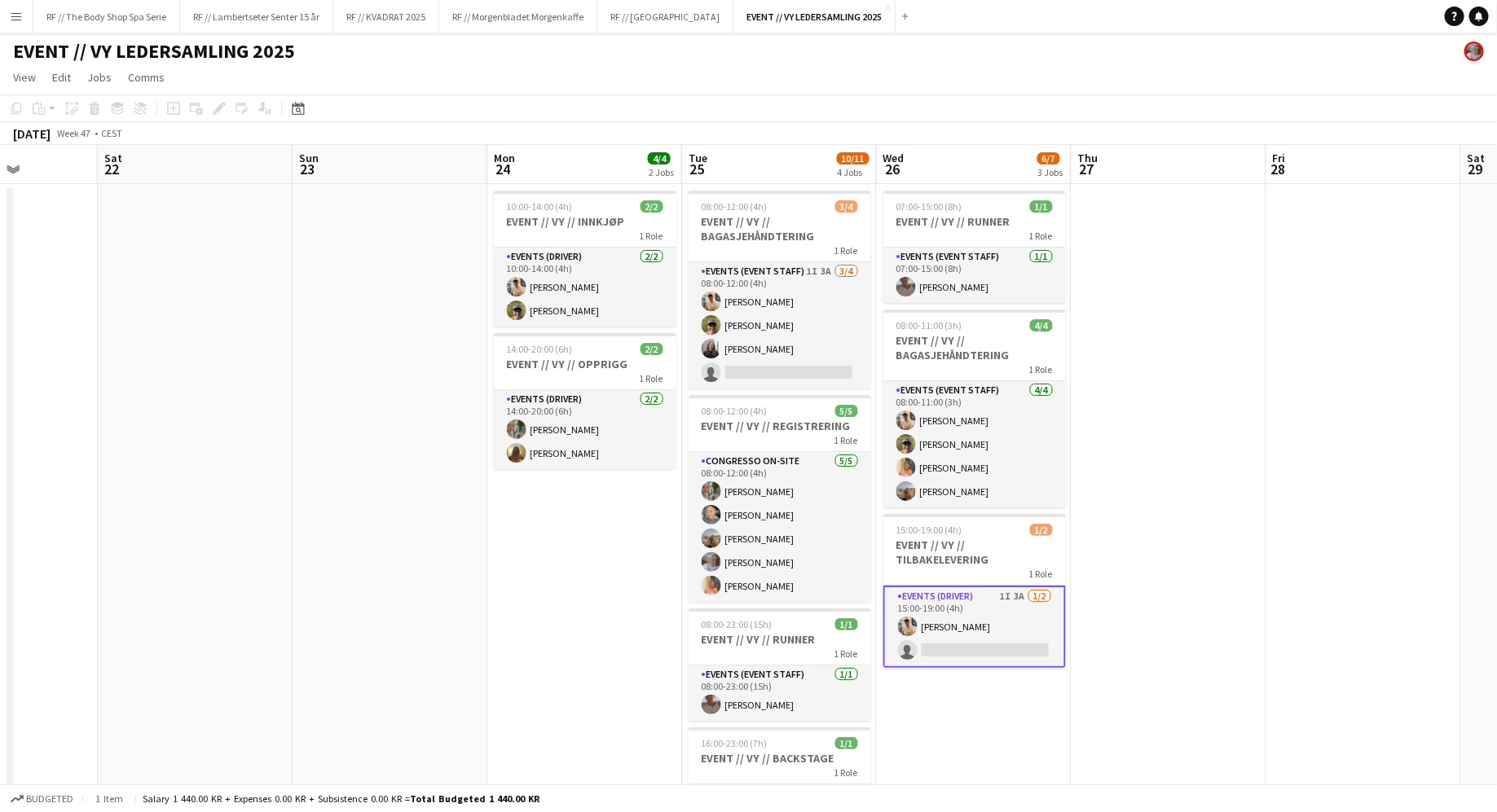
click at [977, 709] on app-date-cell "07:00-15:00 (8h) 1/1 EVENT // VY // RUNNER 1 Role Events (Event Staff) [DATE] 0…" at bounding box center [974, 553] width 194 height 737
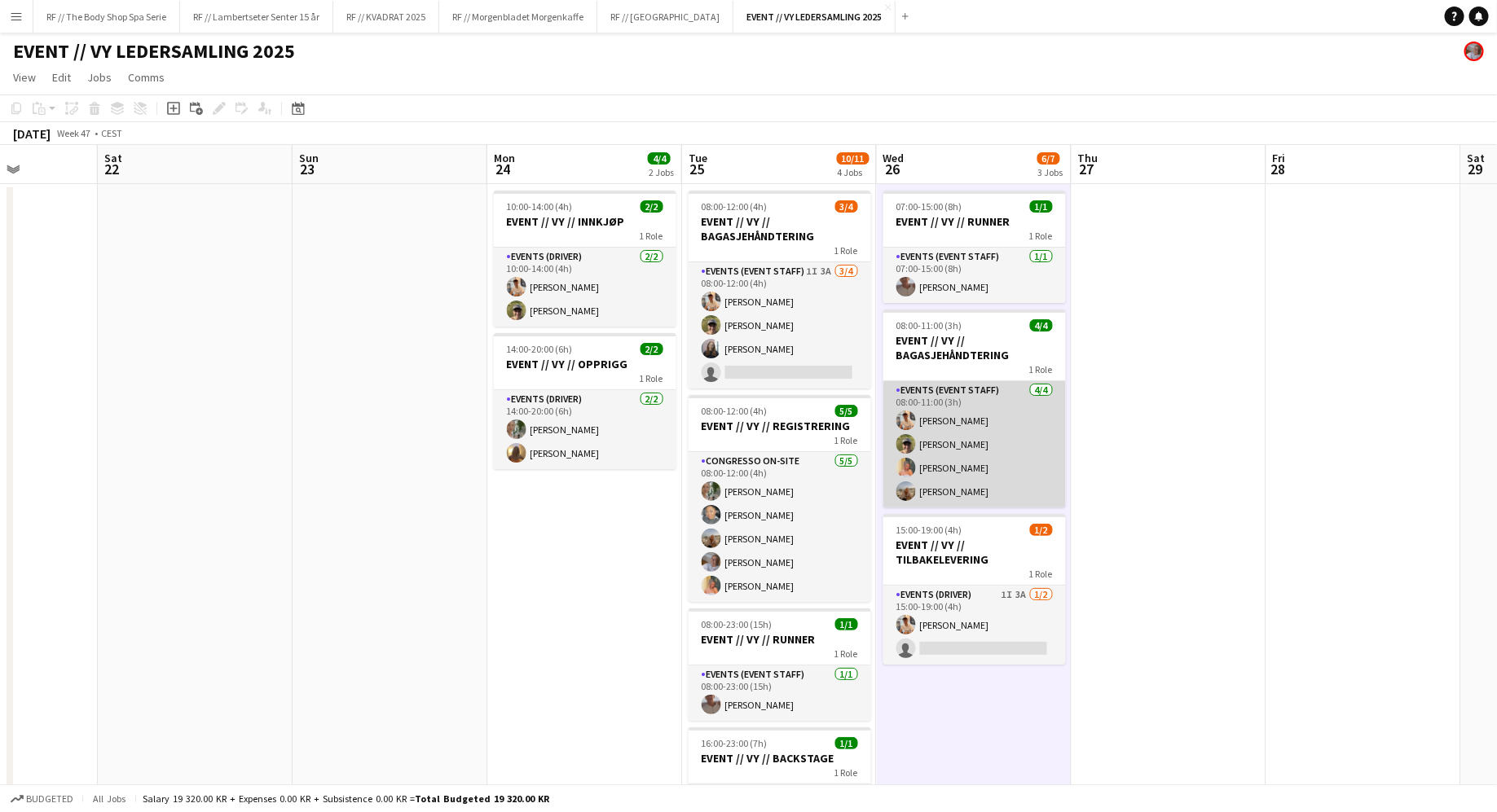
click at [993, 453] on app-card-role "Events (Event Staff) [DATE] 08:00-11:00 (3h) [PERSON_NAME] [PERSON_NAME] Ludivi…" at bounding box center [974, 444] width 183 height 126
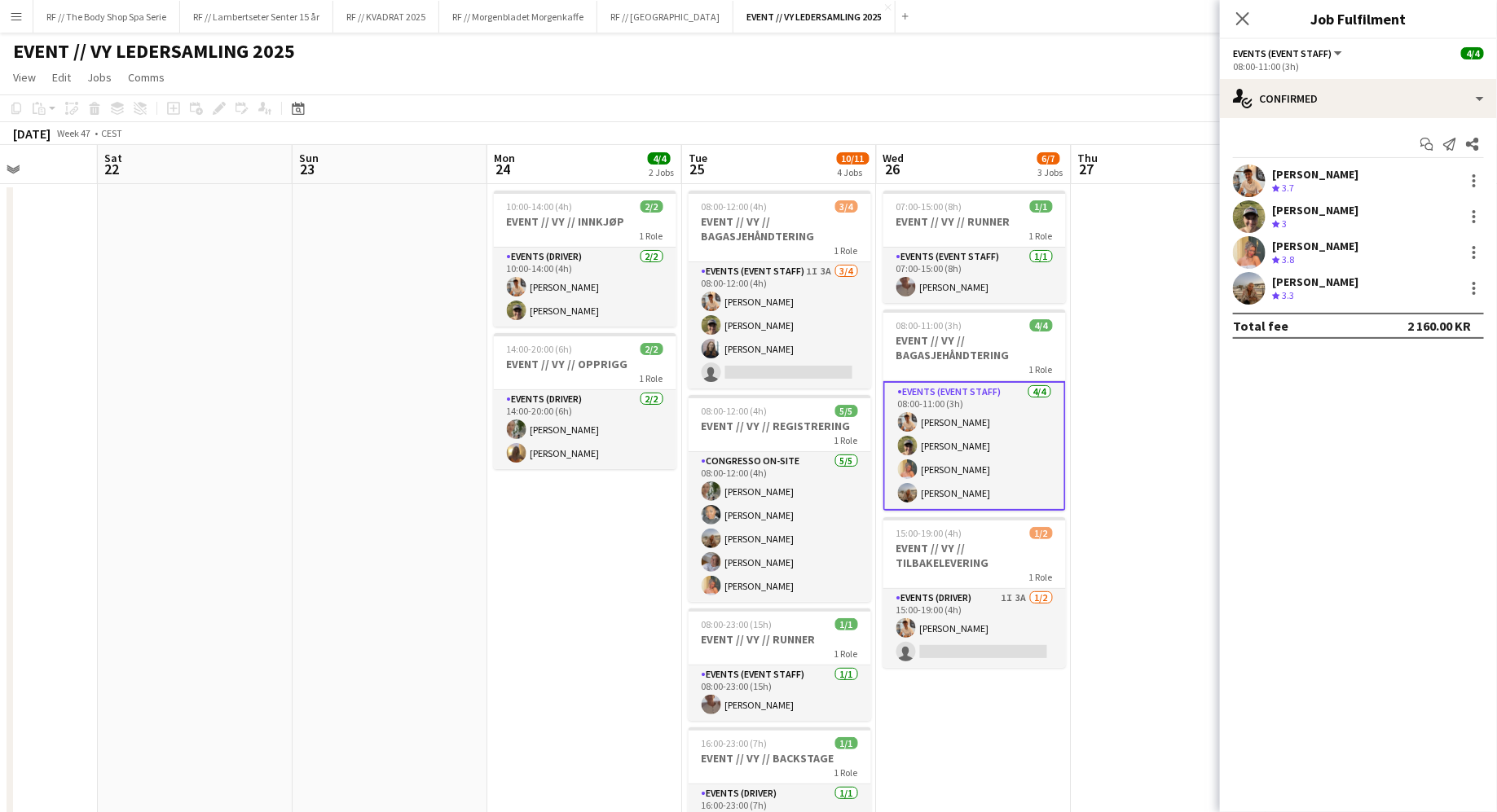
click at [1244, 216] on app-user-avatar at bounding box center [1249, 216] width 33 height 33
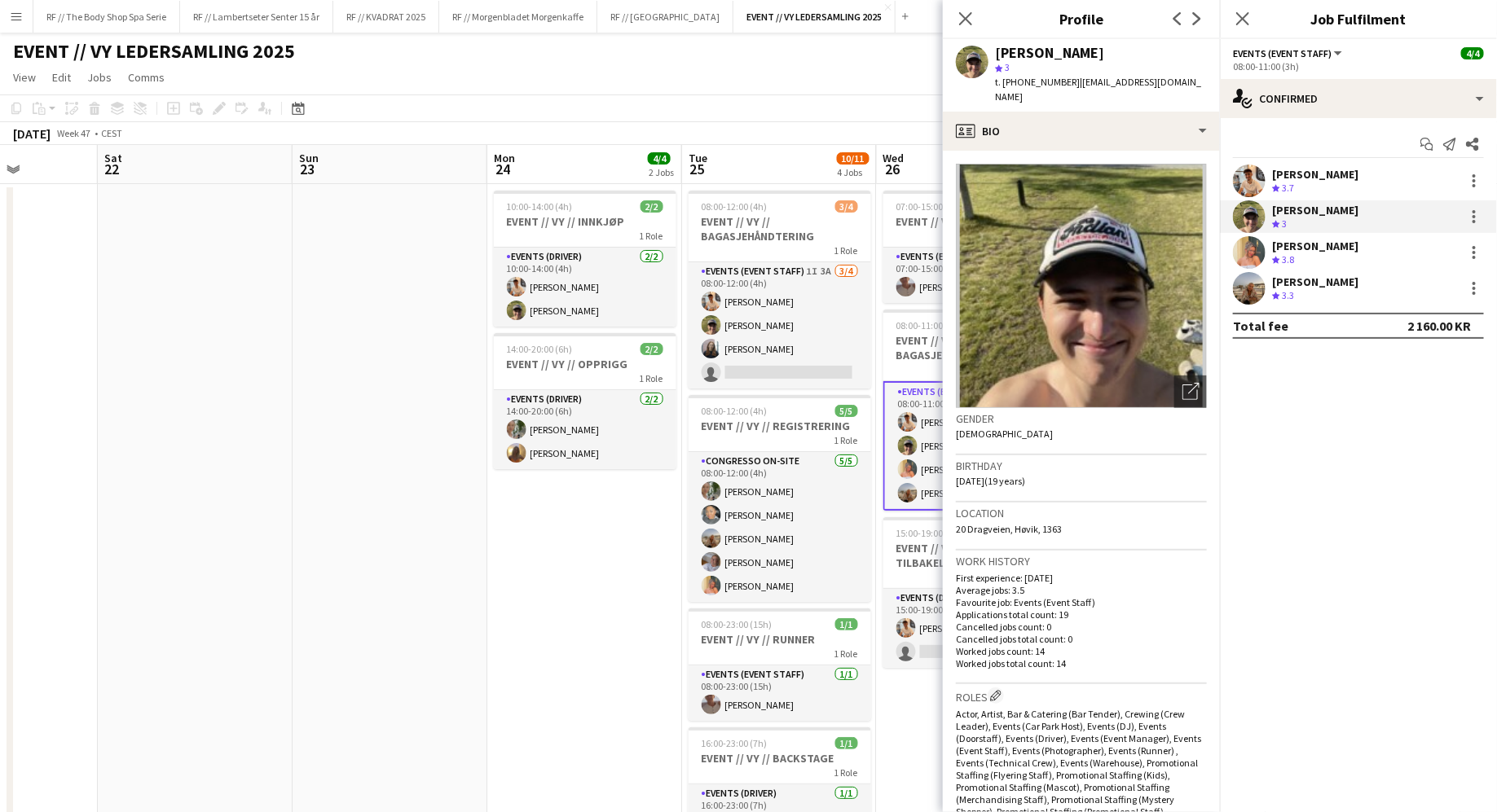
click at [1255, 247] on app-user-avatar at bounding box center [1249, 252] width 33 height 33
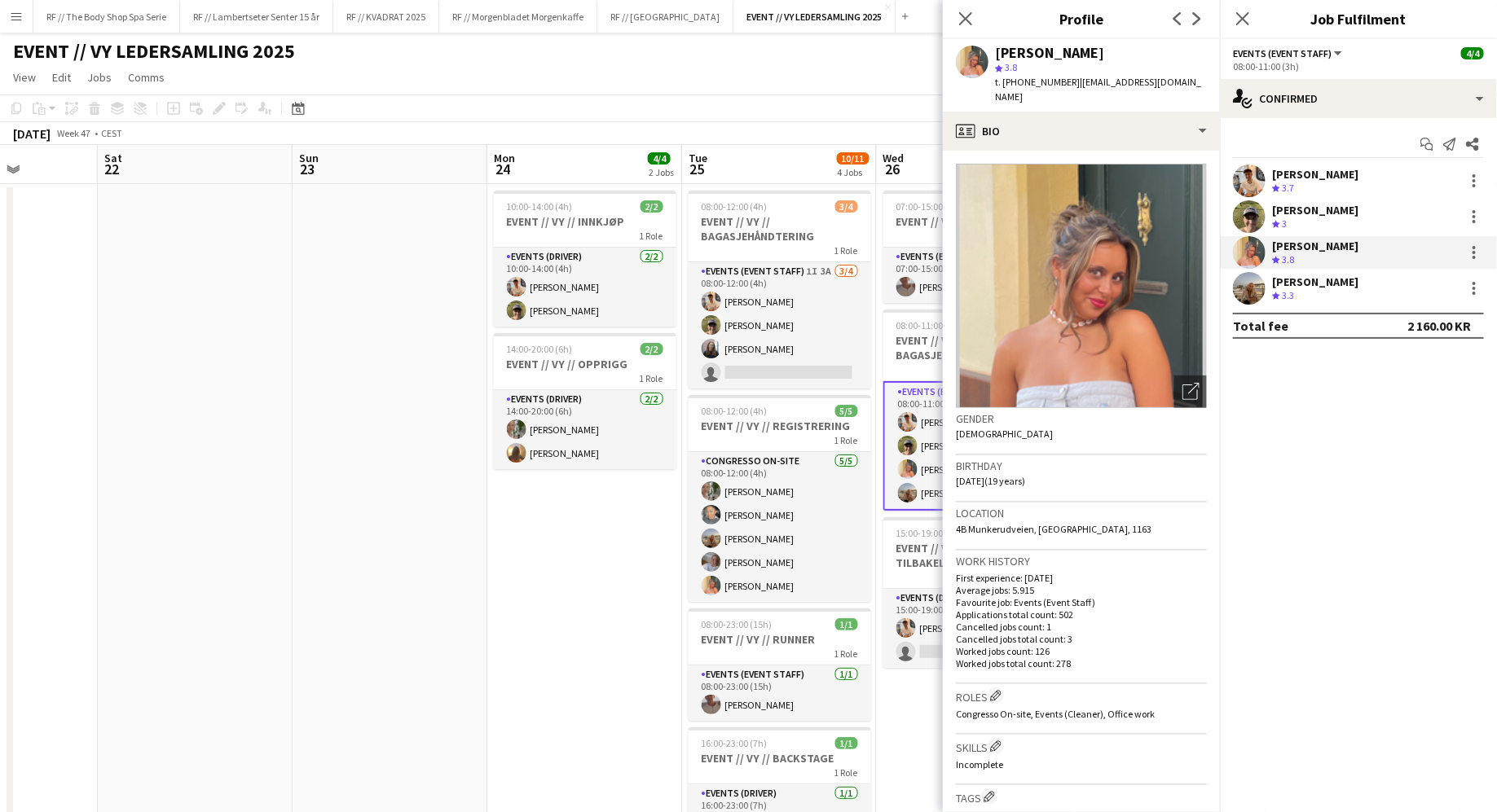
click at [1255, 294] on app-user-avatar at bounding box center [1249, 288] width 33 height 33
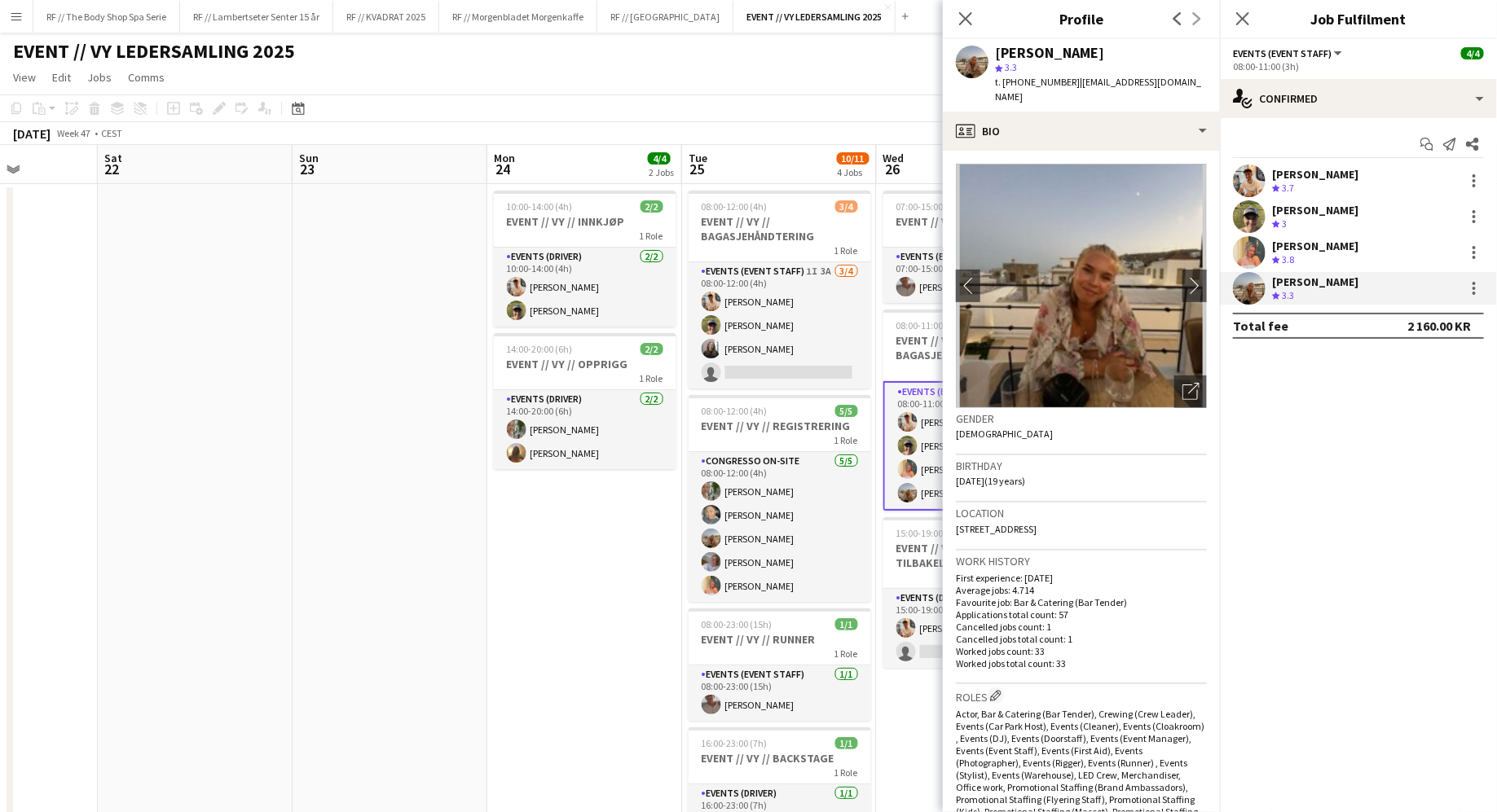
click at [1268, 182] on div "[PERSON_NAME] Crew rating 3.7" at bounding box center [1358, 181] width 277 height 33
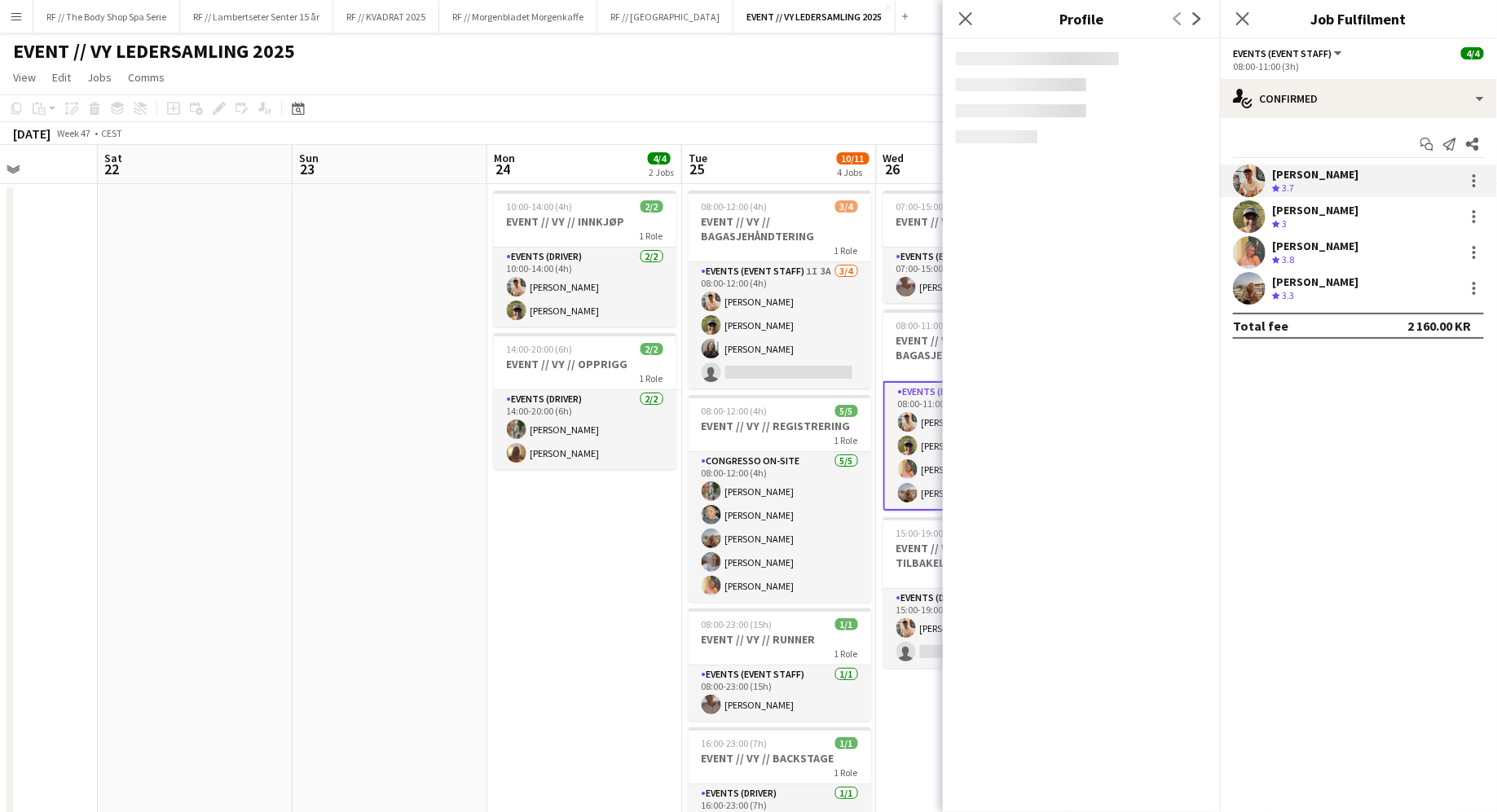
click at [1264, 255] on app-user-avatar at bounding box center [1249, 252] width 33 height 33
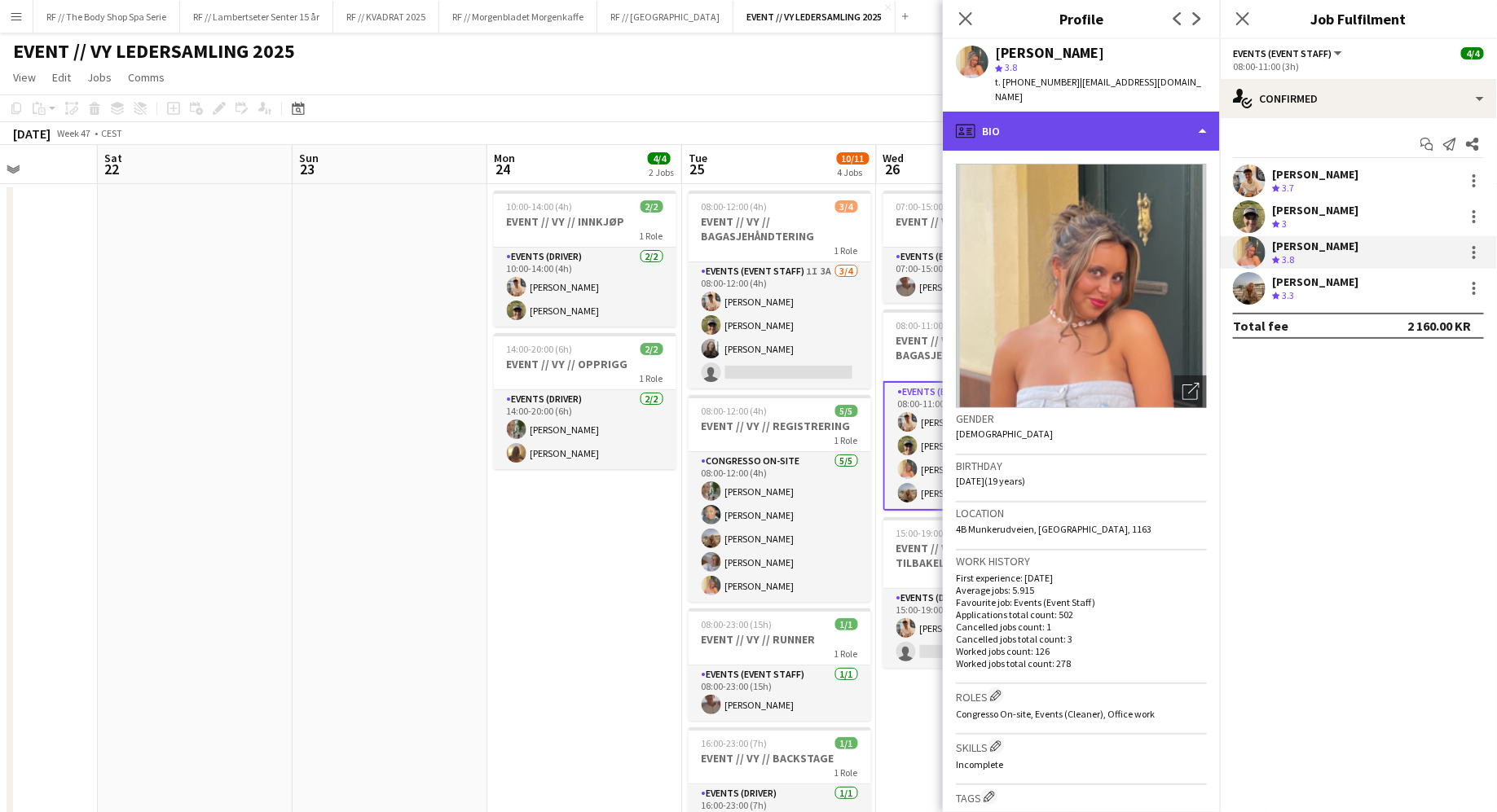
click at [1069, 118] on div "profile Bio" at bounding box center [1081, 131] width 277 height 39
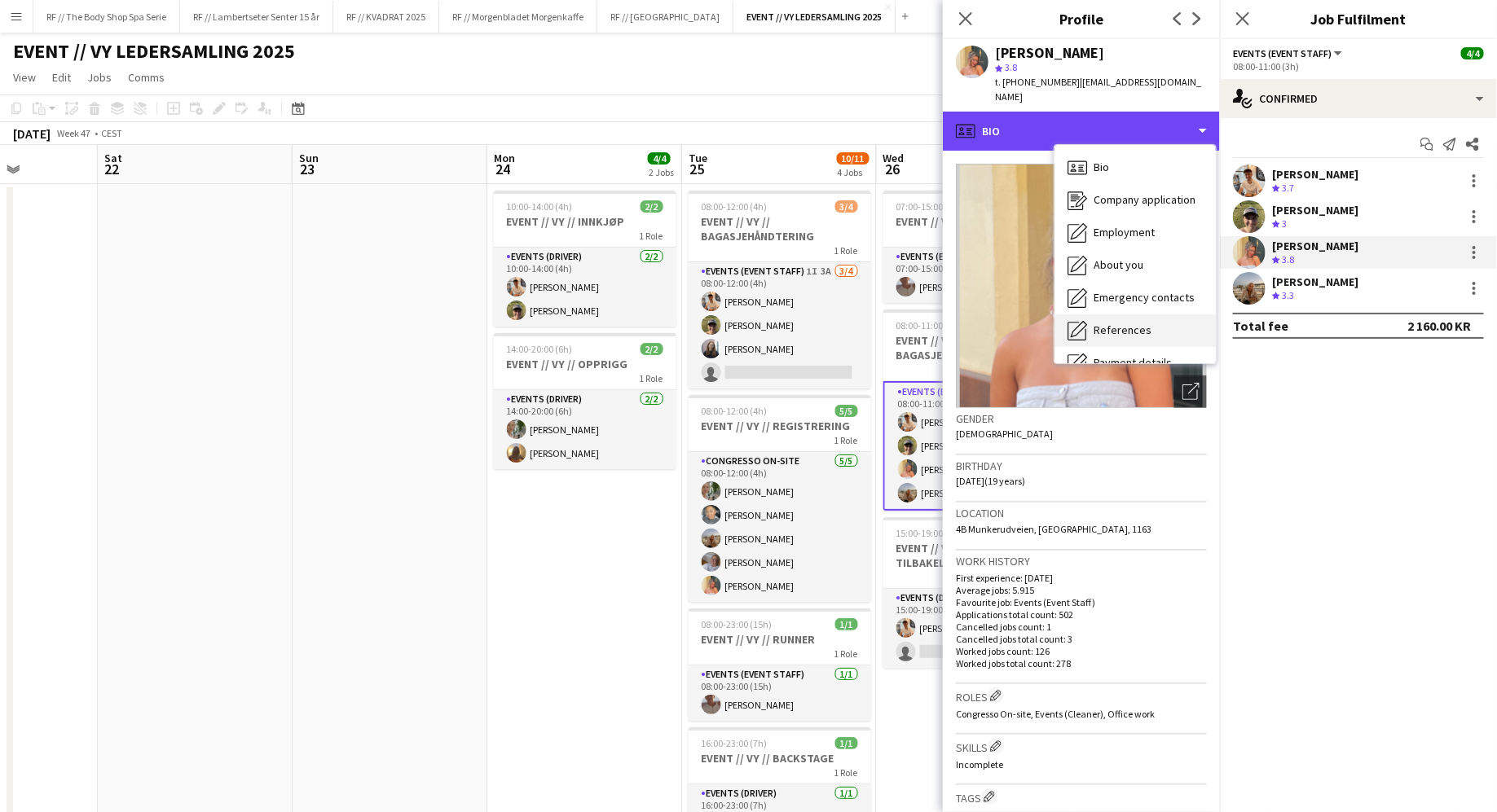
scroll to position [152, 0]
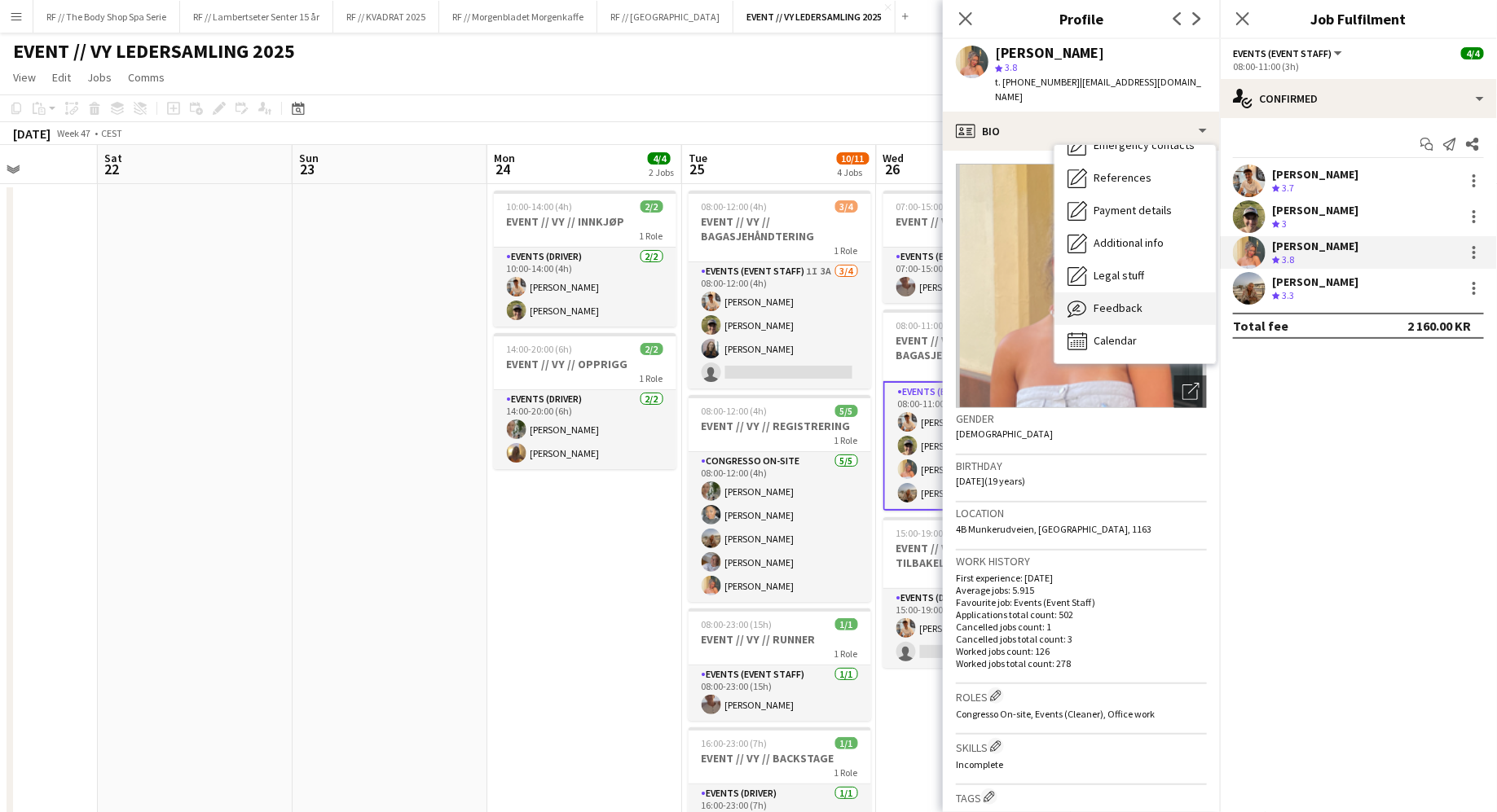
click at [1095, 293] on div "Feedback Feedback" at bounding box center [1136, 309] width 162 height 33
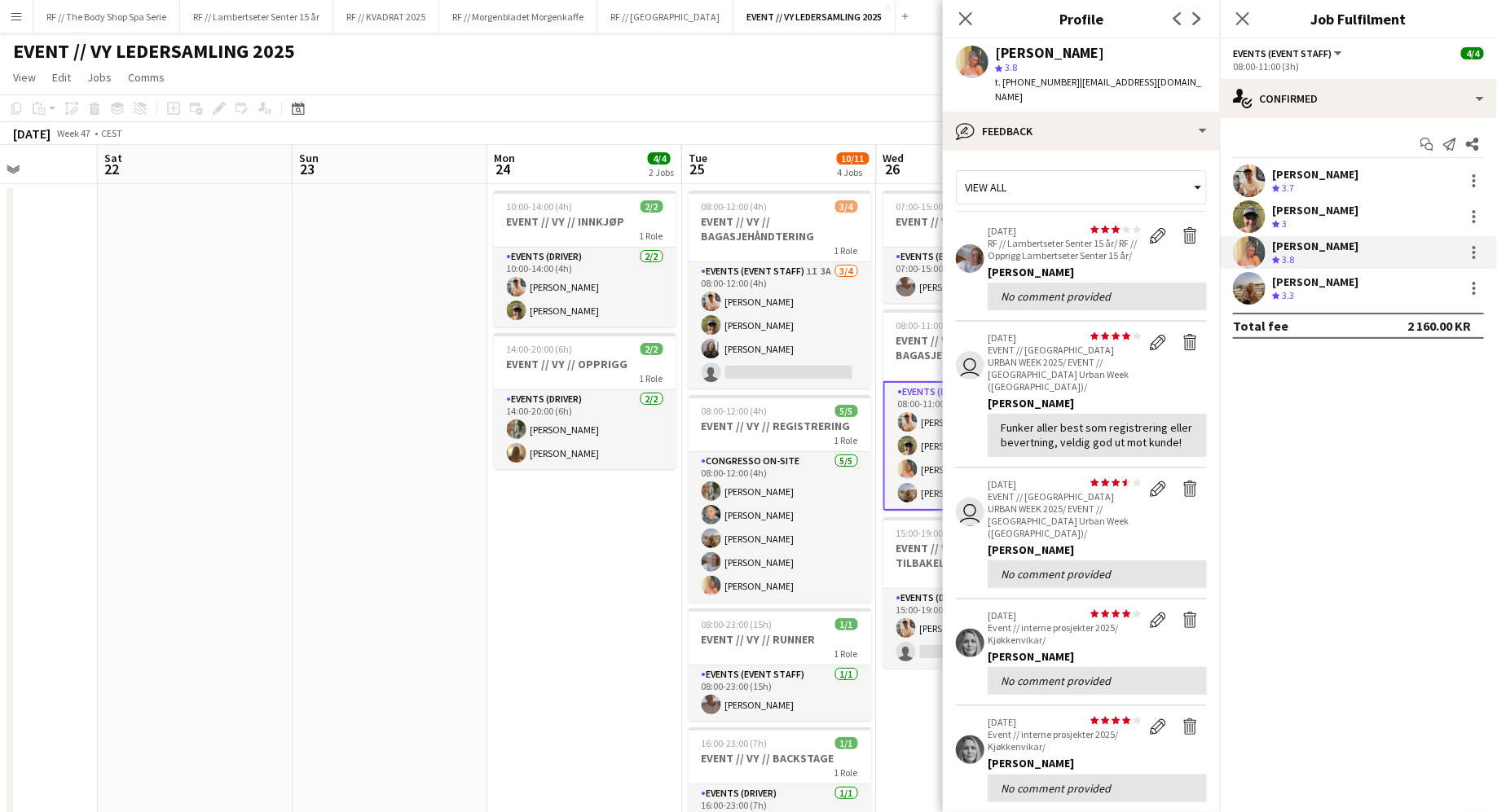
click at [965, 413] on app-crew-profile-feedback-item "user star star star star star star star star star star [DATE] EVENT // [GEOGRAP…" at bounding box center [1082, 395] width 251 height 146
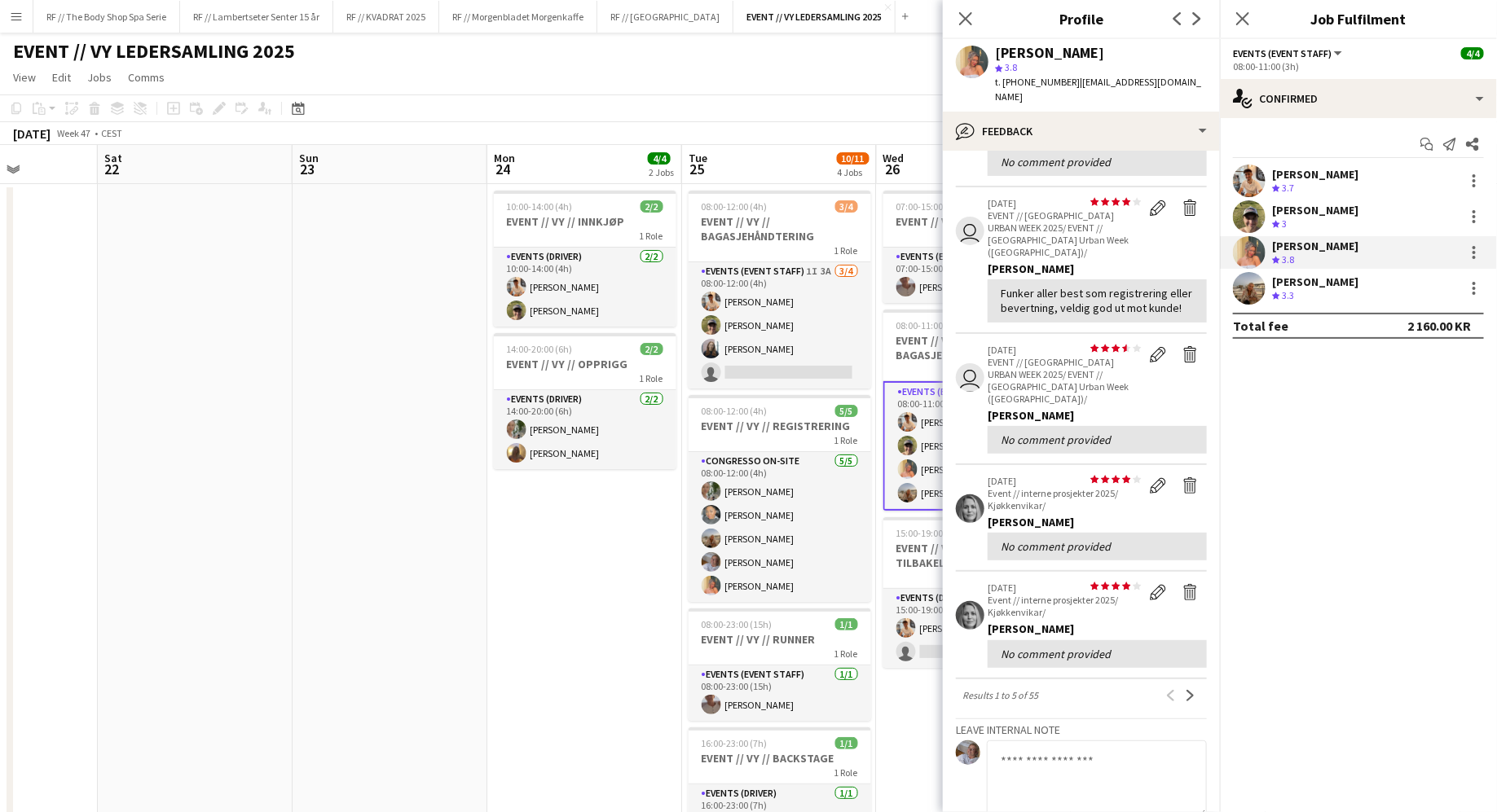
scroll to position [173, 0]
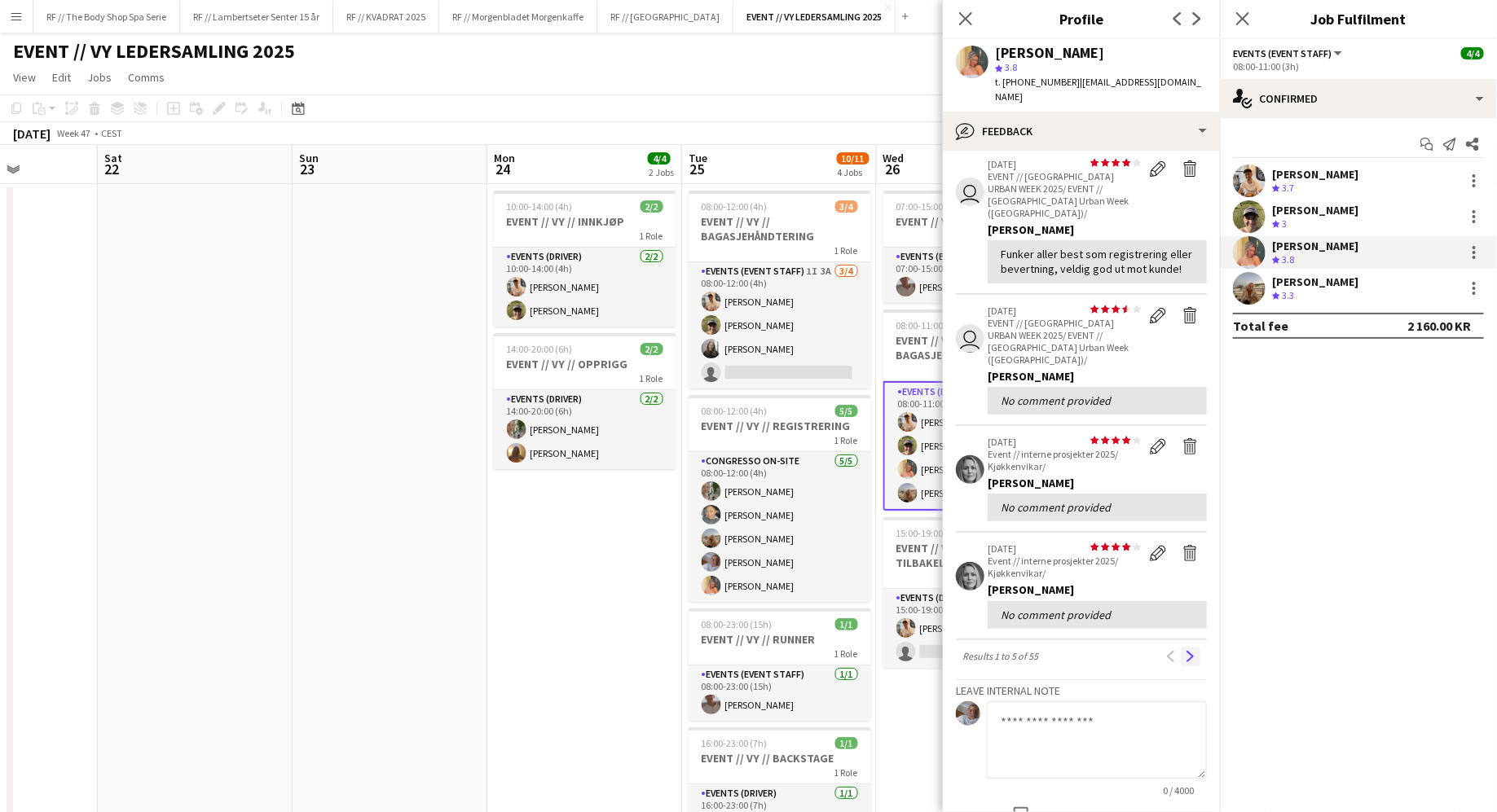
click at [1190, 651] on app-icon "Next" at bounding box center [1191, 657] width 12 height 12
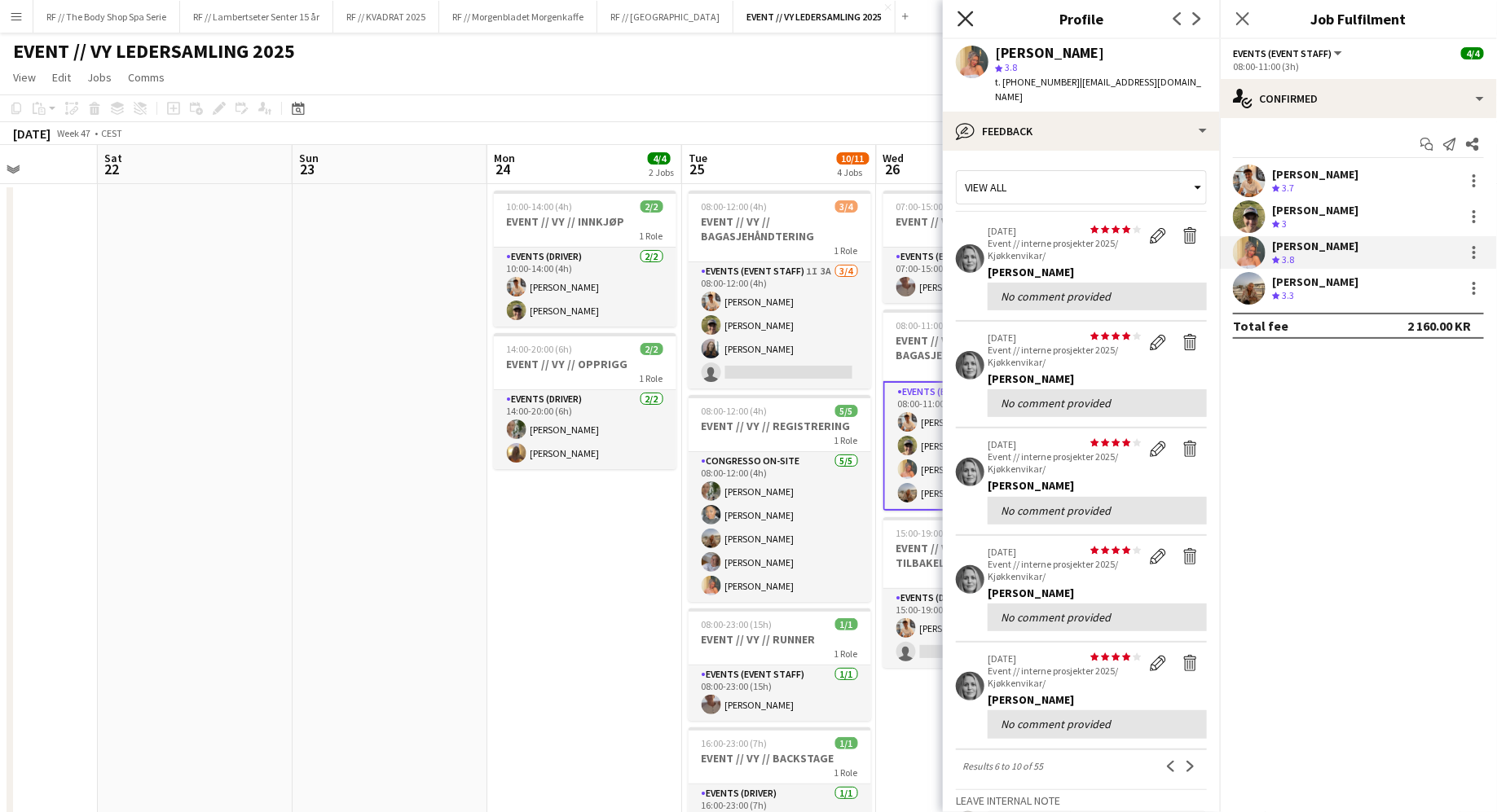
click at [962, 13] on icon at bounding box center [966, 19] width 15 height 15
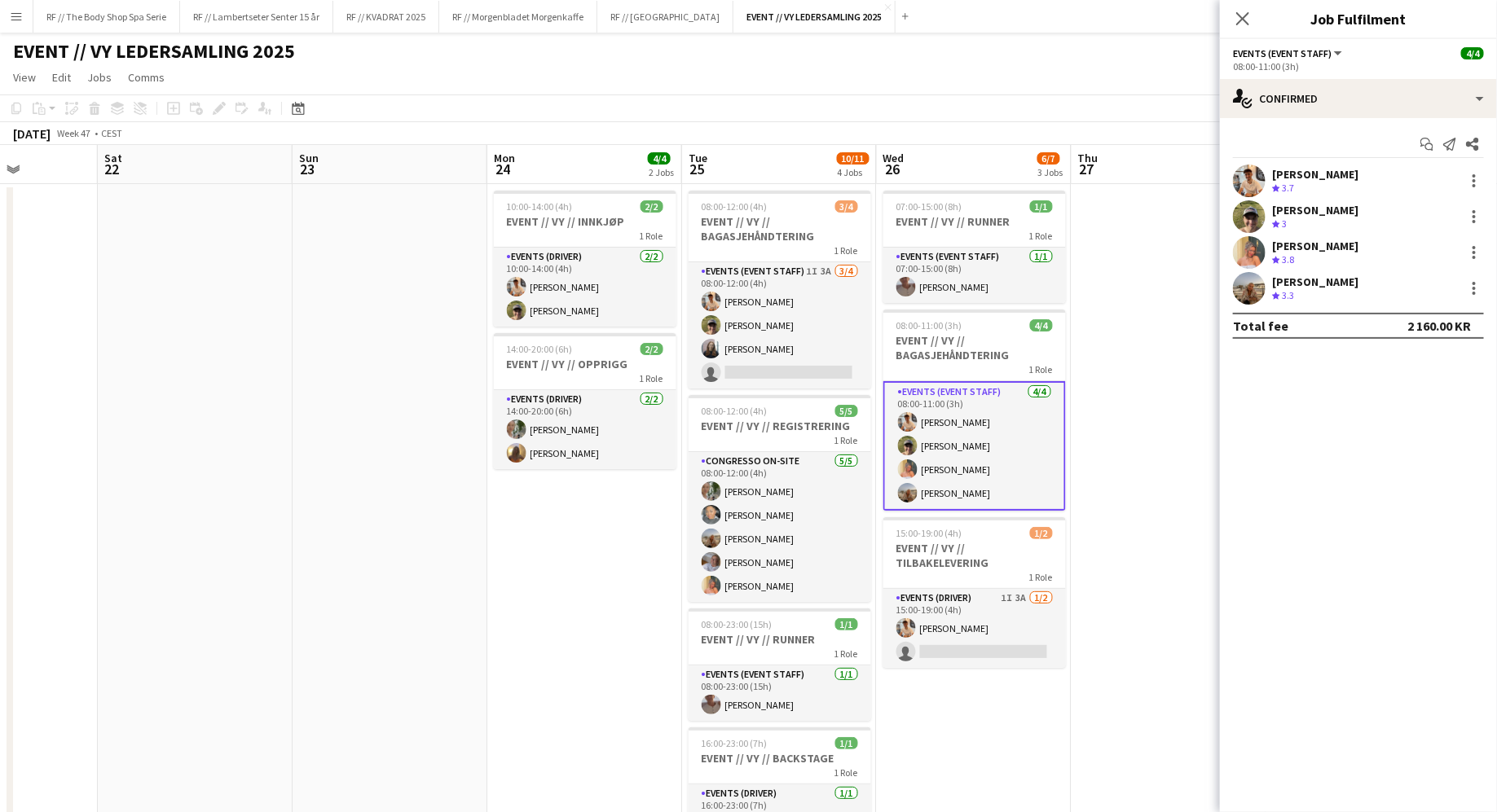
click at [958, 771] on app-date-cell "07:00-15:00 (8h) 1/1 EVENT // VY // RUNNER 1 Role Events (Event Staff) [DATE] 0…" at bounding box center [974, 553] width 194 height 737
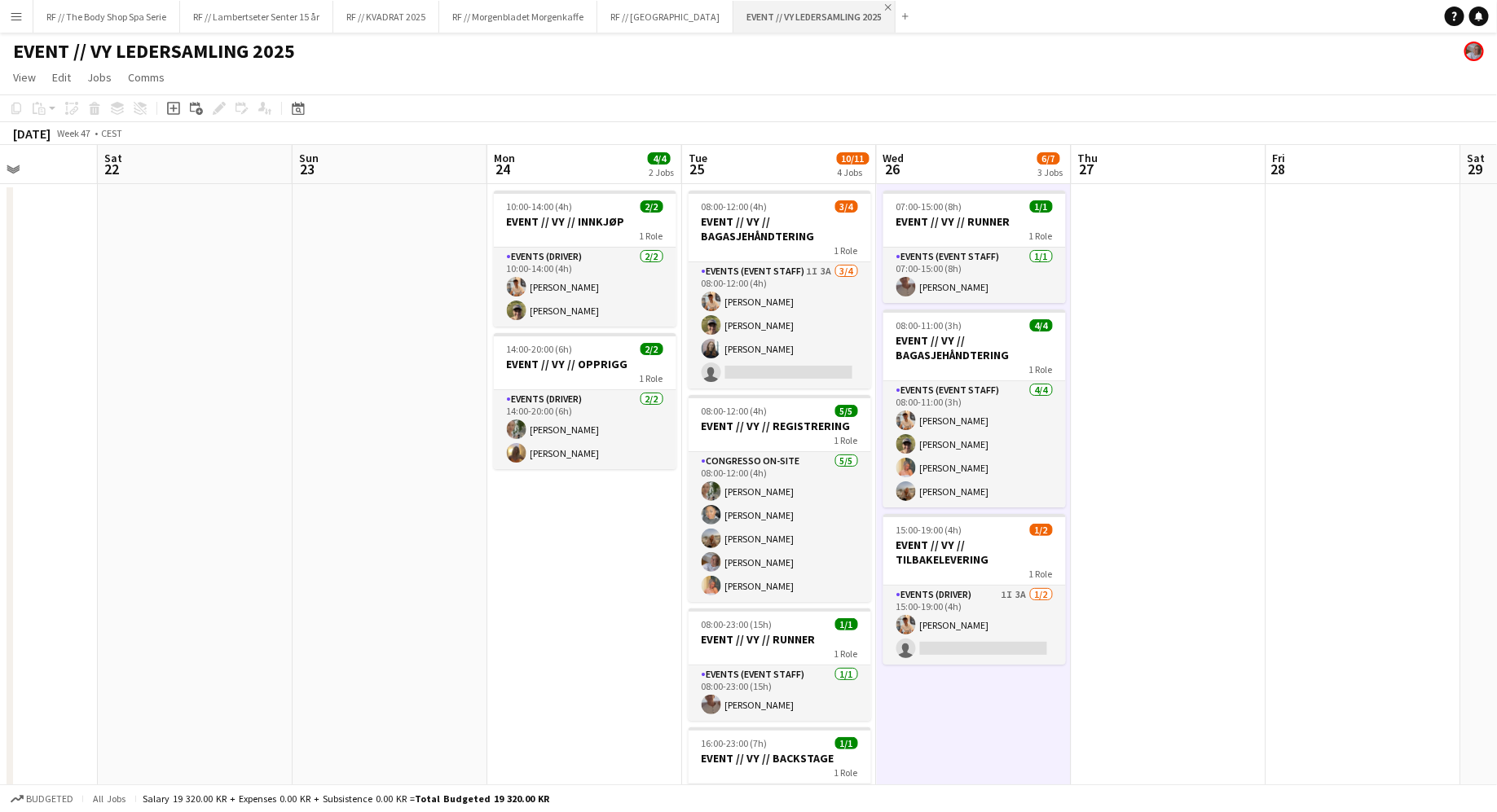
click at [885, 8] on app-icon "Close" at bounding box center [888, 8] width 7 height 7
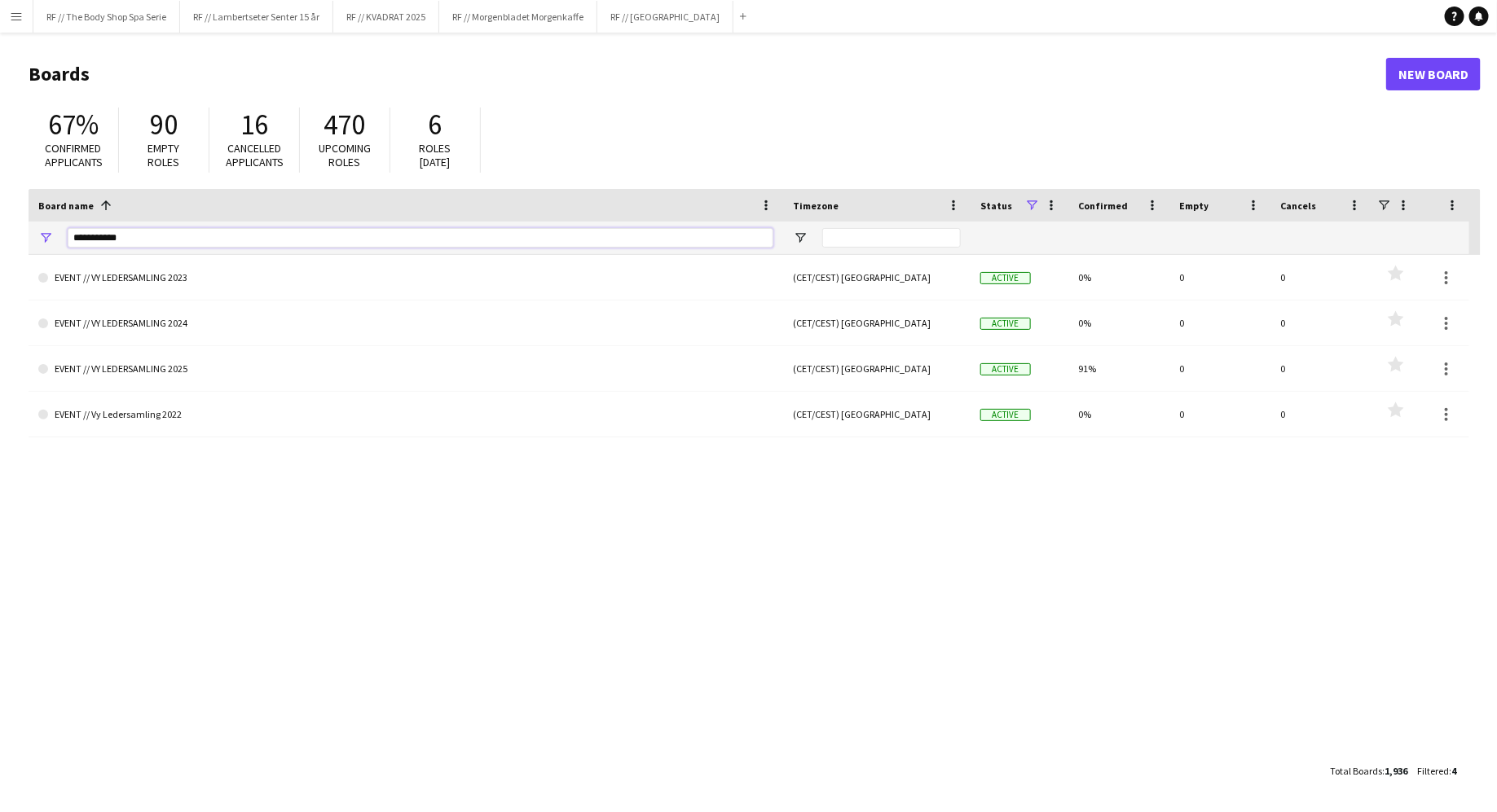
click at [352, 238] on input "**********" at bounding box center [420, 237] width 706 height 19
type input "********"
click at [352, 238] on input "********" at bounding box center [420, 237] width 706 height 19
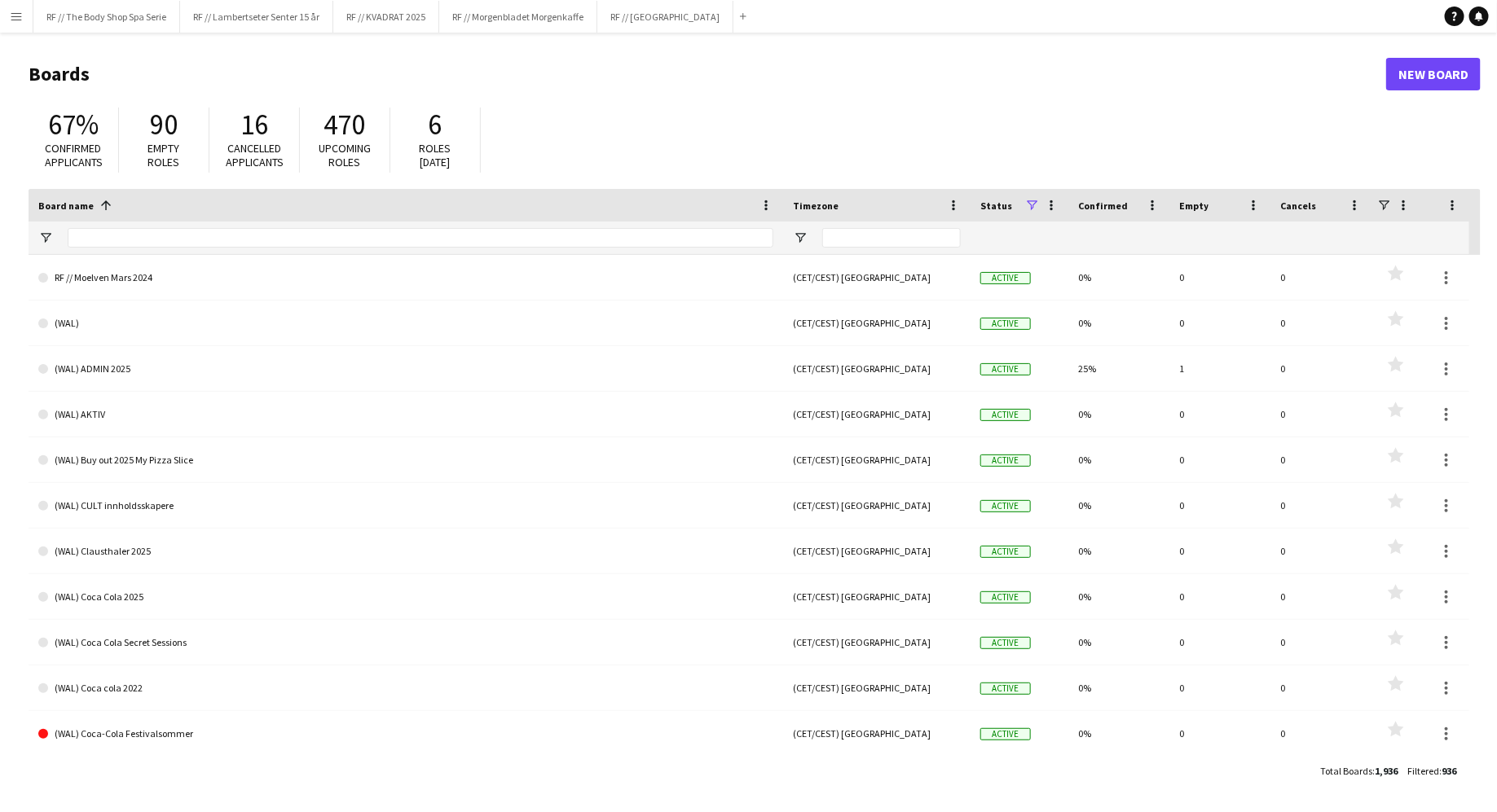
click at [690, 104] on div "67% Confirmed applicants 90 Empty roles 16 Cancelled applicants 470 Upcoming ro…" at bounding box center [754, 144] width 1452 height 89
click at [377, 20] on button "RF // KVADRAT 2025 Close" at bounding box center [386, 17] width 106 height 32
